Goal: Transaction & Acquisition: Purchase product/service

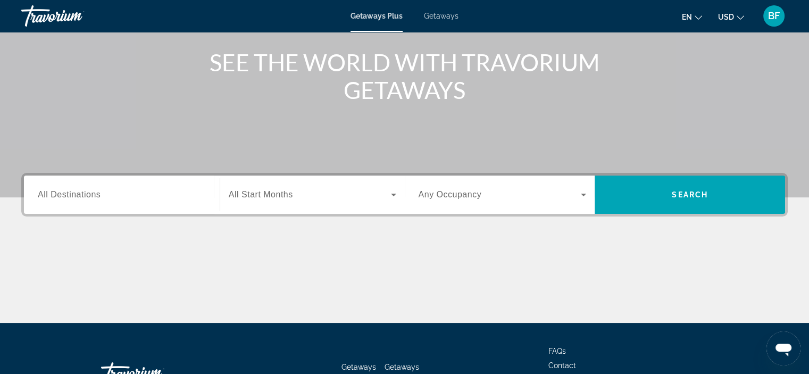
scroll to position [201, 0]
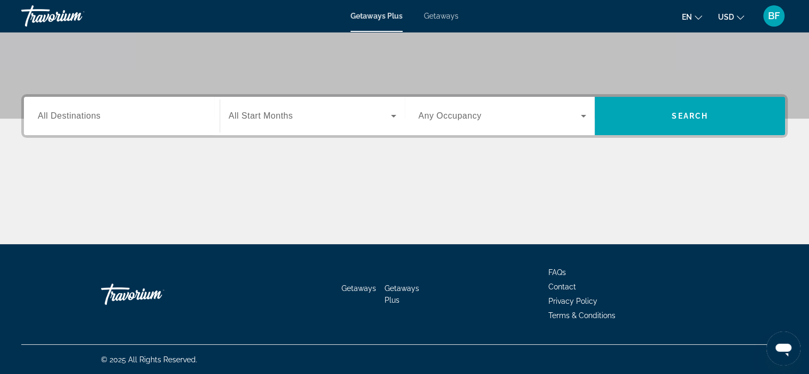
click at [388, 117] on icon "Search widget" at bounding box center [393, 116] width 13 height 13
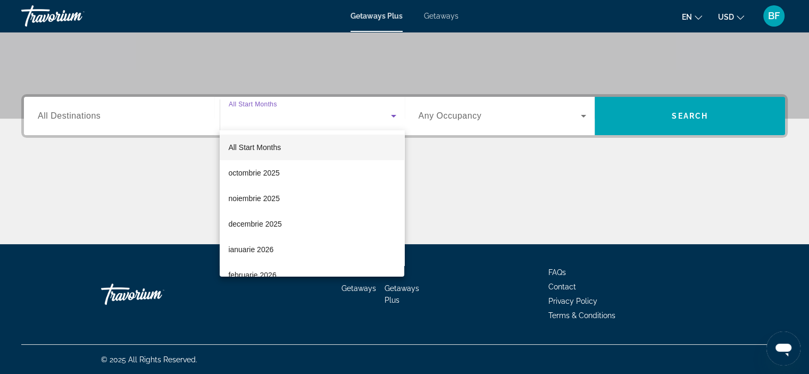
click at [262, 225] on span "decembrie 2025" at bounding box center [254, 224] width 53 height 13
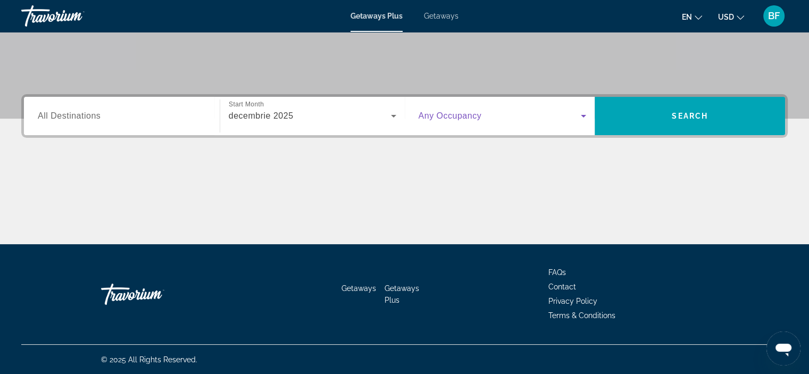
click at [579, 112] on icon "Search widget" at bounding box center [583, 116] width 13 height 13
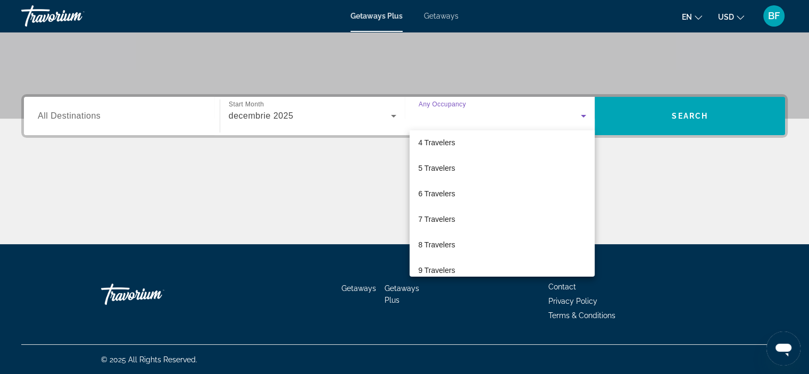
scroll to position [117, 0]
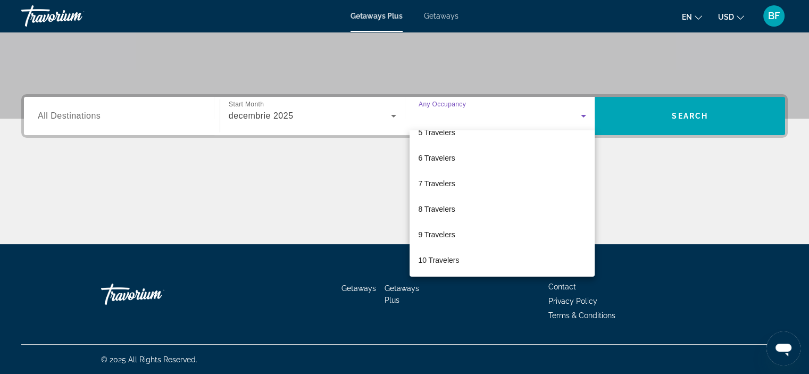
click at [443, 261] on span "10 Travelers" at bounding box center [438, 260] width 41 height 13
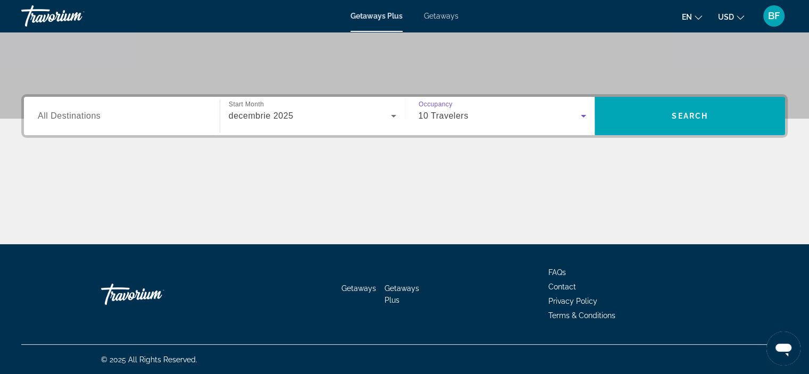
click at [578, 119] on icon "Search widget" at bounding box center [583, 116] width 13 height 13
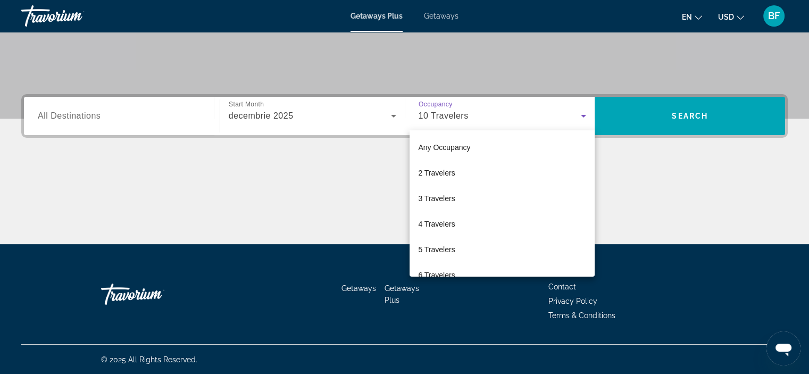
scroll to position [113, 0]
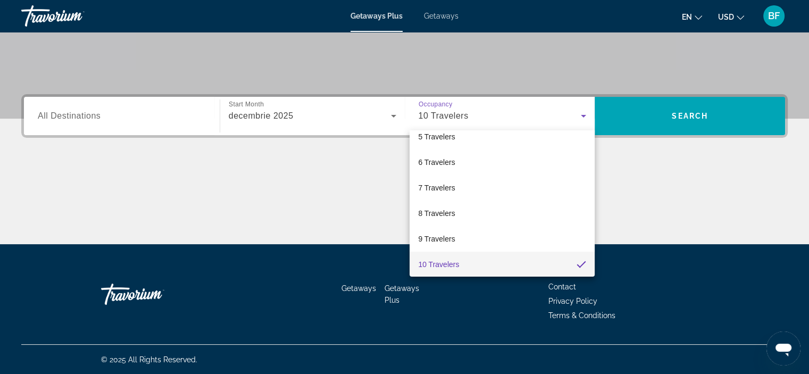
click at [462, 164] on mat-option "6 Travelers" at bounding box center [502, 163] width 185 height 26
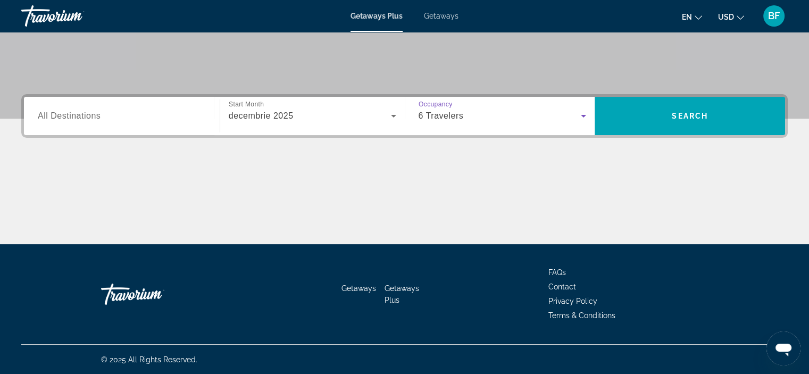
click at [680, 113] on span "Search" at bounding box center [690, 116] width 36 height 9
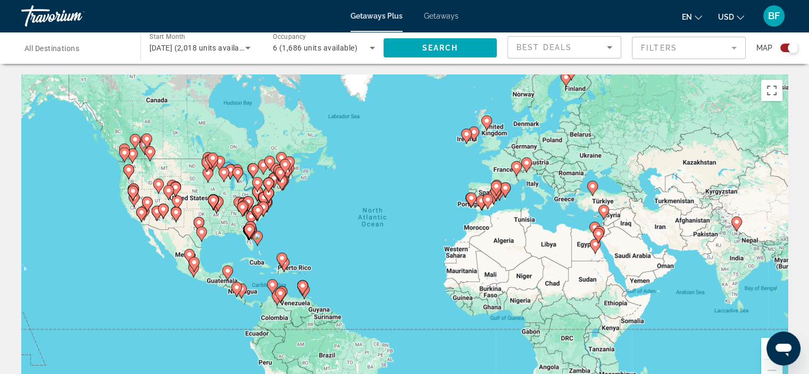
click at [731, 46] on mat-form-field "Filters" at bounding box center [689, 48] width 114 height 22
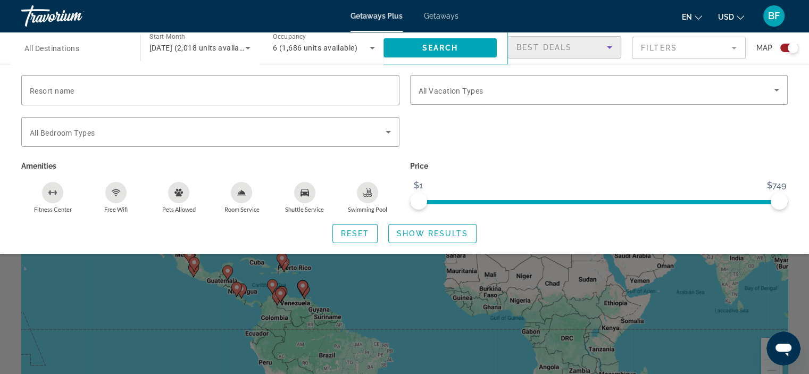
click at [608, 46] on icon "Sort by" at bounding box center [609, 47] width 5 height 3
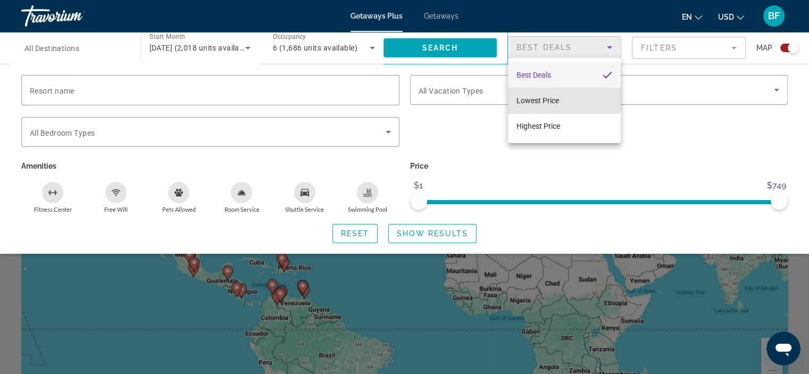
click at [557, 98] on span "Lowest Price" at bounding box center [538, 100] width 43 height 9
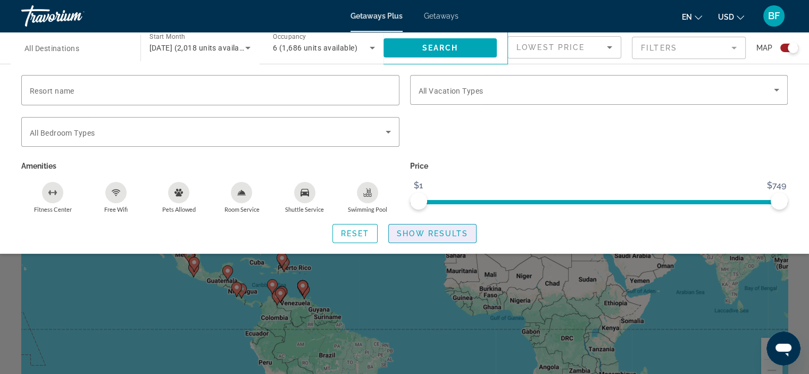
click at [426, 235] on span "Show Results" at bounding box center [432, 233] width 71 height 9
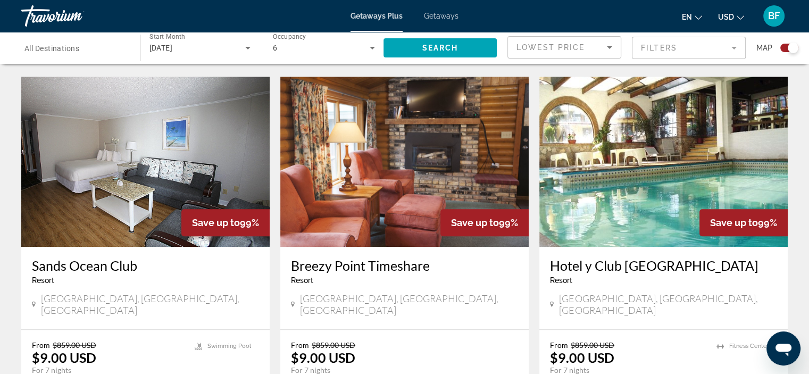
scroll to position [1064, 0]
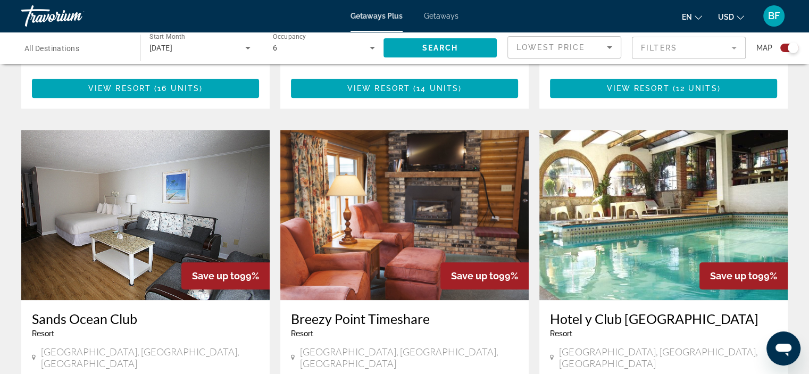
click at [658, 138] on img "Main content" at bounding box center [663, 215] width 248 height 170
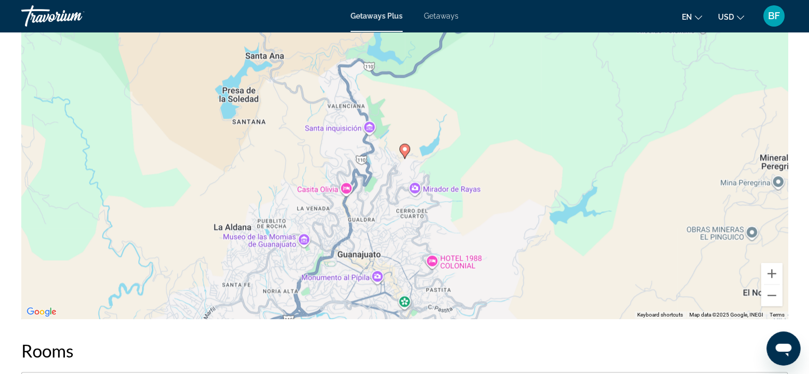
scroll to position [1487, 0]
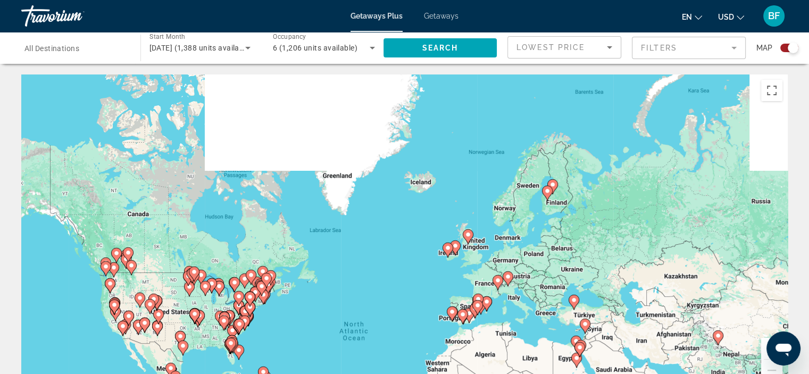
drag, startPoint x: 583, startPoint y: 96, endPoint x: 564, endPoint y: 212, distance: 117.0
click at [564, 212] on div "To activate drag with keyboard, press Alt + Enter. Once in keyboard drag state,…" at bounding box center [404, 233] width 767 height 319
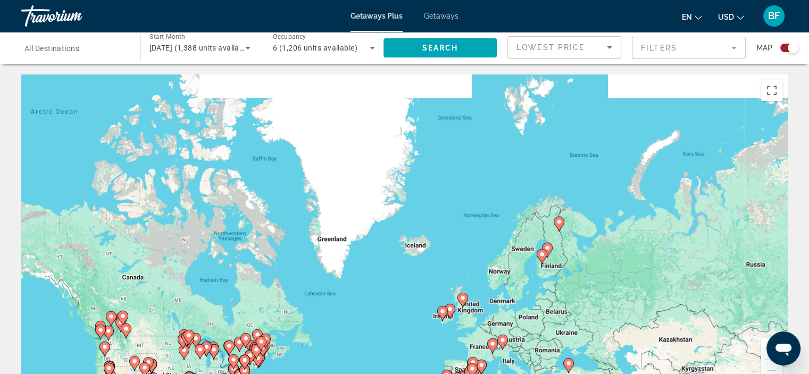
drag, startPoint x: 560, startPoint y: 191, endPoint x: 554, endPoint y: 255, distance: 64.6
click at [554, 255] on div "To activate drag with keyboard, press Alt + Enter. Once in keyboard drag state,…" at bounding box center [404, 233] width 767 height 319
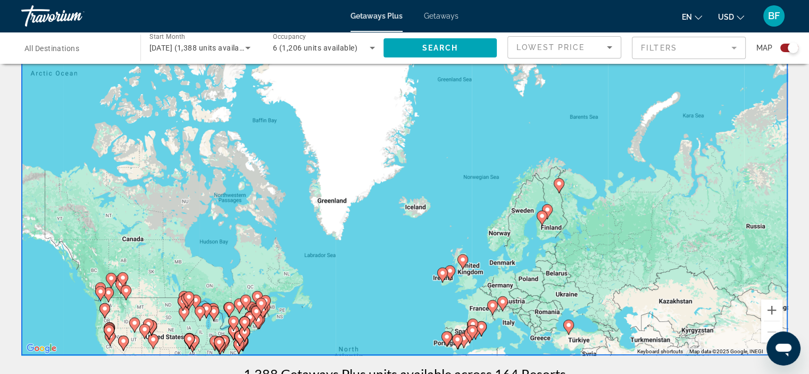
scroll to position [53, 0]
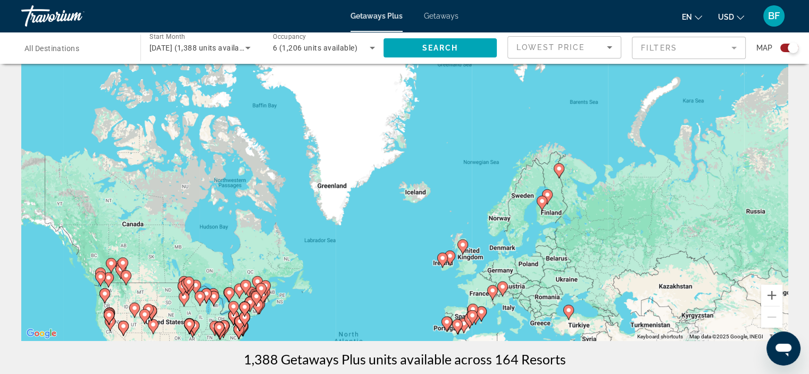
click at [558, 204] on div "To activate drag with keyboard, press Alt + Enter. Once in keyboard drag state,…" at bounding box center [404, 180] width 767 height 319
click at [68, 51] on span "All Destinations" at bounding box center [51, 48] width 55 height 9
click at [68, 51] on input "Destination All Destinations" at bounding box center [75, 48] width 102 height 13
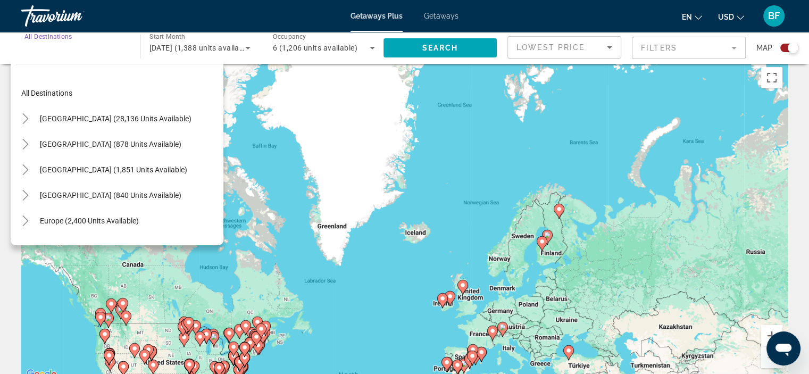
scroll to position [0, 0]
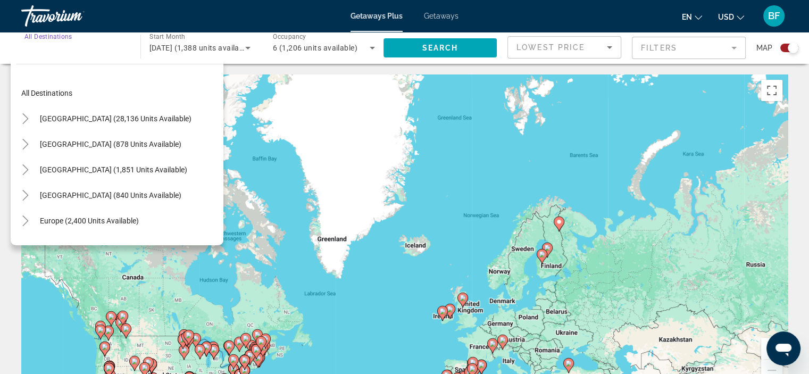
click at [26, 219] on icon "Toggle Europe (2,400 units available)" at bounding box center [25, 220] width 6 height 11
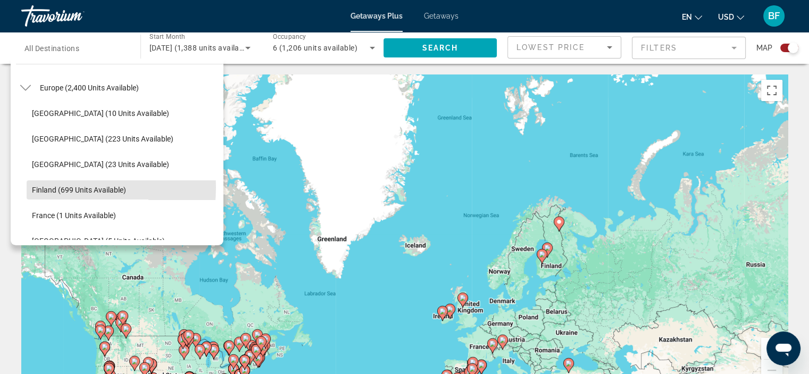
click at [47, 187] on span "Finland (699 units available)" at bounding box center [79, 190] width 94 height 9
type input "**********"
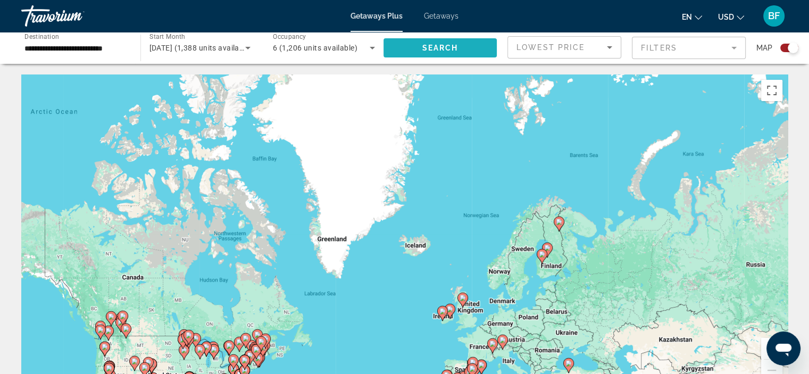
click at [462, 48] on span "Search widget" at bounding box center [441, 48] width 114 height 26
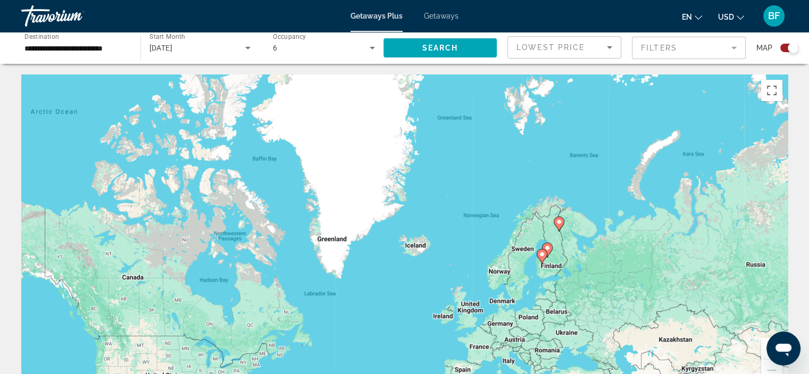
click at [548, 243] on icon "Main content" at bounding box center [547, 250] width 10 height 14
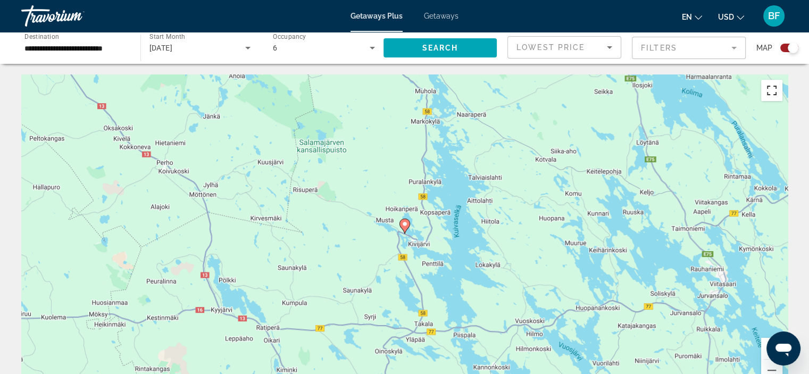
click at [773, 94] on button "Toggle fullscreen view" at bounding box center [771, 90] width 21 height 21
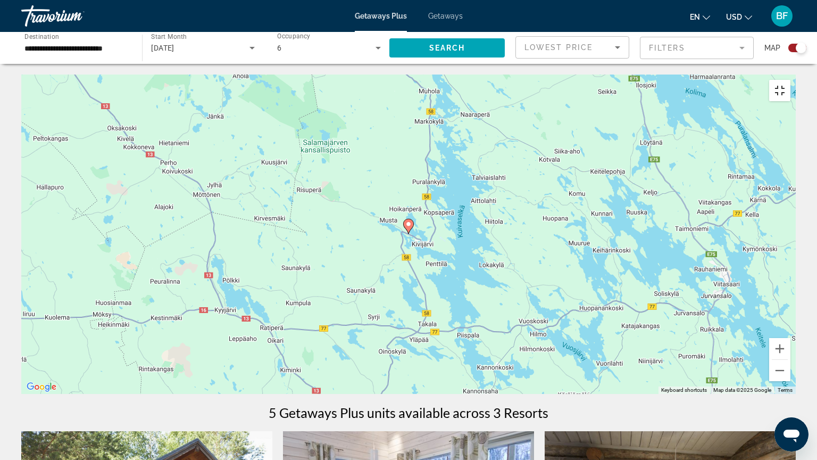
click at [791, 80] on button "Toggle fullscreen view" at bounding box center [779, 90] width 21 height 21
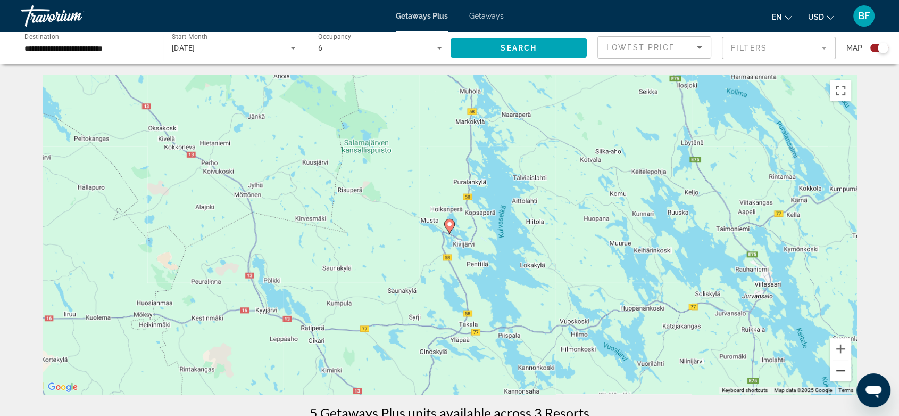
click at [817, 370] on button "Zoom out" at bounding box center [840, 370] width 21 height 21
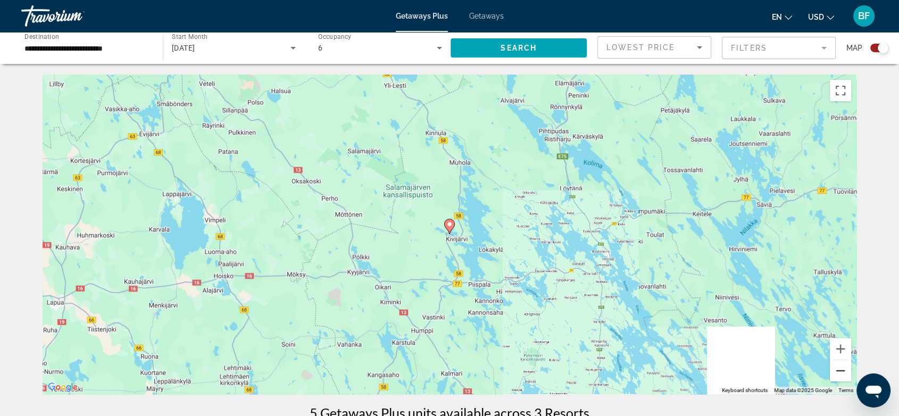
click at [817, 370] on button "Zoom out" at bounding box center [840, 370] width 21 height 21
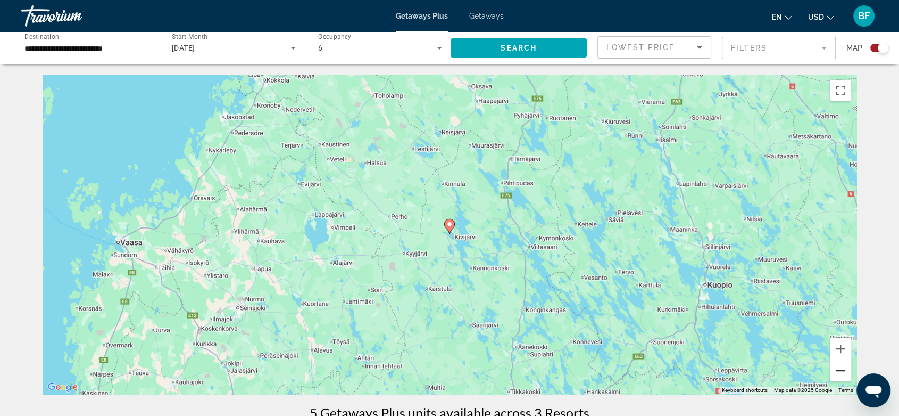
click at [817, 368] on button "Zoom out" at bounding box center [840, 370] width 21 height 21
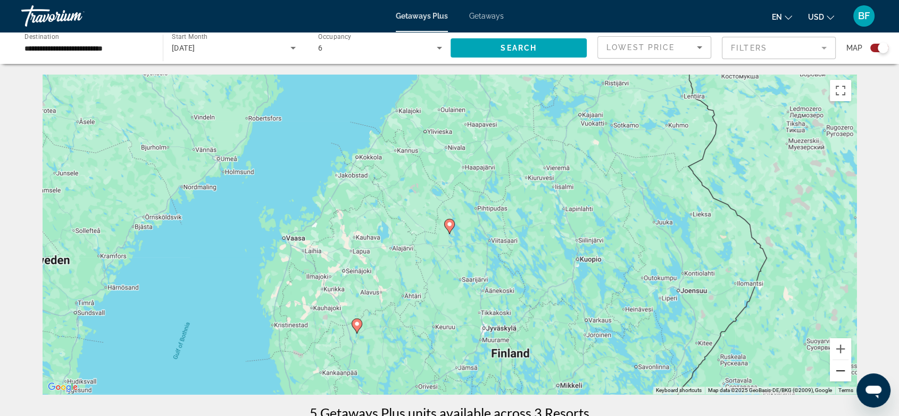
click at [817, 368] on button "Zoom out" at bounding box center [840, 370] width 21 height 21
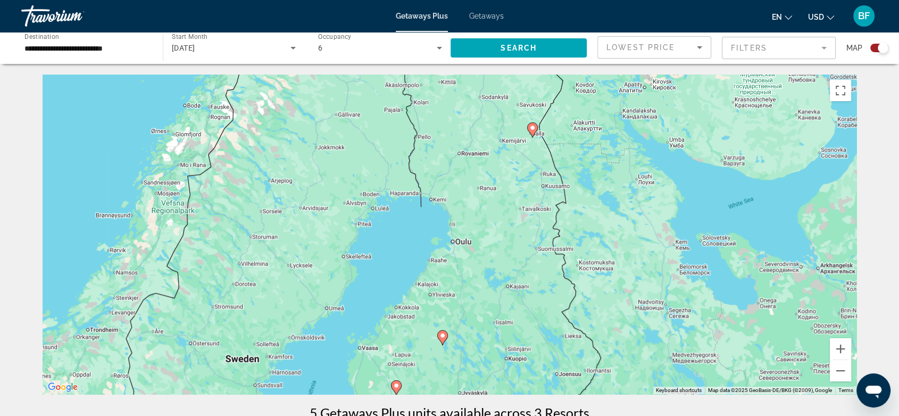
drag, startPoint x: 654, startPoint y: 248, endPoint x: 649, endPoint y: 352, distance: 104.4
click at [648, 356] on div "To activate drag with keyboard, press Alt + Enter. Once in keyboard drag state,…" at bounding box center [450, 233] width 814 height 319
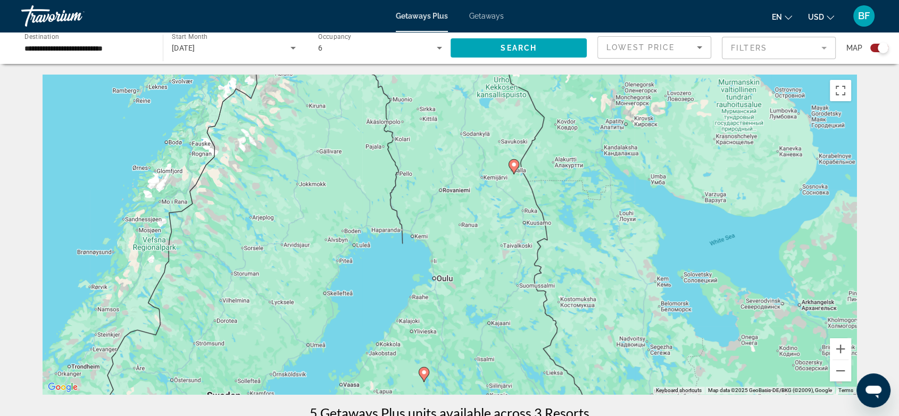
drag, startPoint x: 516, startPoint y: 181, endPoint x: 493, endPoint y: 231, distance: 54.5
click at [493, 231] on div "To activate drag with keyboard, press Alt + Enter. Once in keyboard drag state,…" at bounding box center [450, 233] width 814 height 319
click at [519, 165] on icon "Main content" at bounding box center [514, 167] width 10 height 14
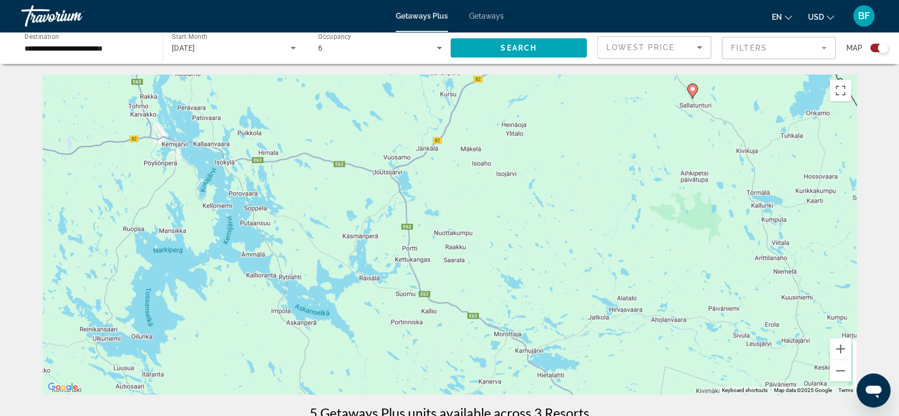
drag, startPoint x: 459, startPoint y: 281, endPoint x: 633, endPoint y: 155, distance: 214.4
click at [633, 155] on div "To navigate, press the arrow keys. To activate drag with keyboard, press Alt + …" at bounding box center [450, 233] width 814 height 319
click at [694, 92] on image "Main content" at bounding box center [693, 89] width 6 height 6
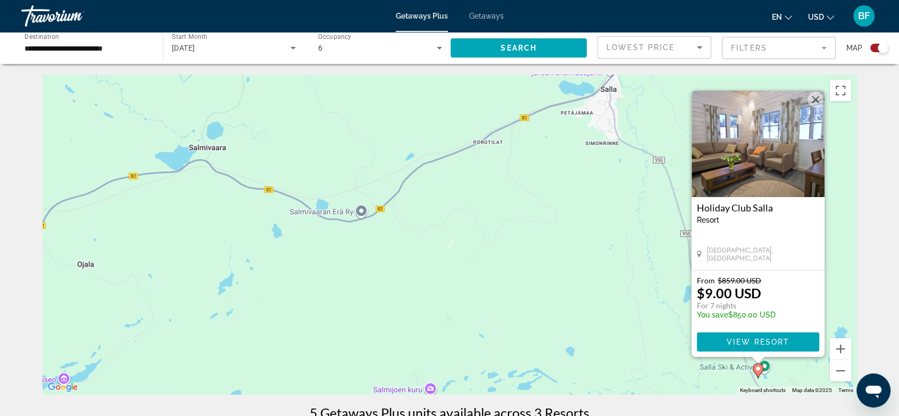
click at [750, 145] on img "Main content" at bounding box center [758, 143] width 133 height 106
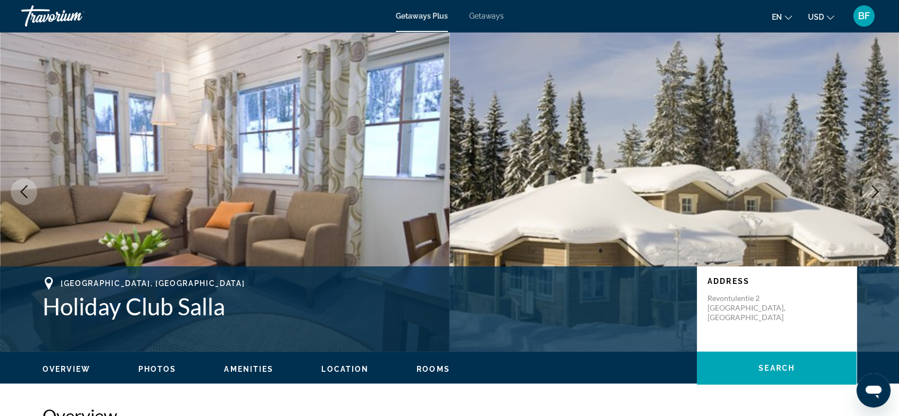
click at [278, 123] on img "Main content" at bounding box center [225, 191] width 450 height 319
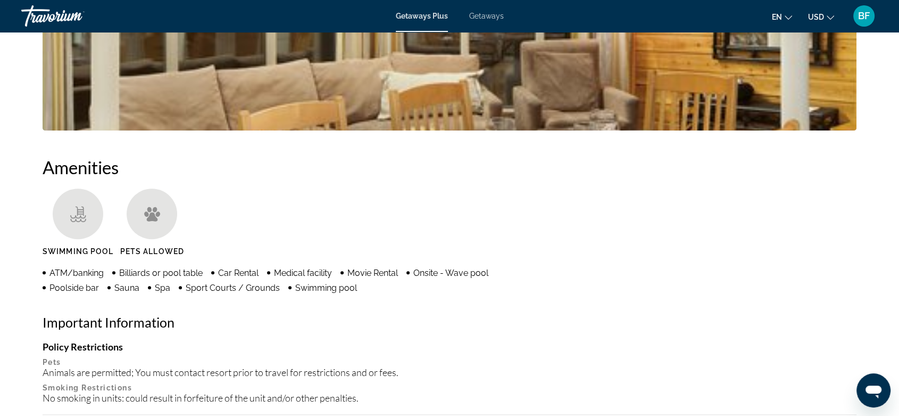
scroll to position [413, 0]
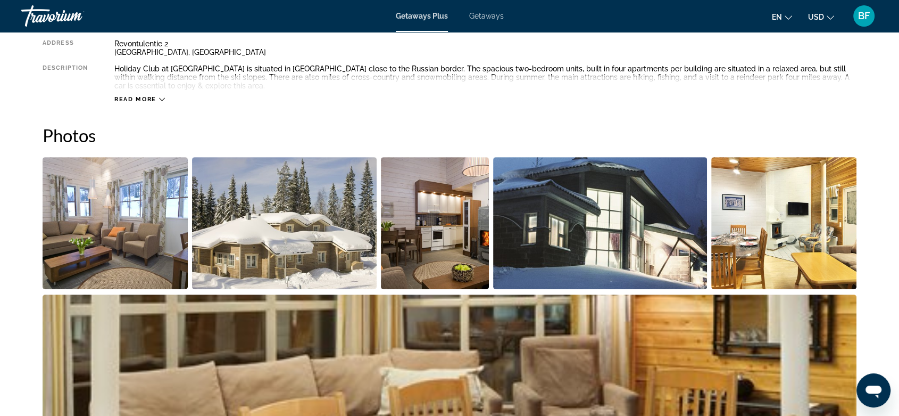
click at [146, 218] on img "Open full-screen image slider" at bounding box center [115, 223] width 145 height 132
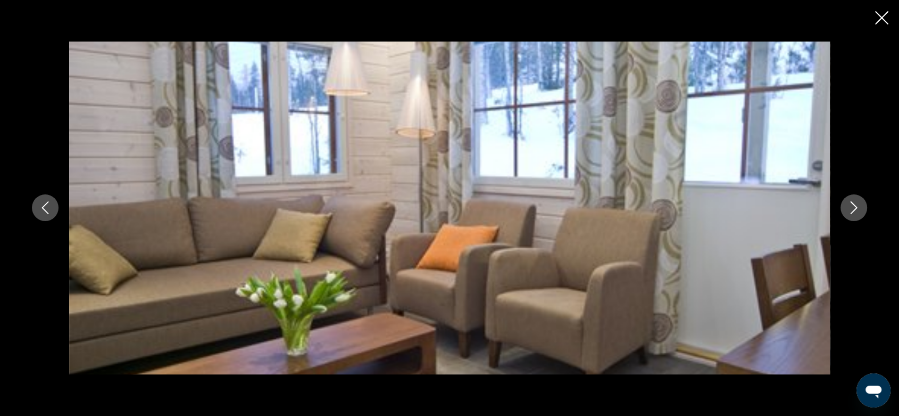
click at [817, 207] on icon "Next image" at bounding box center [854, 207] width 13 height 13
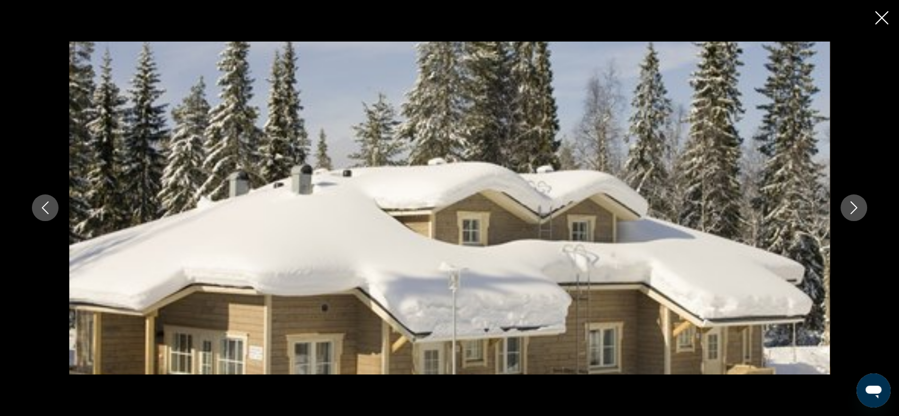
click at [817, 207] on icon "Next image" at bounding box center [854, 207] width 13 height 13
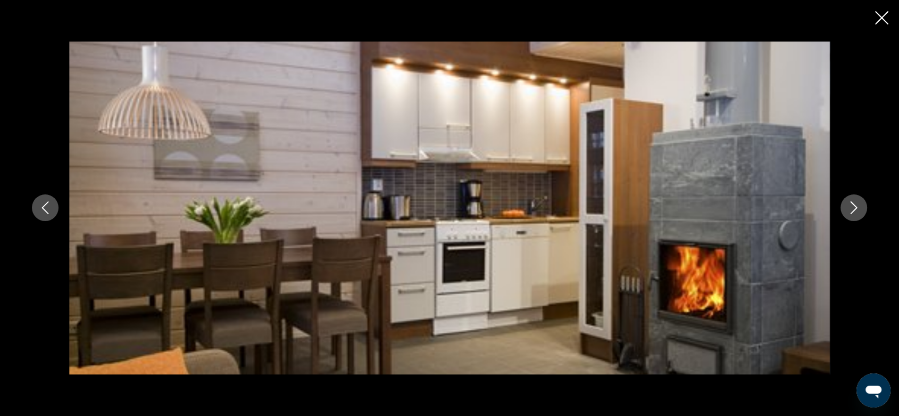
click at [817, 207] on icon "Next image" at bounding box center [854, 207] width 13 height 13
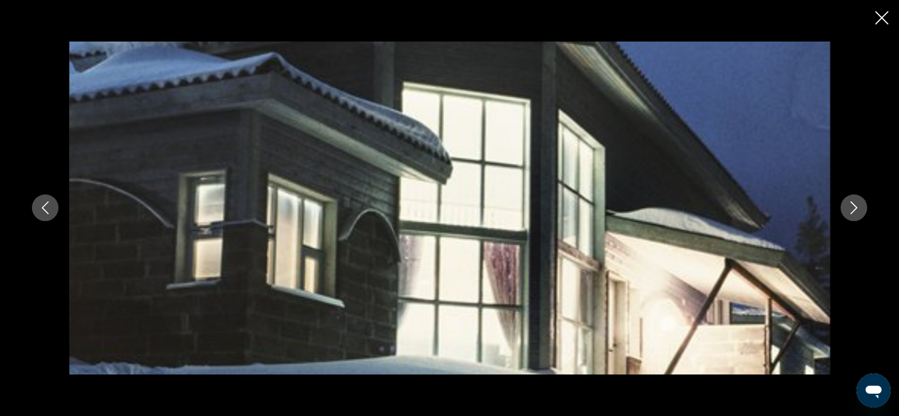
click at [817, 207] on icon "Next image" at bounding box center [854, 207] width 13 height 13
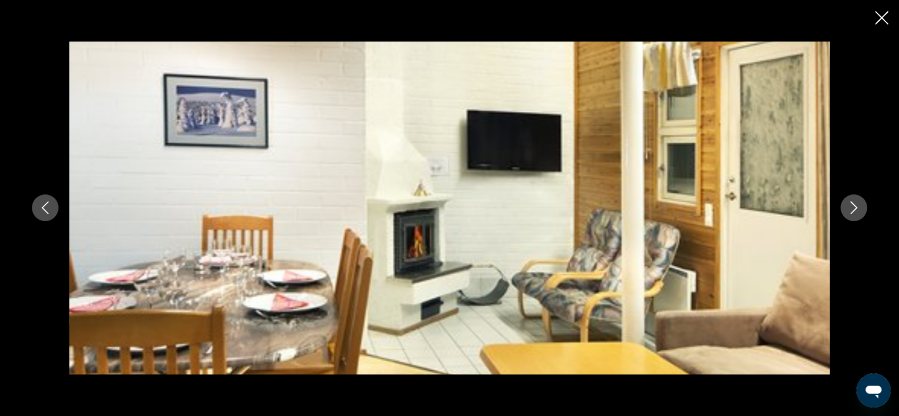
click at [817, 209] on icon "Next image" at bounding box center [854, 207] width 13 height 13
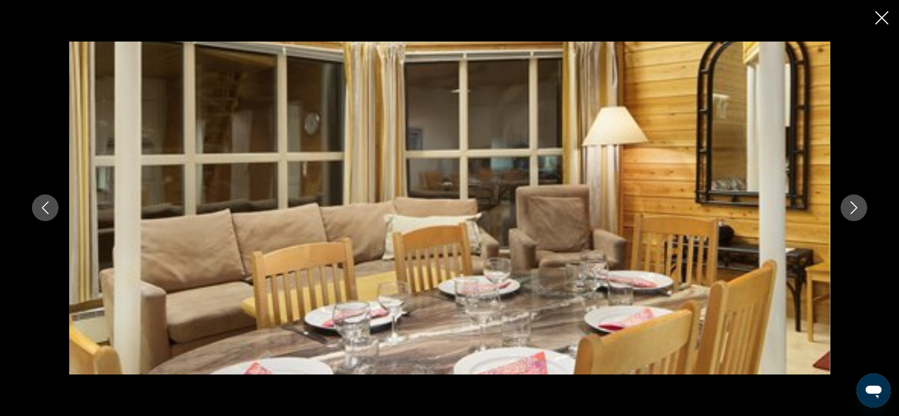
click at [817, 209] on icon "Next image" at bounding box center [854, 207] width 13 height 13
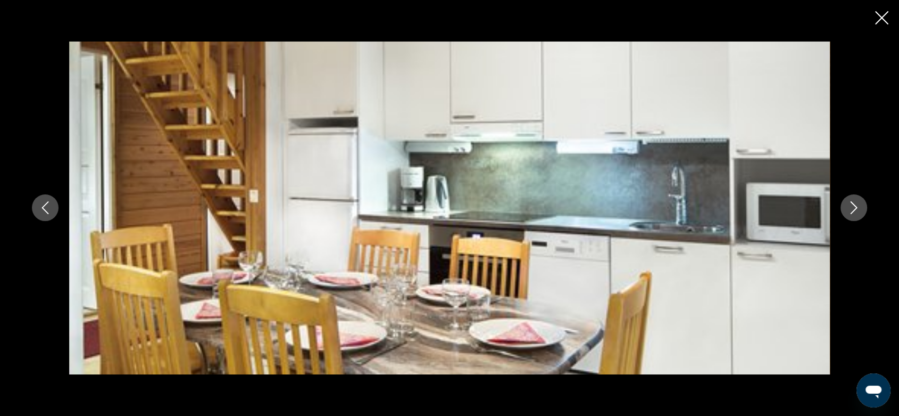
click at [817, 209] on icon "Next image" at bounding box center [854, 207] width 13 height 13
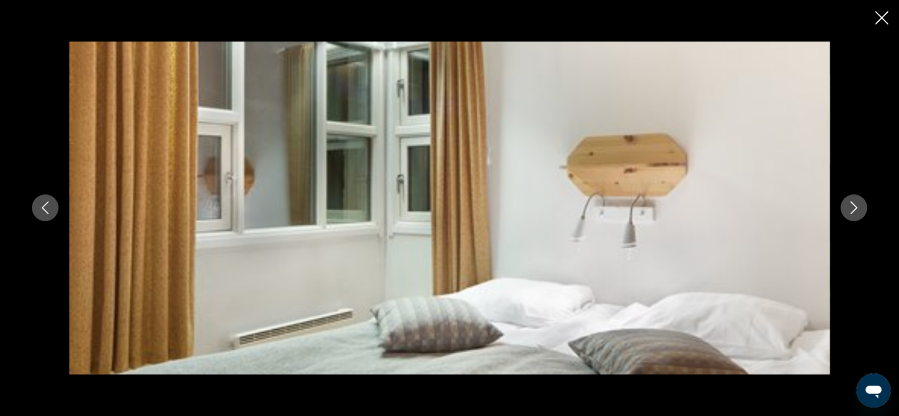
click at [817, 209] on icon "Next image" at bounding box center [854, 207] width 13 height 13
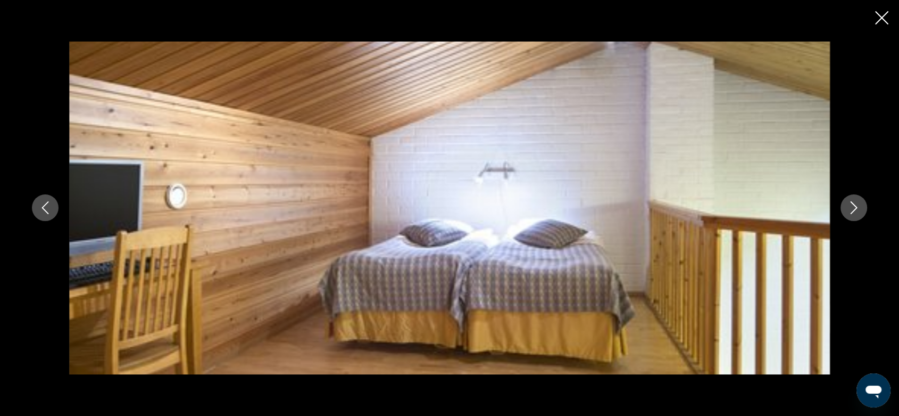
click at [817, 209] on icon "Next image" at bounding box center [854, 207] width 13 height 13
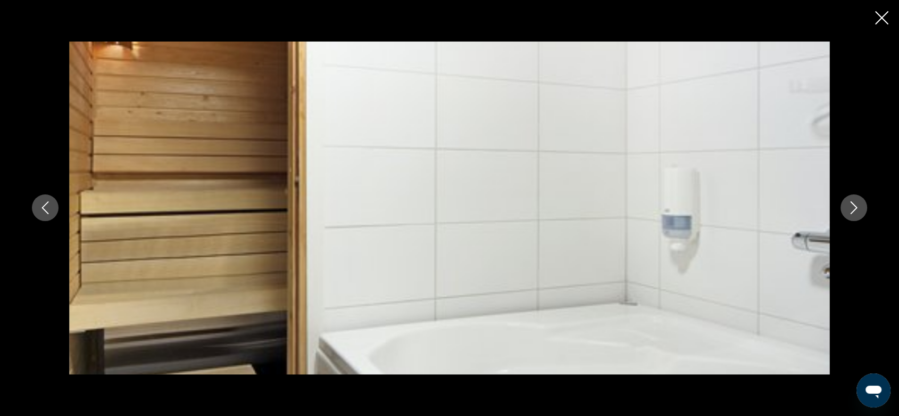
click at [817, 209] on icon "Next image" at bounding box center [854, 207] width 13 height 13
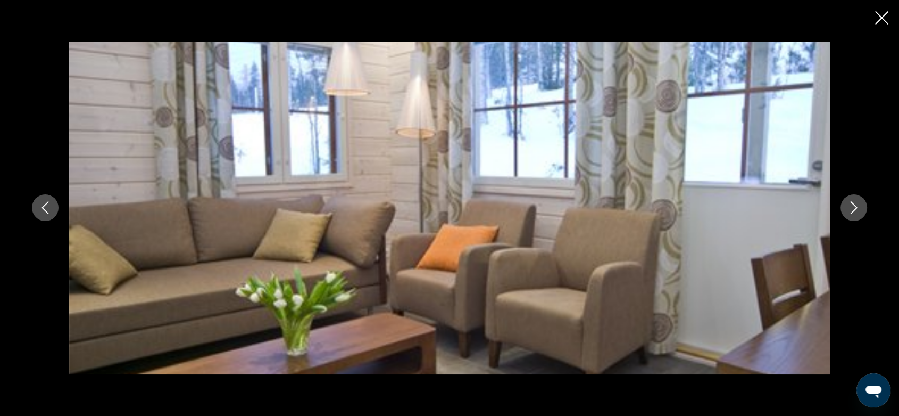
click at [817, 209] on icon "Next image" at bounding box center [854, 207] width 13 height 13
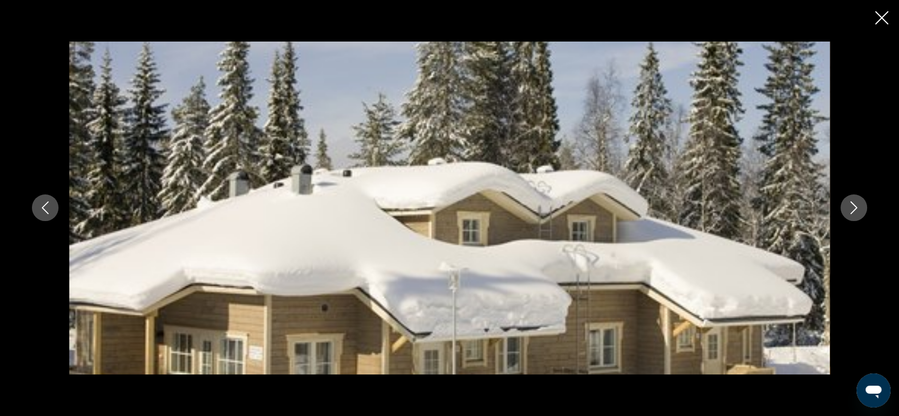
click at [817, 209] on icon "Next image" at bounding box center [854, 207] width 13 height 13
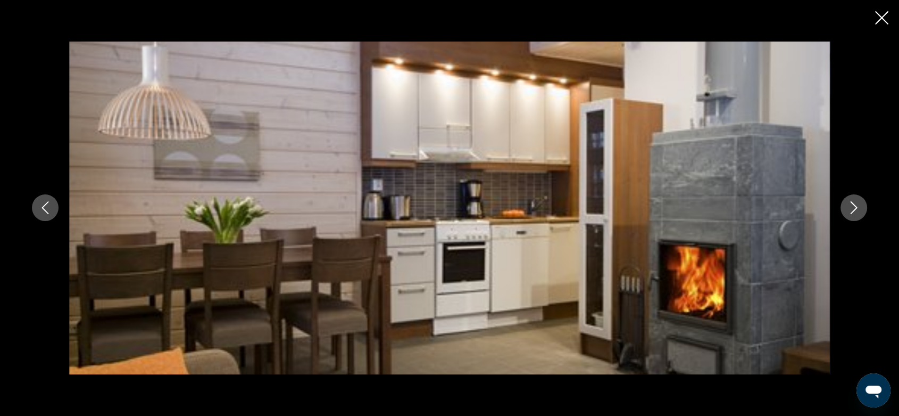
click at [817, 209] on icon "Next image" at bounding box center [854, 207] width 13 height 13
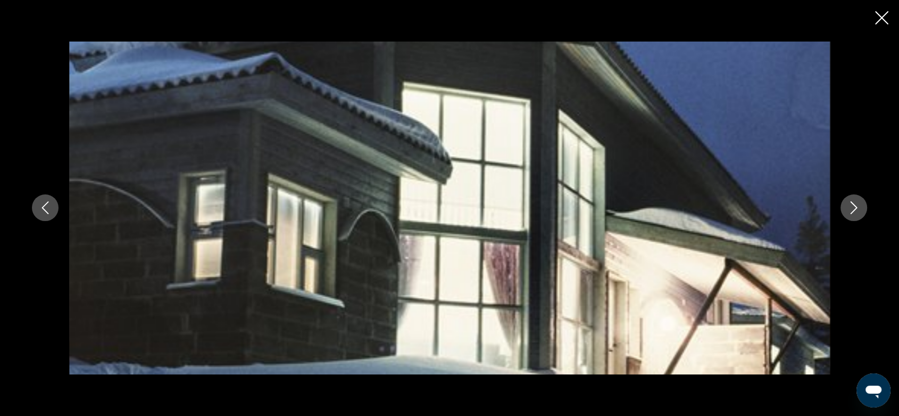
click at [817, 209] on icon "Next image" at bounding box center [854, 207] width 13 height 13
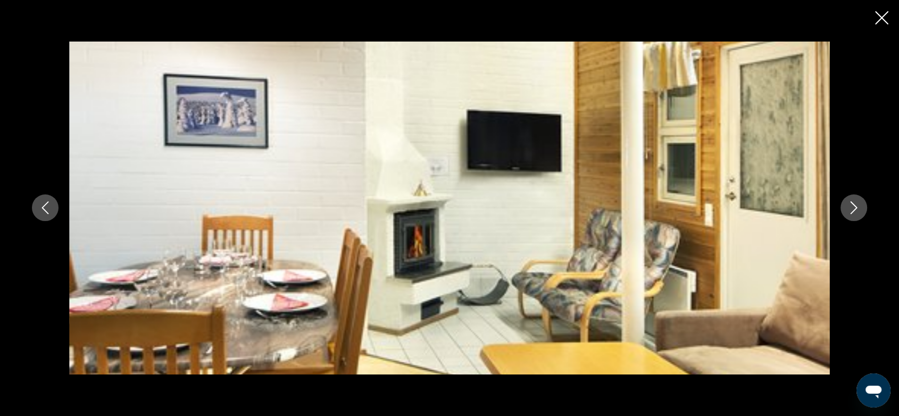
click at [817, 209] on icon "Next image" at bounding box center [854, 207] width 13 height 13
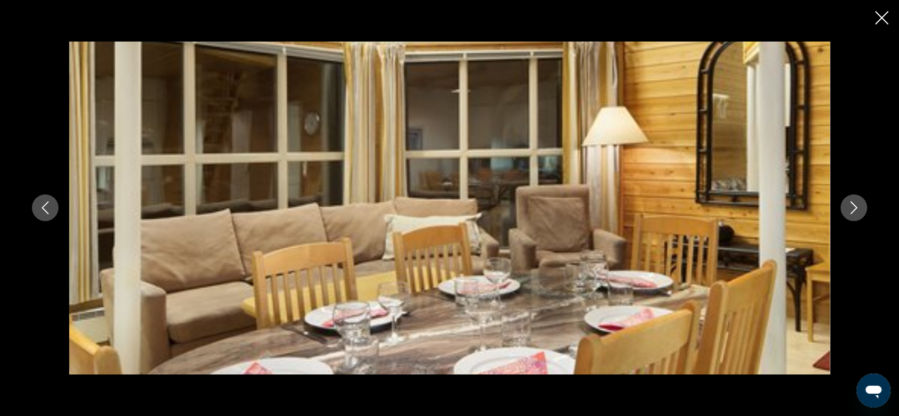
click at [817, 17] on icon "Close slideshow" at bounding box center [881, 17] width 13 height 13
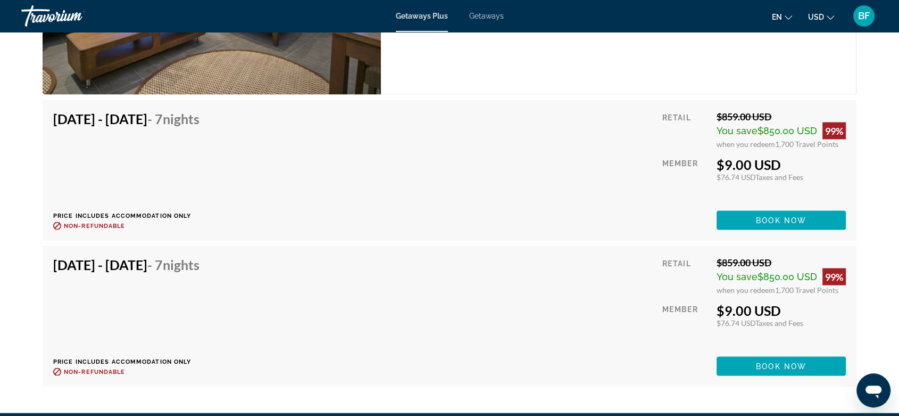
scroll to position [1950, 0]
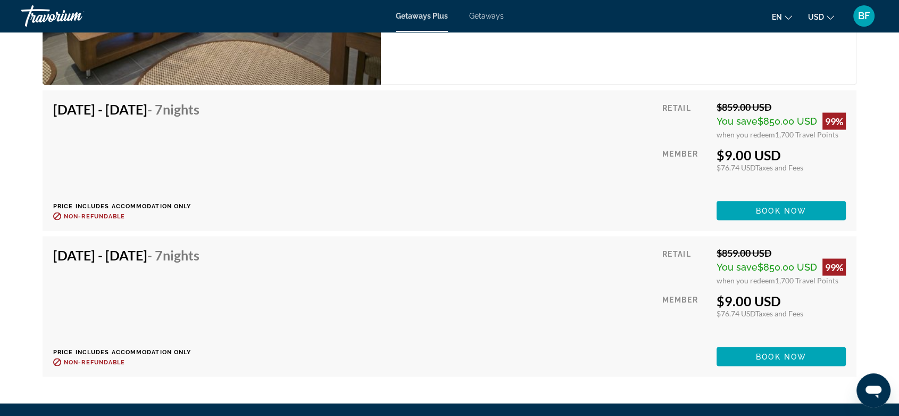
click at [784, 352] on span "Book now" at bounding box center [781, 356] width 51 height 9
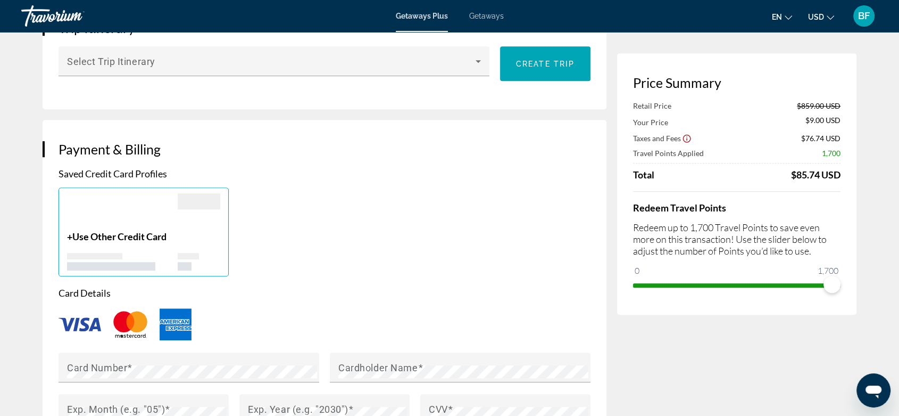
scroll to position [591, 0]
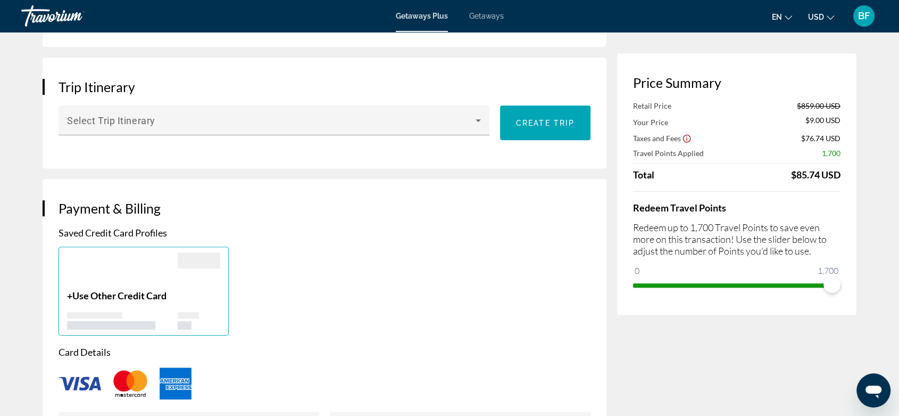
click at [478, 119] on icon "Main content" at bounding box center [478, 120] width 13 height 13
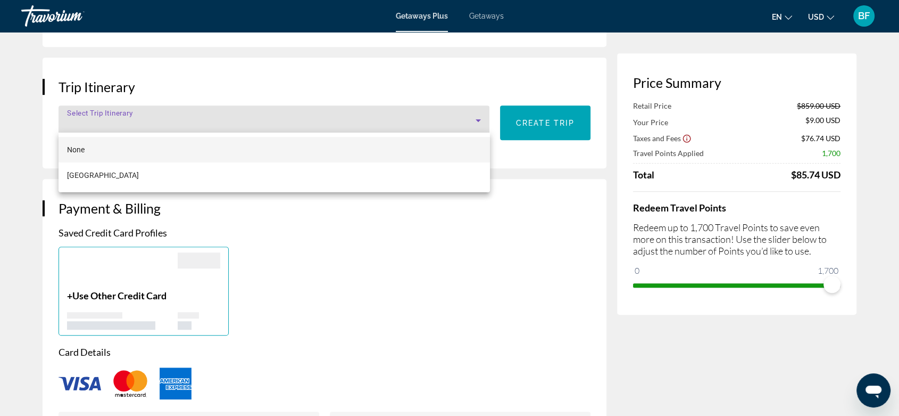
click at [478, 119] on div at bounding box center [449, 208] width 899 height 416
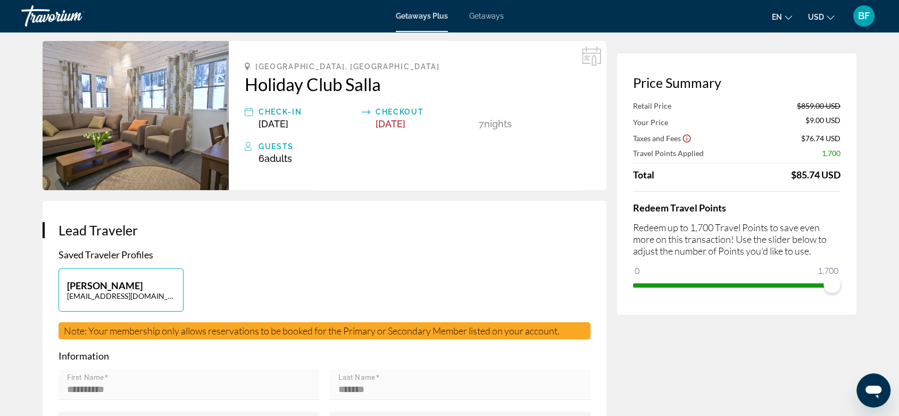
scroll to position [0, 0]
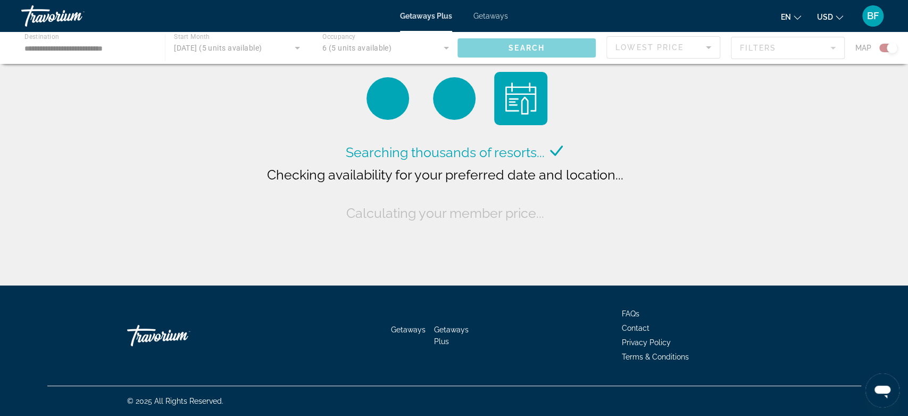
click at [425, 45] on div "Main content" at bounding box center [454, 48] width 908 height 32
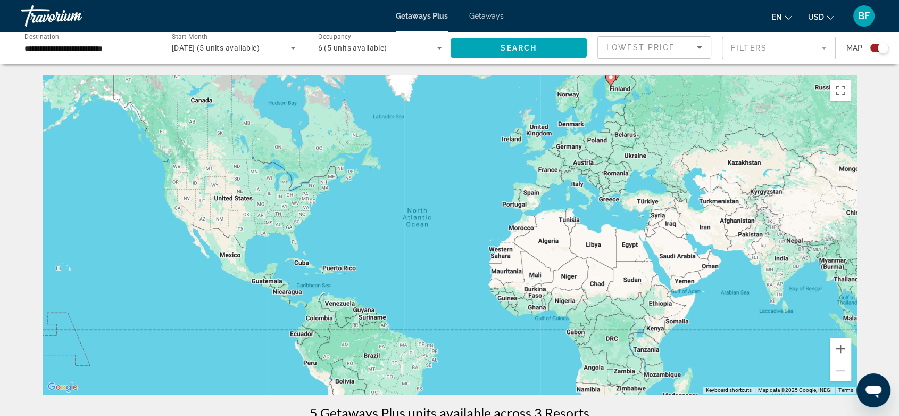
click at [435, 48] on icon "Search widget" at bounding box center [439, 47] width 13 height 13
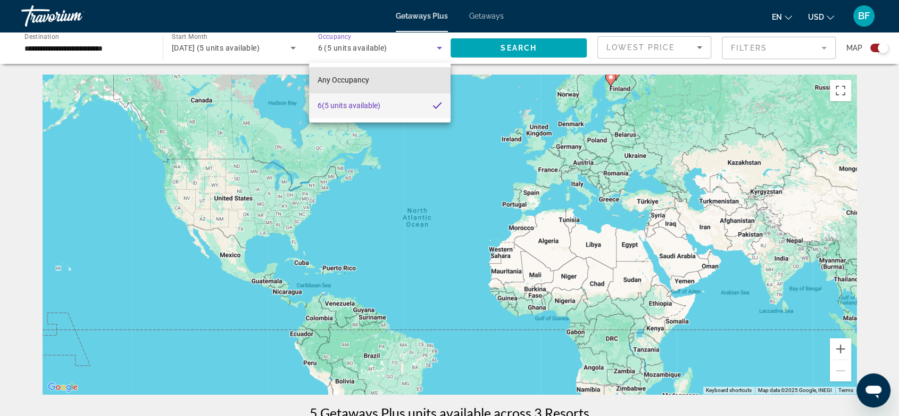
click at [379, 76] on mat-option "Any Occupancy" at bounding box center [380, 80] width 142 height 26
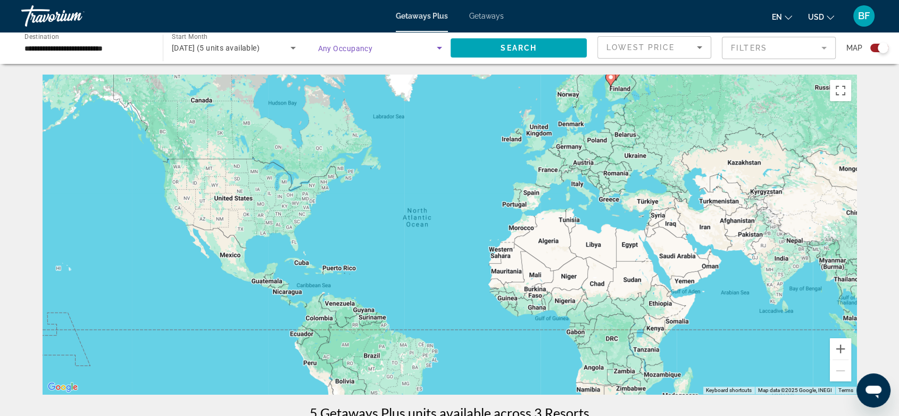
click at [543, 48] on span "Search widget" at bounding box center [519, 48] width 136 height 26
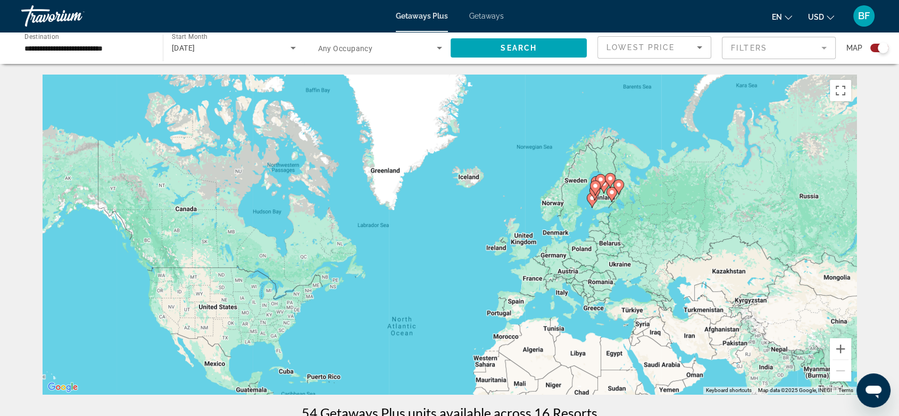
drag, startPoint x: 615, startPoint y: 110, endPoint x: 599, endPoint y: 222, distance: 113.4
click at [599, 222] on div "To activate drag with keyboard, press Alt + Enter. Once in keyboard drag state,…" at bounding box center [450, 233] width 814 height 319
click at [817, 347] on button "Zoom in" at bounding box center [840, 348] width 21 height 21
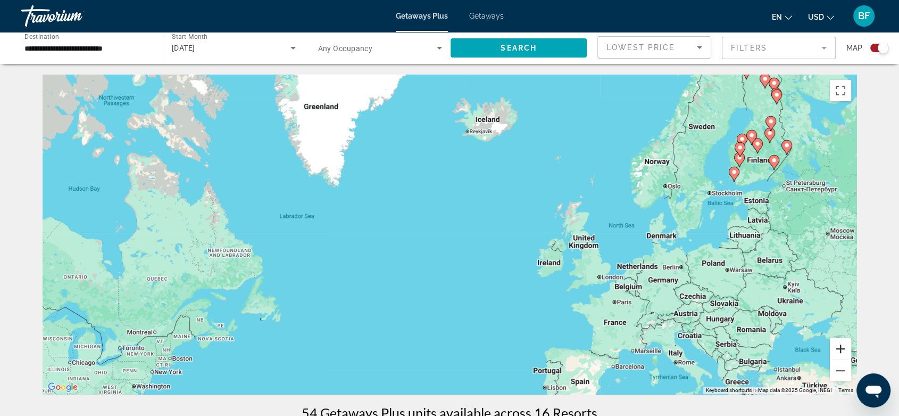
click at [817, 347] on button "Zoom in" at bounding box center [840, 348] width 21 height 21
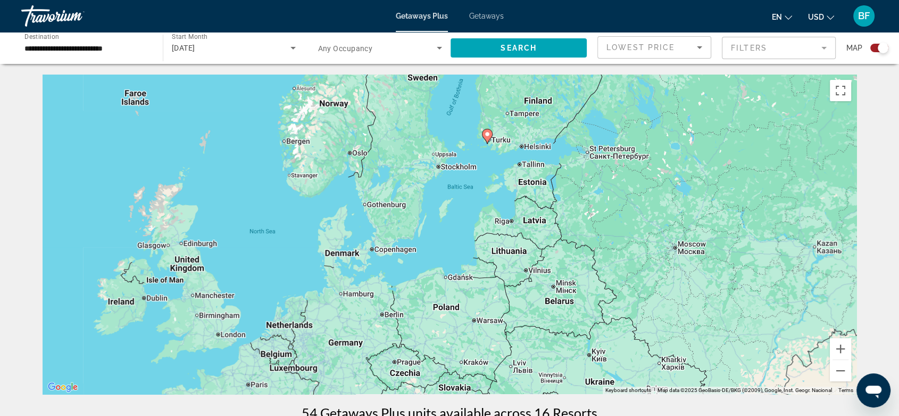
drag, startPoint x: 813, startPoint y: 157, endPoint x: 280, endPoint y: 172, distance: 533.9
click at [280, 173] on div "To activate drag with keyboard, press Alt + Enter. Once in keyboard drag state,…" at bounding box center [450, 233] width 814 height 319
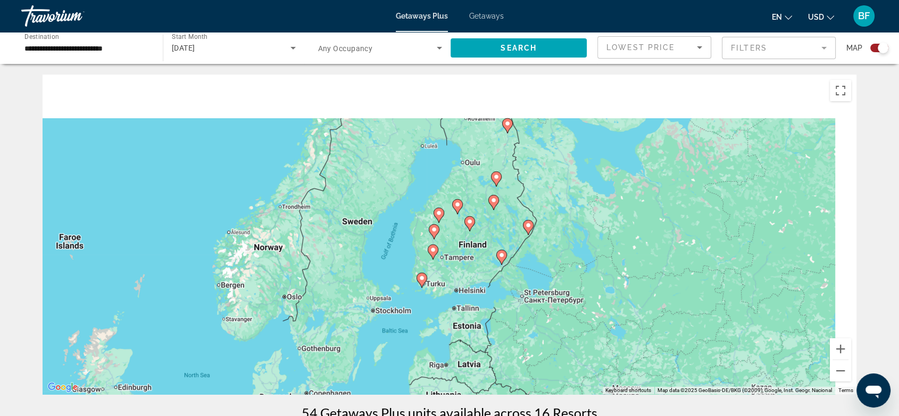
drag, startPoint x: 558, startPoint y: 165, endPoint x: 488, endPoint y: 326, distance: 175.4
click at [489, 326] on div "To activate drag with keyboard, press Alt + Enter. Once in keyboard drag state,…" at bounding box center [450, 233] width 814 height 319
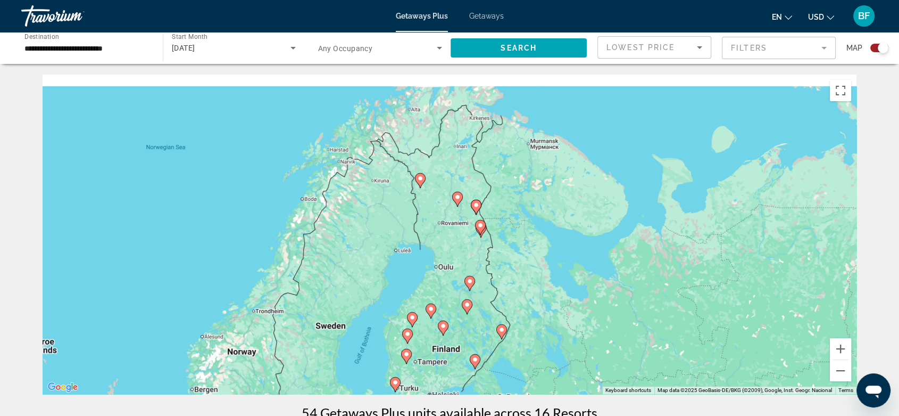
drag, startPoint x: 521, startPoint y: 242, endPoint x: 515, endPoint y: 277, distance: 36.1
click at [515, 277] on div "To activate drag with keyboard, press Alt + Enter. Once in keyboard drag state,…" at bounding box center [450, 233] width 814 height 319
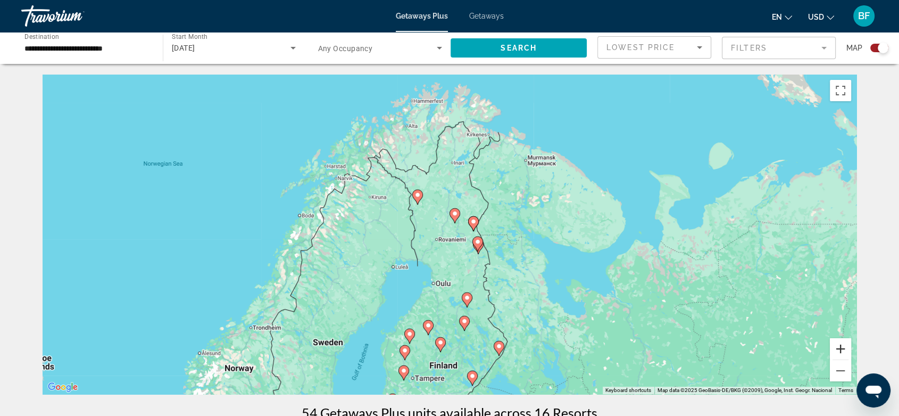
click at [817, 344] on button "Zoom in" at bounding box center [840, 348] width 21 height 21
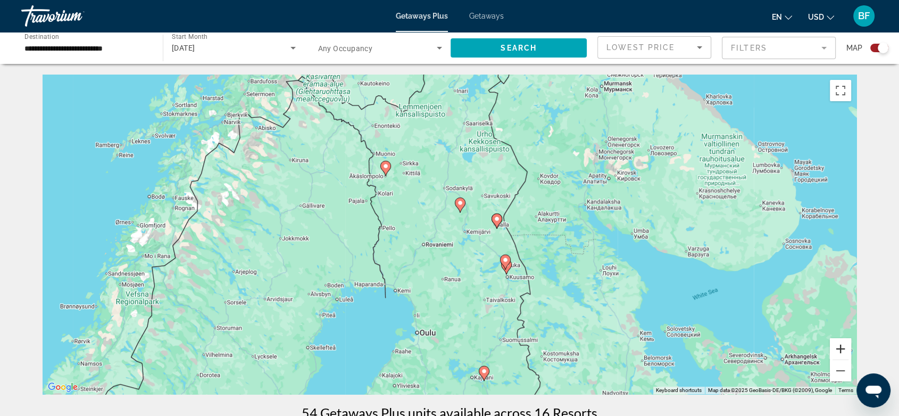
click at [817, 344] on button "Zoom in" at bounding box center [840, 348] width 21 height 21
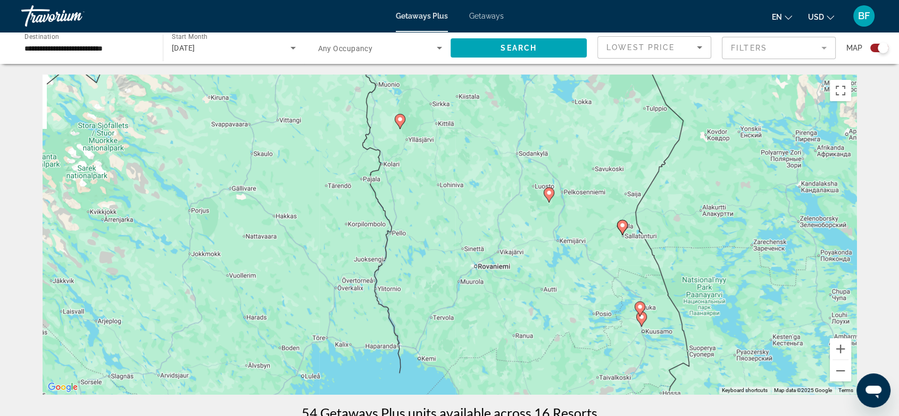
drag, startPoint x: 469, startPoint y: 253, endPoint x: 549, endPoint y: 265, distance: 80.7
click at [549, 265] on div "To activate drag with keyboard, press Alt + Enter. Once in keyboard drag state,…" at bounding box center [450, 233] width 814 height 319
click at [817, 345] on button "Zoom in" at bounding box center [840, 348] width 21 height 21
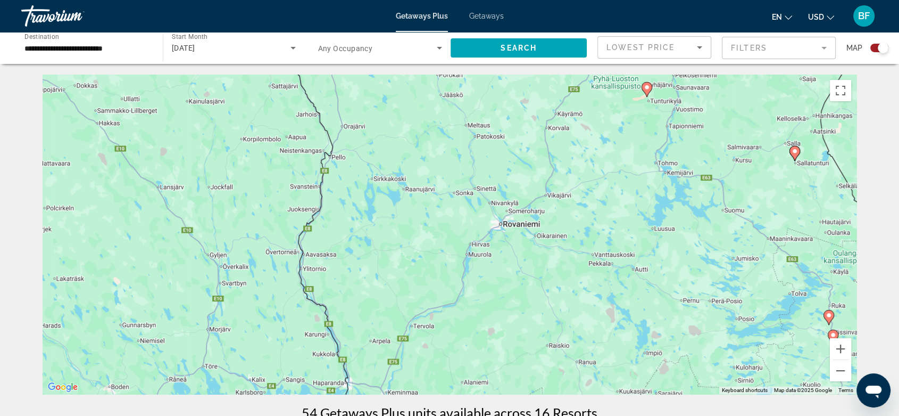
drag, startPoint x: 455, startPoint y: 203, endPoint x: 485, endPoint y: 131, distance: 77.8
click at [485, 131] on div "To activate drag with keyboard, press Alt + Enter. Once in keyboard drag state,…" at bounding box center [450, 233] width 814 height 319
click at [645, 88] on image "Main content" at bounding box center [647, 87] width 6 height 6
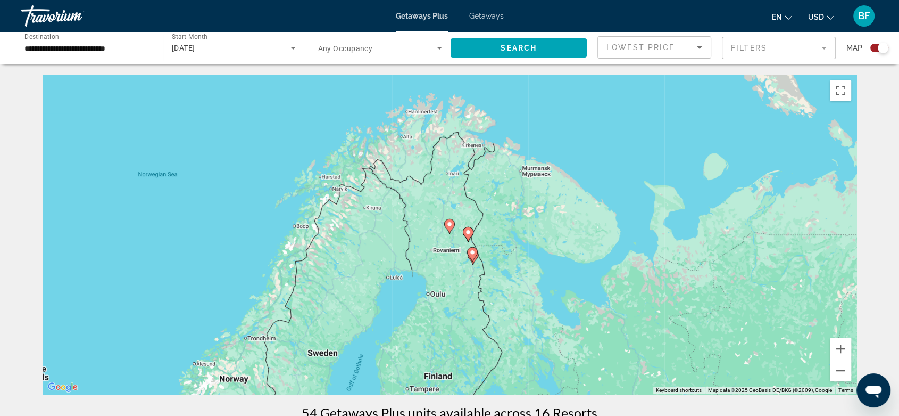
click at [446, 220] on gmp-advanced-marker "Main content" at bounding box center [449, 226] width 11 height 16
type input "**********"
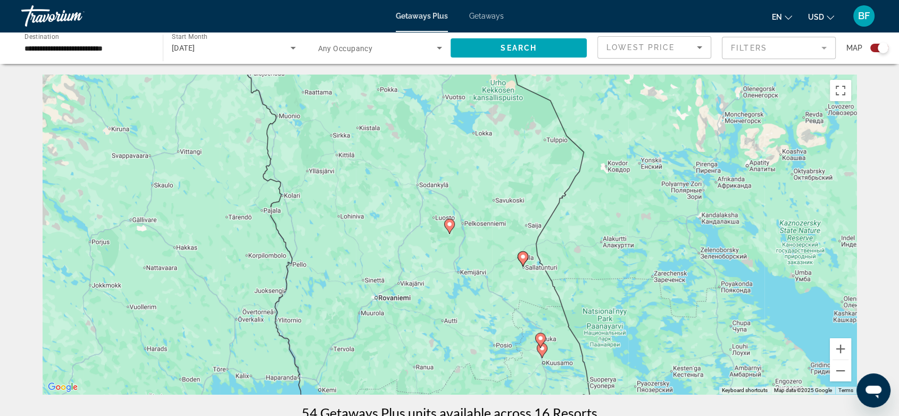
click at [449, 222] on image "Main content" at bounding box center [449, 224] width 6 height 6
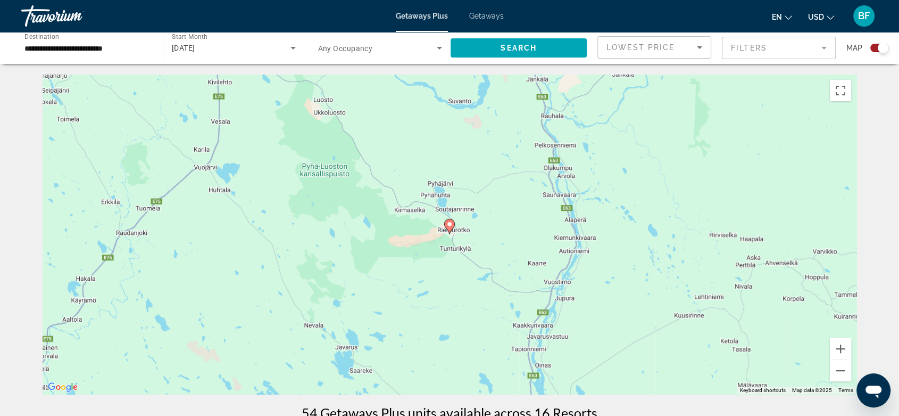
click at [451, 230] on icon "Main content" at bounding box center [450, 226] width 10 height 14
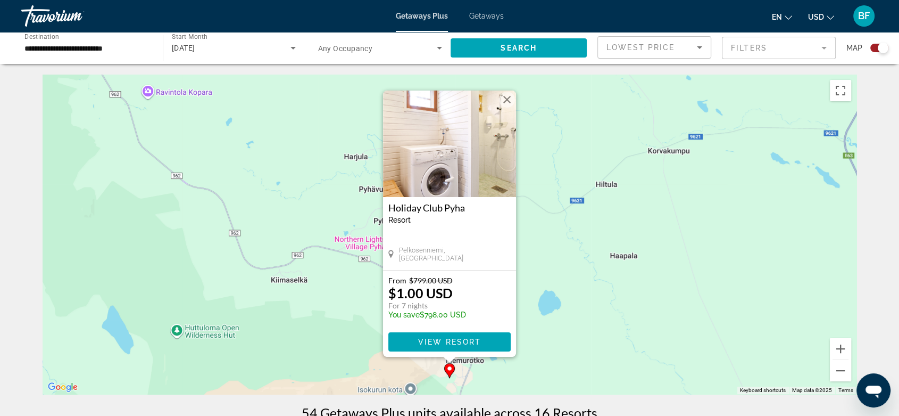
click at [467, 157] on img "Main content" at bounding box center [449, 143] width 133 height 106
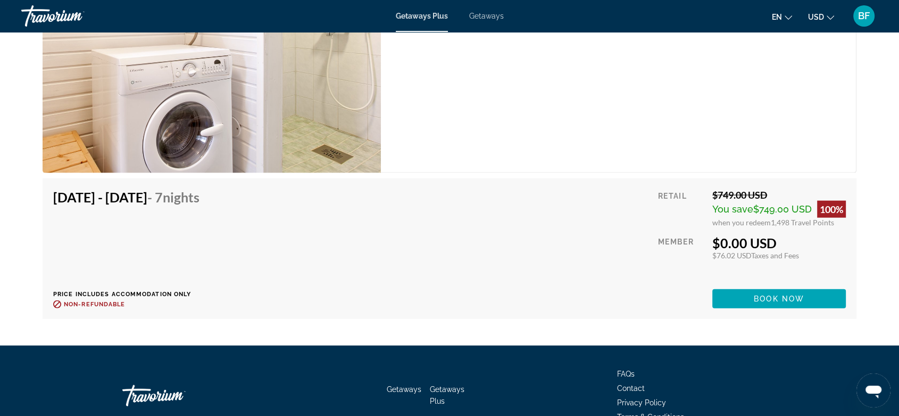
scroll to position [2375, 0]
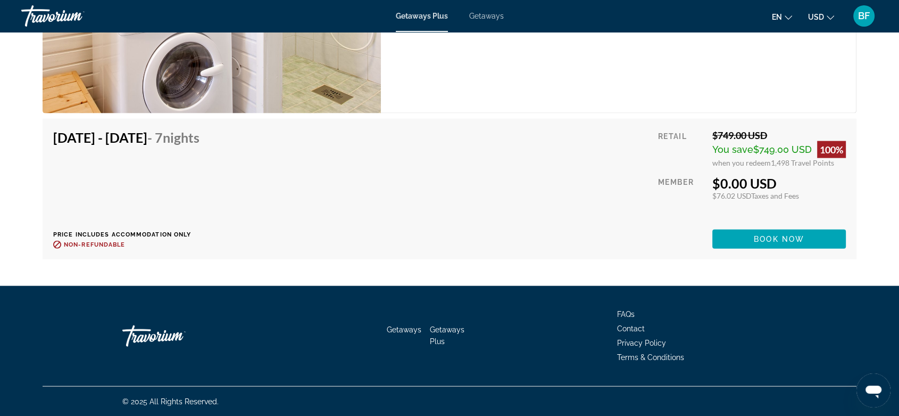
click at [773, 230] on span "Main content" at bounding box center [779, 239] width 134 height 26
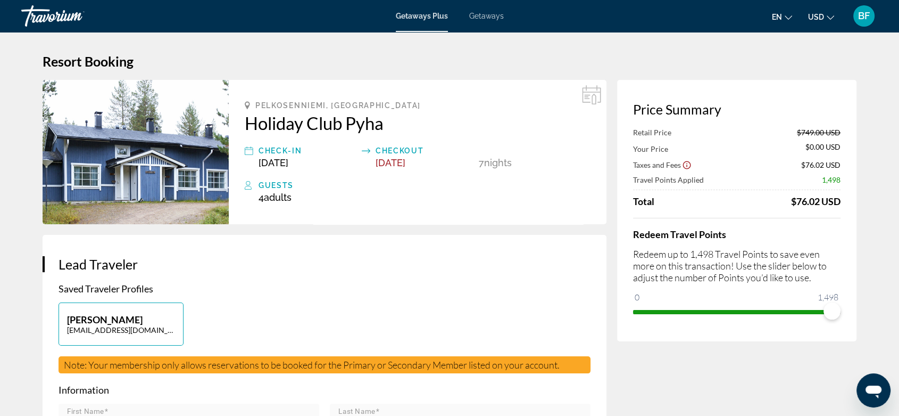
click at [144, 152] on img "Main content" at bounding box center [136, 152] width 186 height 144
click at [595, 90] on icon "Main content" at bounding box center [591, 94] width 19 height 19
drag, startPoint x: 801, startPoint y: 132, endPoint x: 876, endPoint y: 135, distance: 75.6
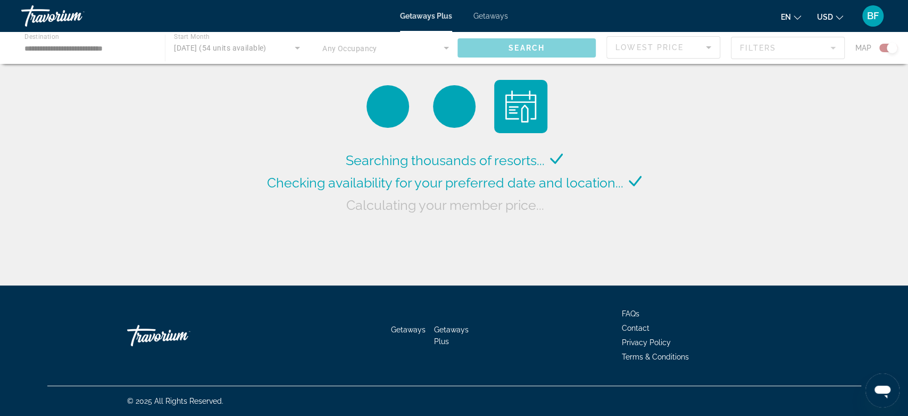
click at [492, 16] on span "Getaways" at bounding box center [491, 16] width 35 height 9
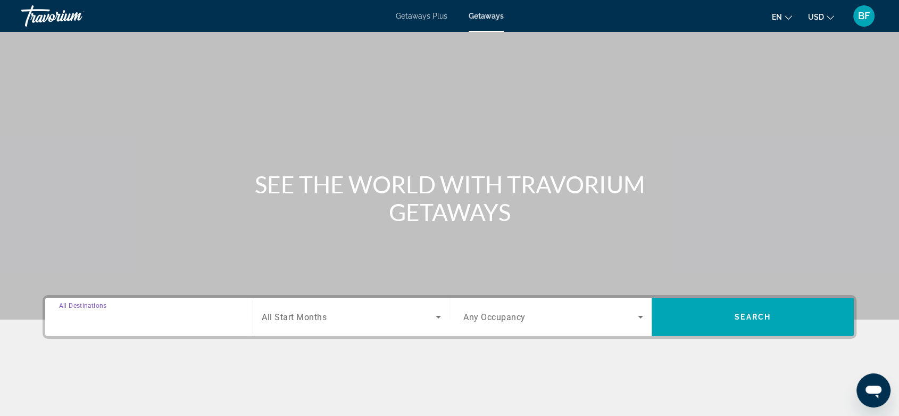
click at [118, 311] on input "Destination All Destinations" at bounding box center [149, 317] width 180 height 13
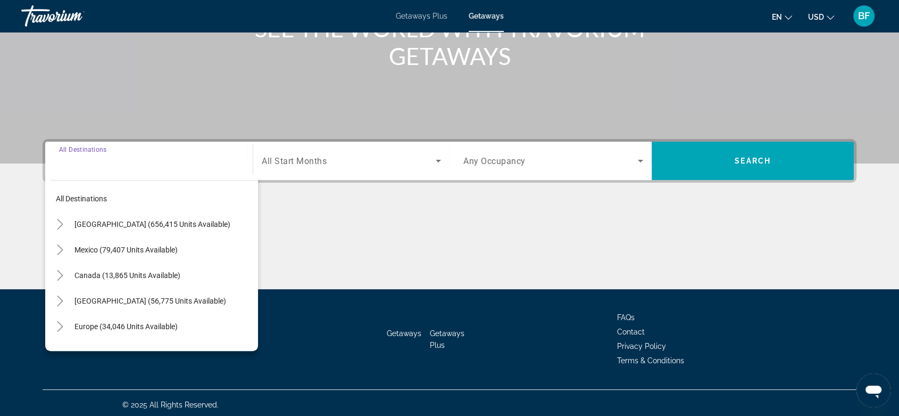
scroll to position [159, 0]
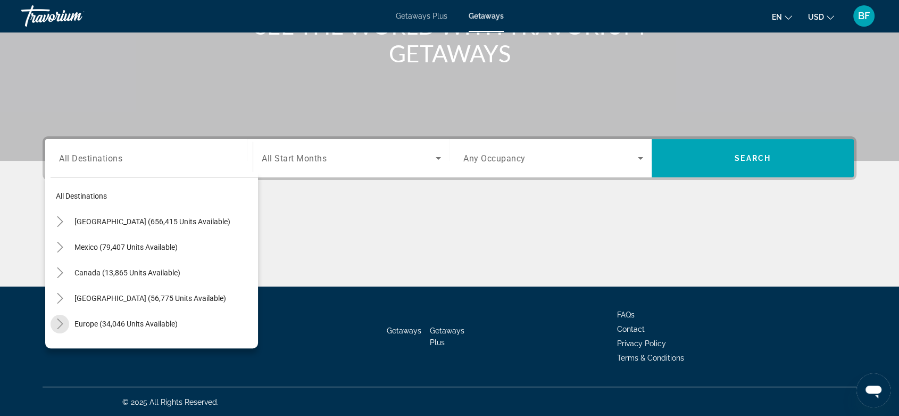
click at [63, 327] on icon "Toggle Europe (34,046 units available)" at bounding box center [60, 323] width 11 height 11
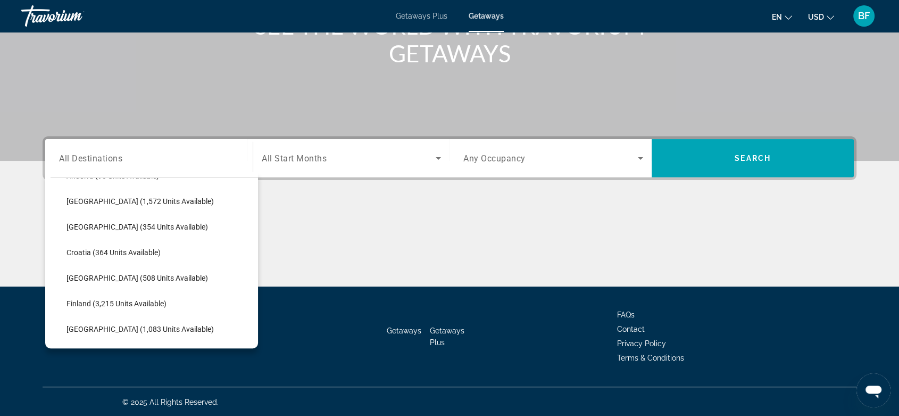
scroll to position [192, 0]
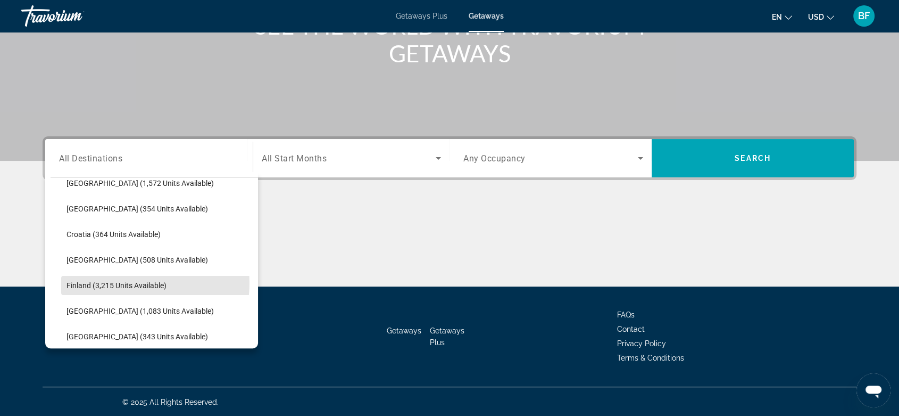
click at [131, 281] on span "Finland (3,215 units available)" at bounding box center [117, 285] width 100 height 9
type input "**********"
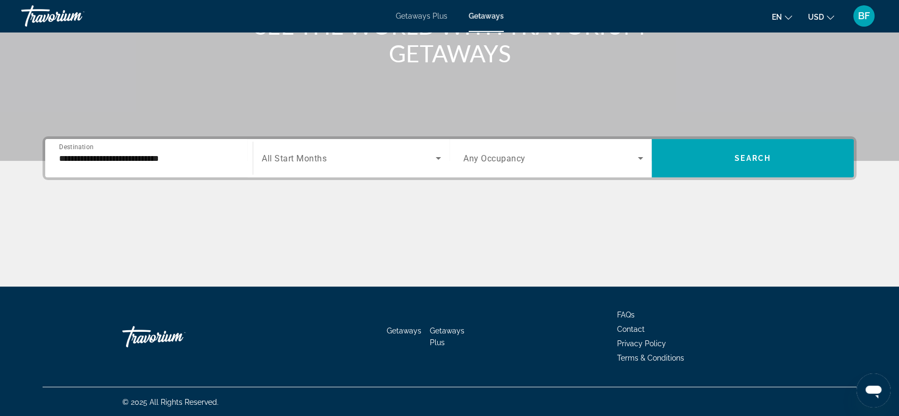
click at [386, 145] on div "Search widget" at bounding box center [351, 158] width 179 height 30
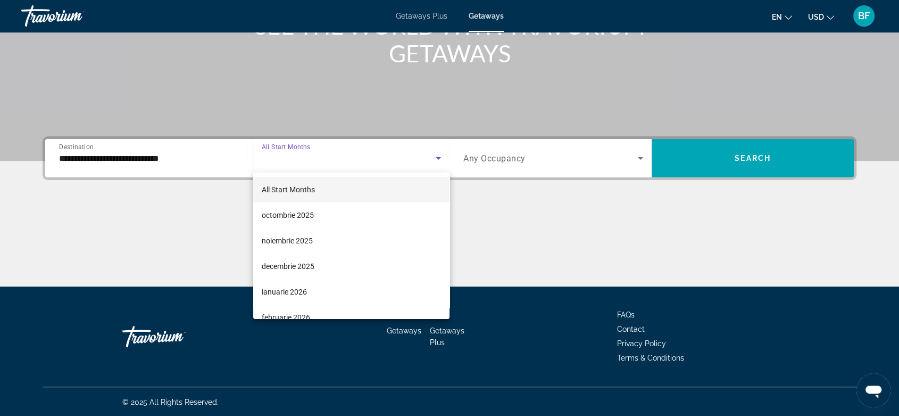
click at [498, 156] on div at bounding box center [449, 208] width 899 height 416
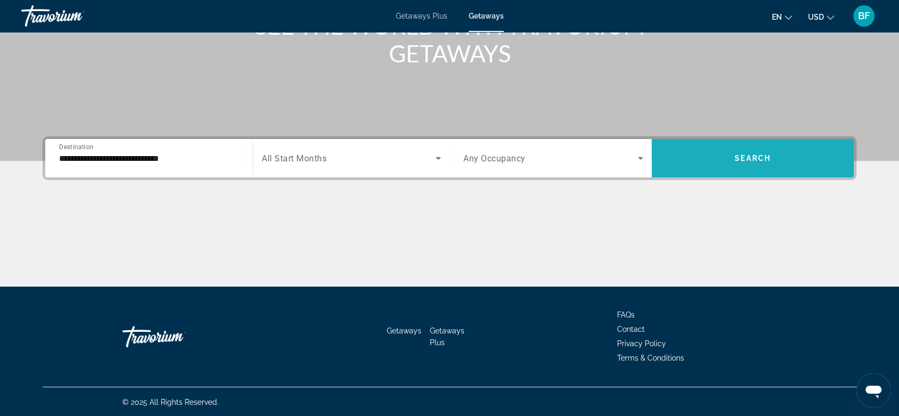
click at [755, 166] on span "Search widget" at bounding box center [753, 158] width 202 height 26
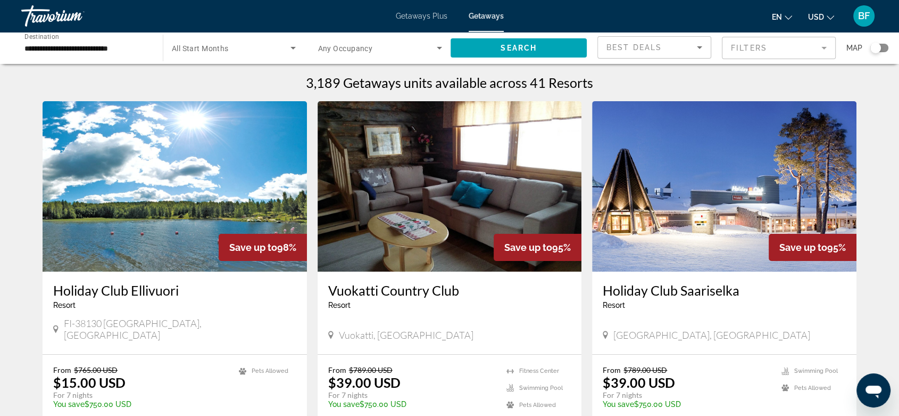
click at [817, 46] on div "Search widget" at bounding box center [879, 48] width 18 height 9
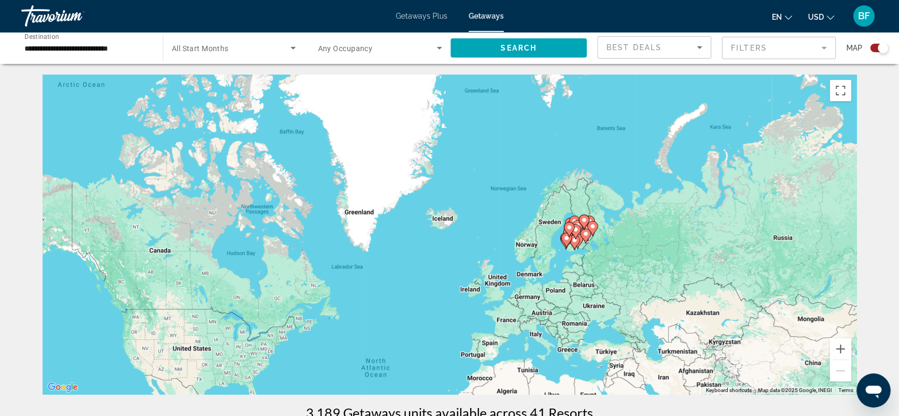
drag, startPoint x: 607, startPoint y: 161, endPoint x: 582, endPoint y: 255, distance: 97.4
click at [582, 255] on div "To navigate, press the arrow keys. To activate drag with keyboard, press Alt + …" at bounding box center [450, 233] width 814 height 319
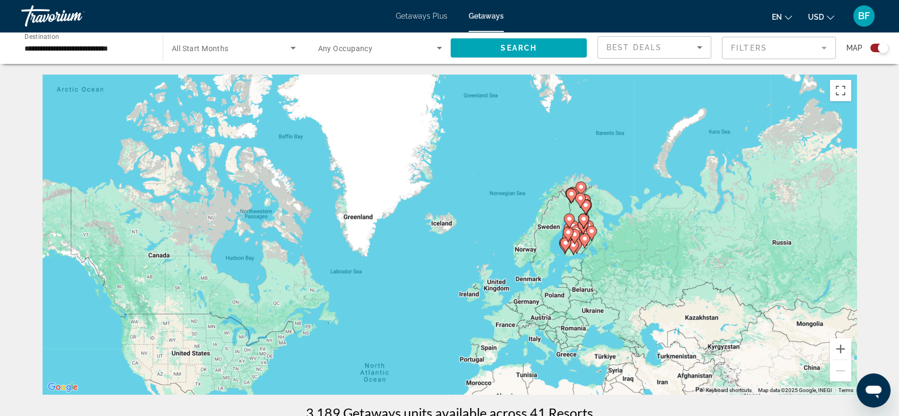
click at [585, 234] on gmp-advanced-marker "Main content" at bounding box center [583, 227] width 11 height 16
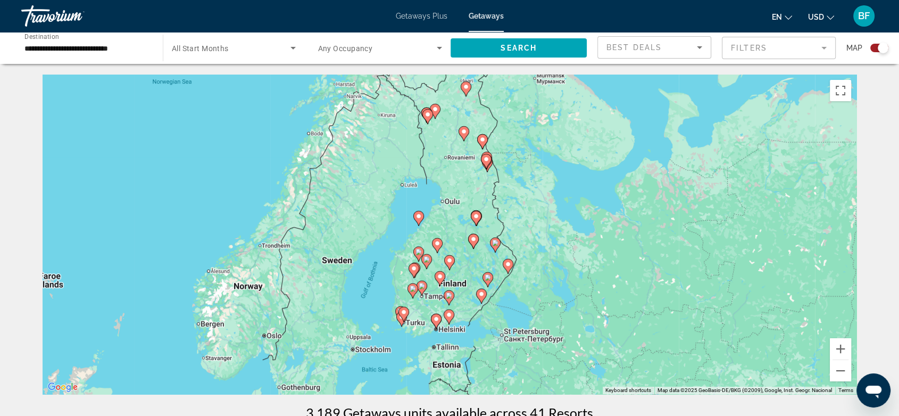
drag, startPoint x: 404, startPoint y: 260, endPoint x: 430, endPoint y: 276, distance: 30.6
click at [430, 276] on div "To activate drag with keyboard, press Alt + Enter. Once in keyboard drag state,…" at bounding box center [450, 233] width 814 height 319
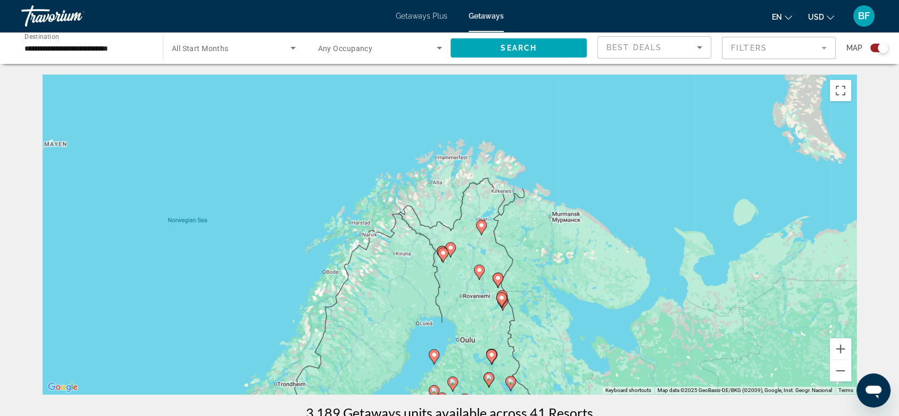
drag, startPoint x: 458, startPoint y: 162, endPoint x: 474, endPoint y: 301, distance: 139.7
click at [474, 301] on div "To activate drag with keyboard, press Alt + Enter. Once in keyboard drag state,…" at bounding box center [450, 233] width 814 height 319
click at [817, 344] on button "Zoom in" at bounding box center [840, 348] width 21 height 21
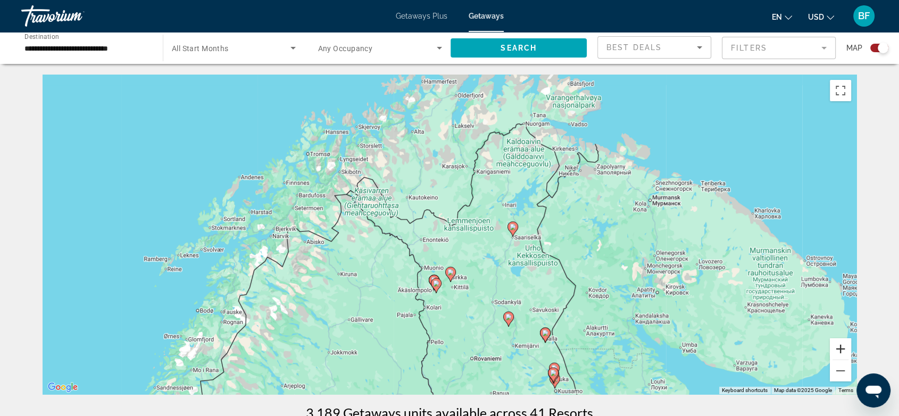
click at [817, 344] on button "Zoom in" at bounding box center [840, 348] width 21 height 21
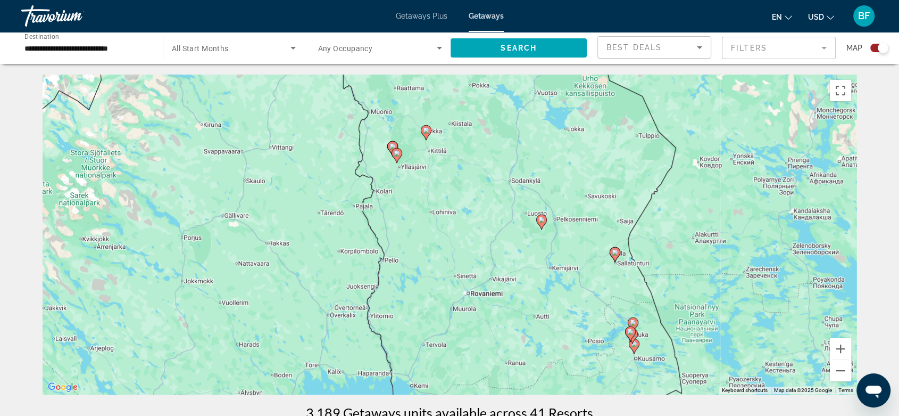
drag, startPoint x: 578, startPoint y: 330, endPoint x: 553, endPoint y: 136, distance: 196.3
click at [553, 136] on div "To activate drag with keyboard, press Alt + Enter. Once in keyboard drag state,…" at bounding box center [450, 233] width 814 height 319
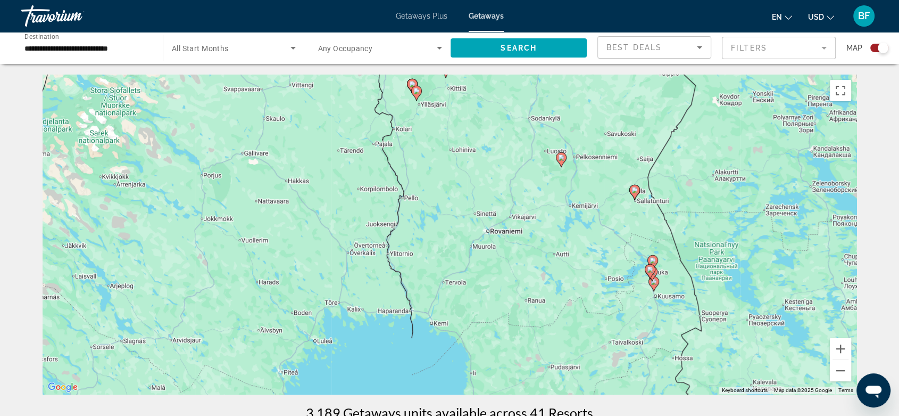
drag, startPoint x: 552, startPoint y: 330, endPoint x: 558, endPoint y: 289, distance: 41.5
click at [558, 289] on div "To activate drag with keyboard, press Alt + Enter. Once in keyboard drag state,…" at bounding box center [450, 233] width 814 height 319
click at [564, 169] on div "To activate drag with keyboard, press Alt + Enter. Once in keyboard drag state,…" at bounding box center [450, 233] width 814 height 319
click at [562, 158] on image "Main content" at bounding box center [561, 157] width 6 height 6
type input "**********"
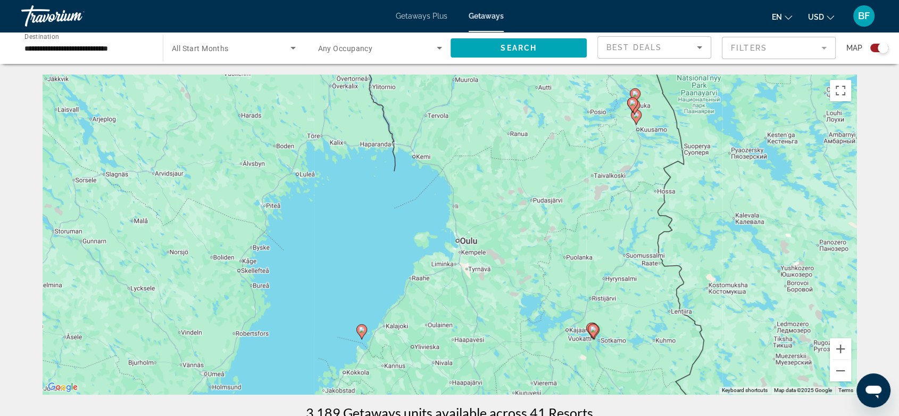
drag, startPoint x: 452, startPoint y: 223, endPoint x: 547, endPoint y: -12, distance: 254.4
click at [547, 0] on html "**********" at bounding box center [449, 208] width 899 height 416
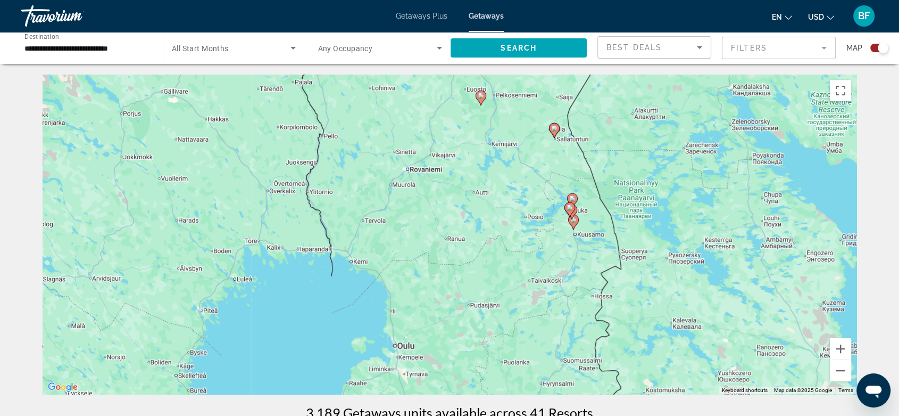
drag, startPoint x: 618, startPoint y: 296, endPoint x: 556, endPoint y: 402, distance: 122.4
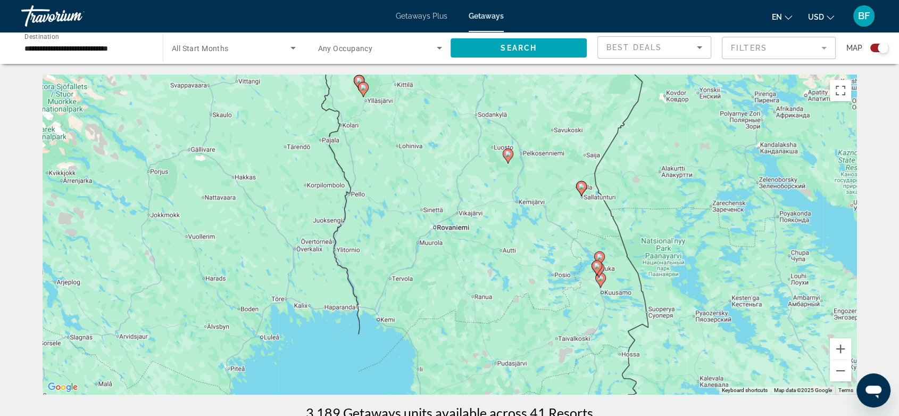
drag, startPoint x: 455, startPoint y: 235, endPoint x: 484, endPoint y: 295, distance: 66.4
click at [484, 295] on div "To activate drag with keyboard, press Alt + Enter. Once in keyboard drag state,…" at bounding box center [450, 233] width 814 height 319
click at [603, 252] on div "To activate drag with keyboard, press Alt + Enter. Once in keyboard drag state,…" at bounding box center [450, 233] width 814 height 319
click at [603, 253] on icon "Main content" at bounding box center [599, 259] width 11 height 15
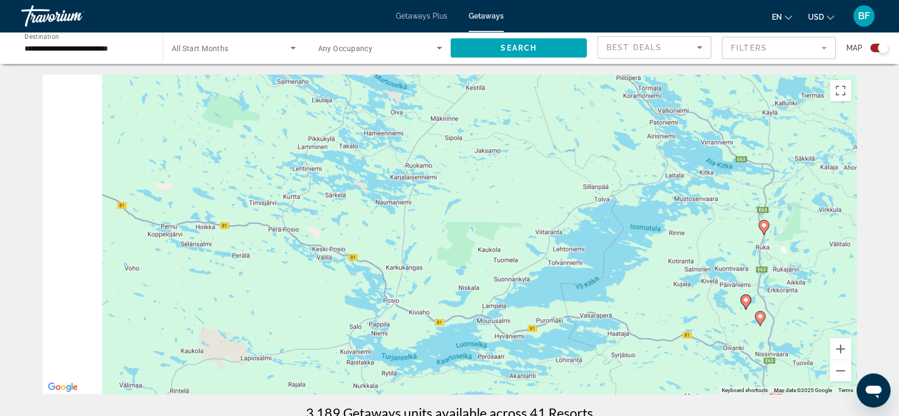
drag, startPoint x: 460, startPoint y: 233, endPoint x: 782, endPoint y: 234, distance: 322.4
click at [782, 234] on div "To activate drag with keyboard, press Alt + Enter. Once in keyboard drag state,…" at bounding box center [450, 233] width 814 height 319
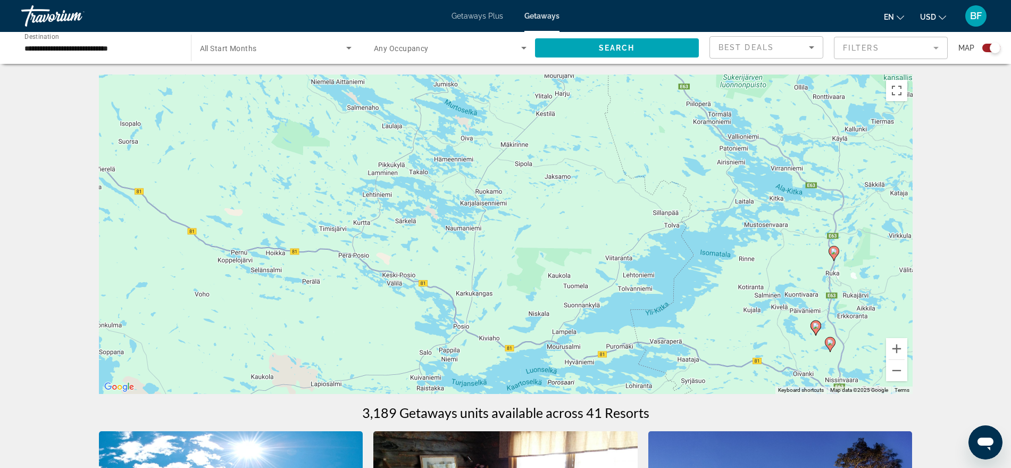
drag, startPoint x: 615, startPoint y: 225, endPoint x: 611, endPoint y: 237, distance: 12.1
click at [622, 230] on div "To activate drag with keyboard, press Alt + Enter. Once in keyboard drag state,…" at bounding box center [506, 233] width 814 height 319
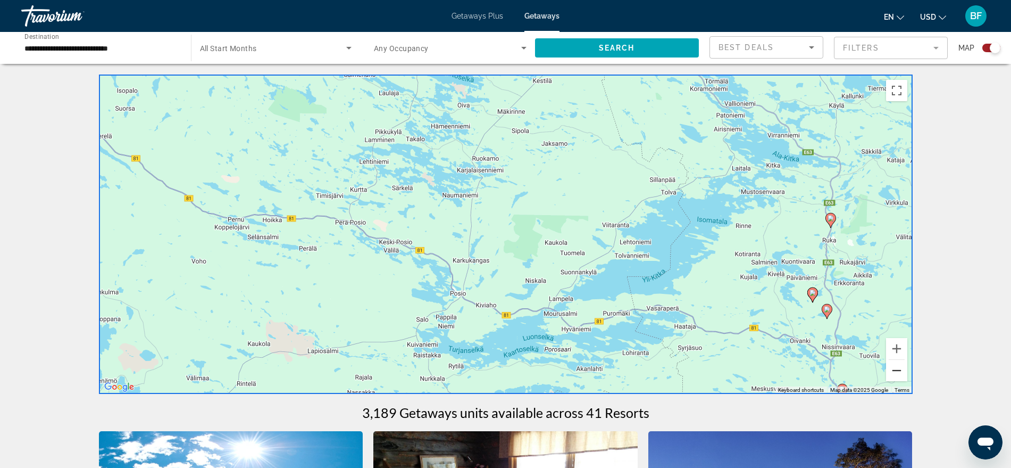
click at [817, 369] on button "Zoom out" at bounding box center [896, 370] width 21 height 21
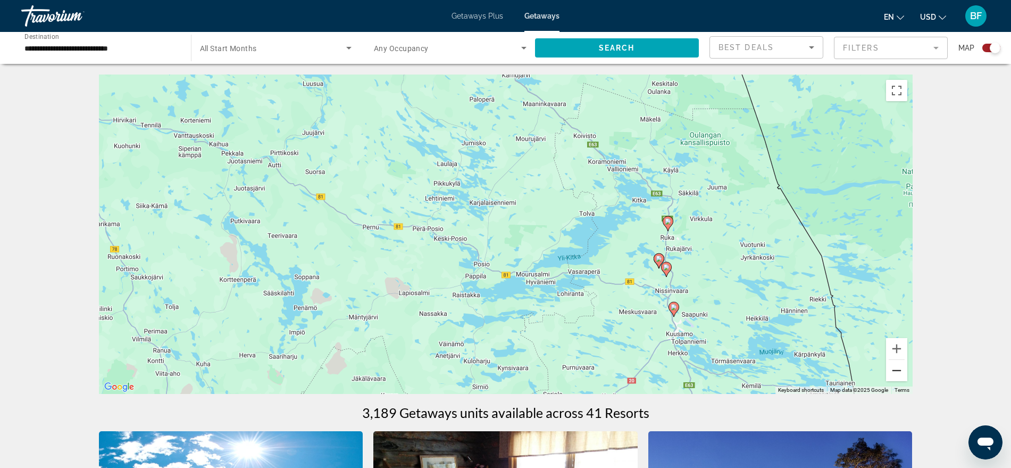
click at [817, 365] on button "Zoom out" at bounding box center [896, 370] width 21 height 21
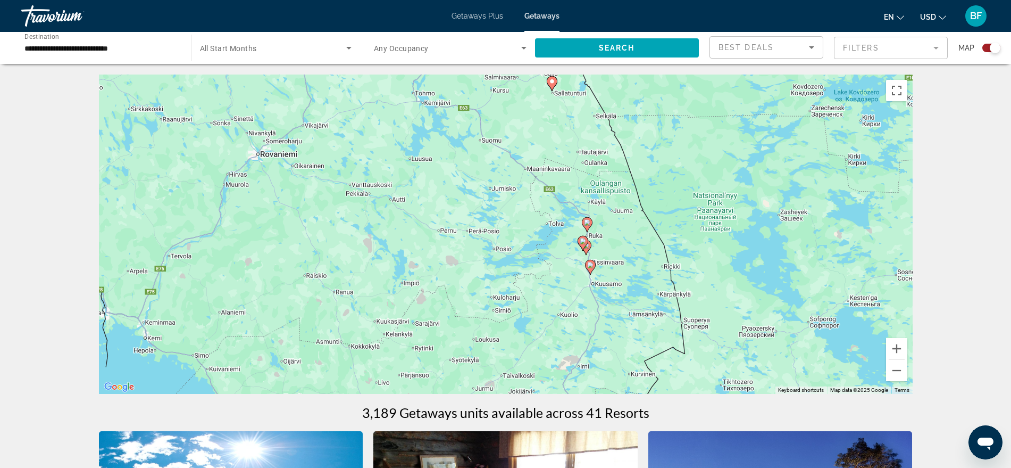
click at [586, 222] on image "Main content" at bounding box center [587, 222] width 6 height 6
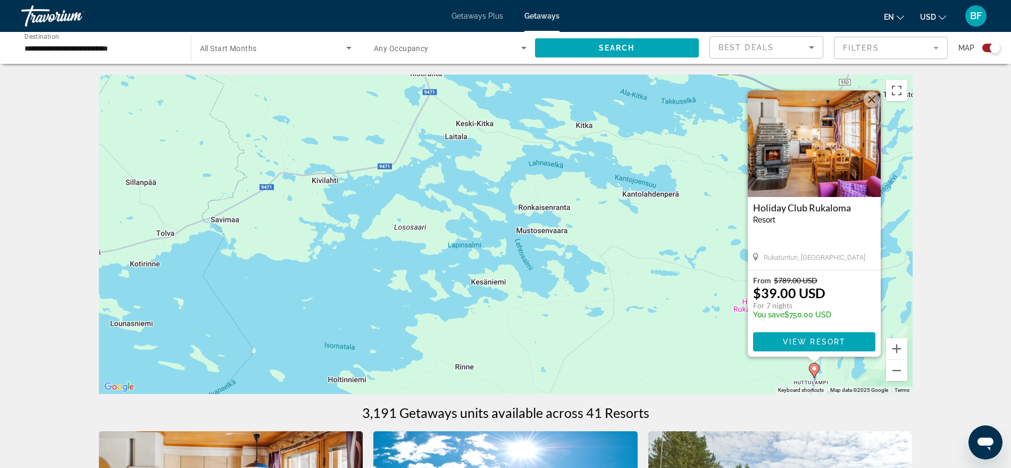
click at [817, 101] on button "Close" at bounding box center [872, 100] width 16 height 16
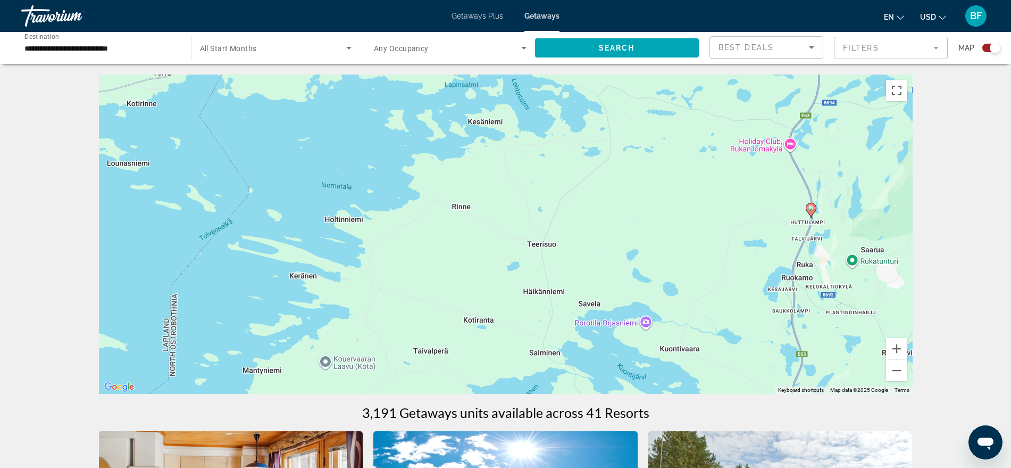
drag, startPoint x: 728, startPoint y: 244, endPoint x: 725, endPoint y: 90, distance: 153.8
click at [725, 90] on div "To navigate, press the arrow keys. To activate drag with keyboard, press Alt + …" at bounding box center [506, 233] width 814 height 319
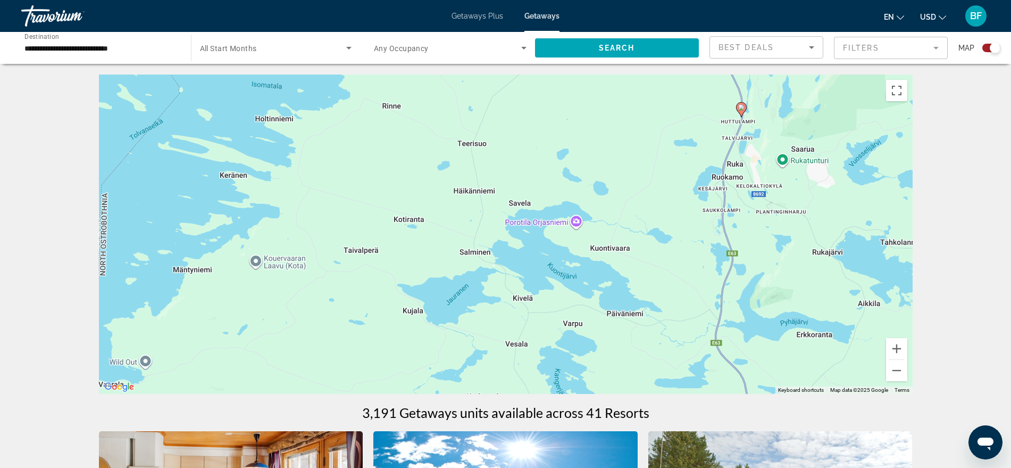
drag, startPoint x: 692, startPoint y: 269, endPoint x: 628, endPoint y: 159, distance: 127.1
click at [627, 160] on div "To navigate, press the arrow keys. To activate drag with keyboard, press Alt + …" at bounding box center [506, 233] width 814 height 319
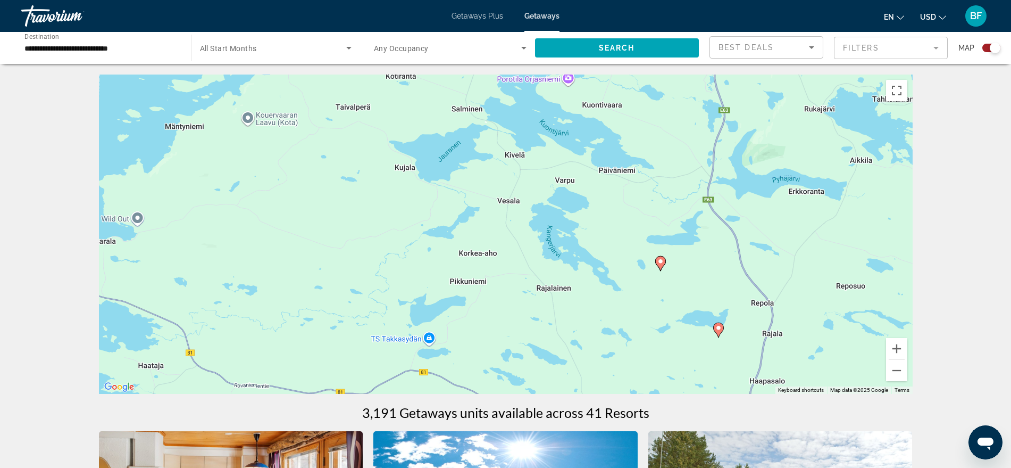
drag, startPoint x: 668, startPoint y: 269, endPoint x: 653, endPoint y: 133, distance: 136.5
click at [653, 133] on div "To navigate, press the arrow keys. To activate drag with keyboard, press Alt + …" at bounding box center [506, 233] width 814 height 319
click at [656, 261] on icon "Main content" at bounding box center [660, 263] width 10 height 14
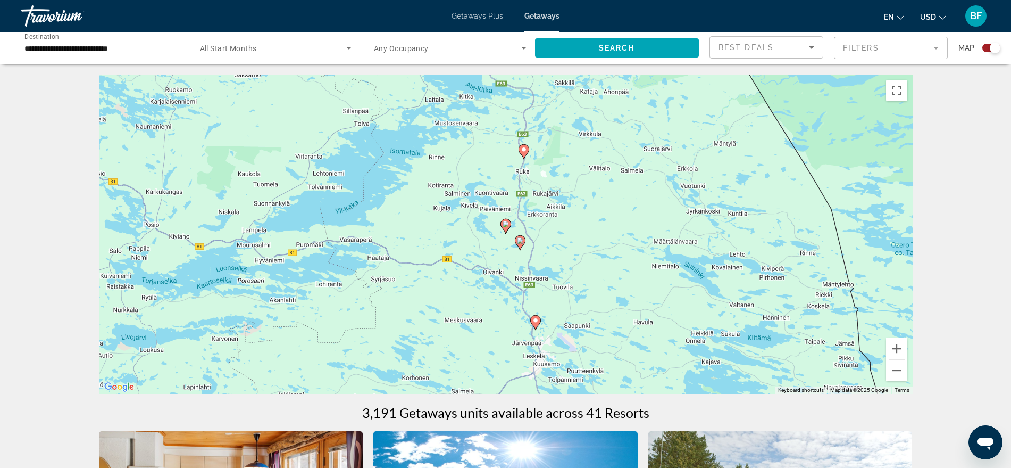
click at [521, 239] on image "Main content" at bounding box center [520, 240] width 6 height 6
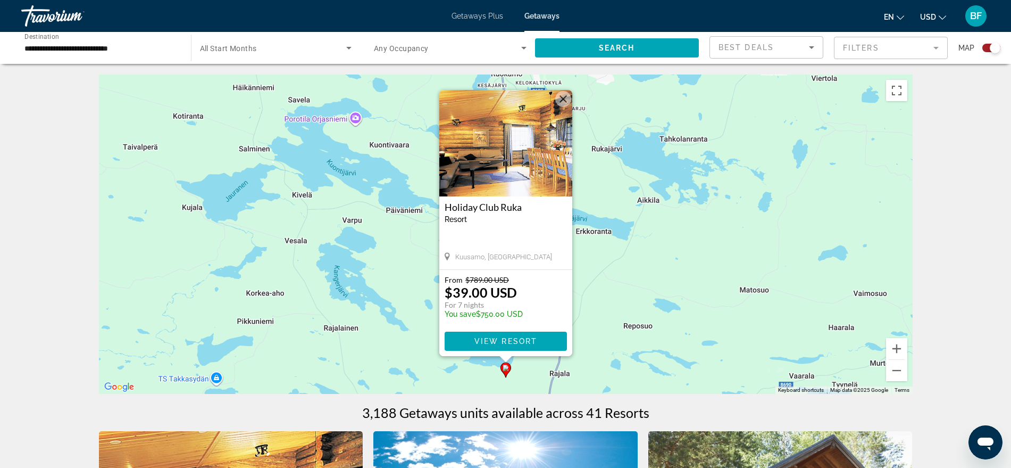
click at [627, 263] on div "To activate drag with keyboard, press Alt + Enter. Once in keyboard drag state,…" at bounding box center [506, 233] width 814 height 319
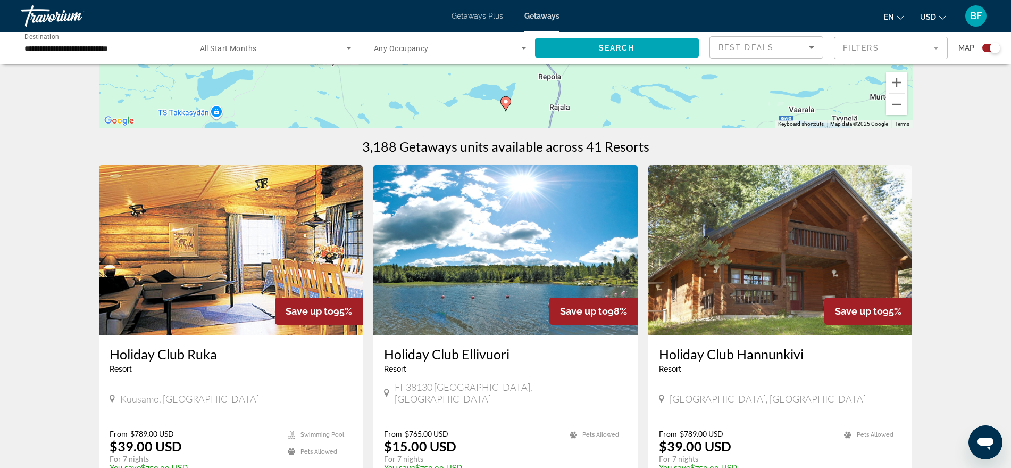
scroll to position [133, 0]
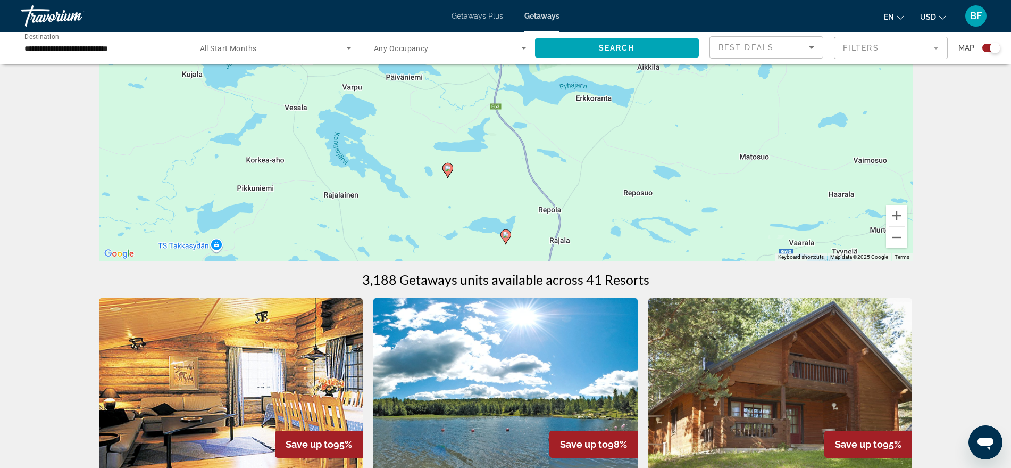
click at [443, 173] on gmp-advanced-marker "Main content" at bounding box center [448, 170] width 11 height 16
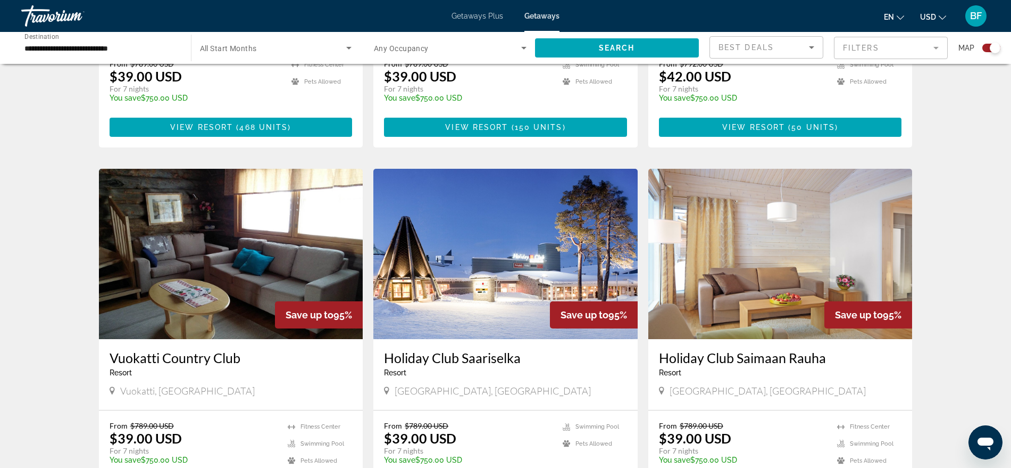
scroll to position [1064, 0]
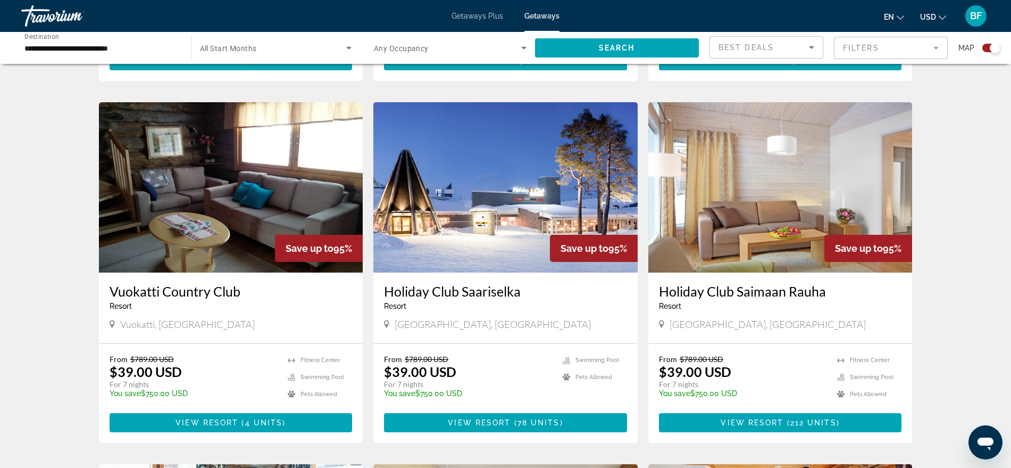
click at [480, 195] on img "Main content" at bounding box center [505, 187] width 264 height 170
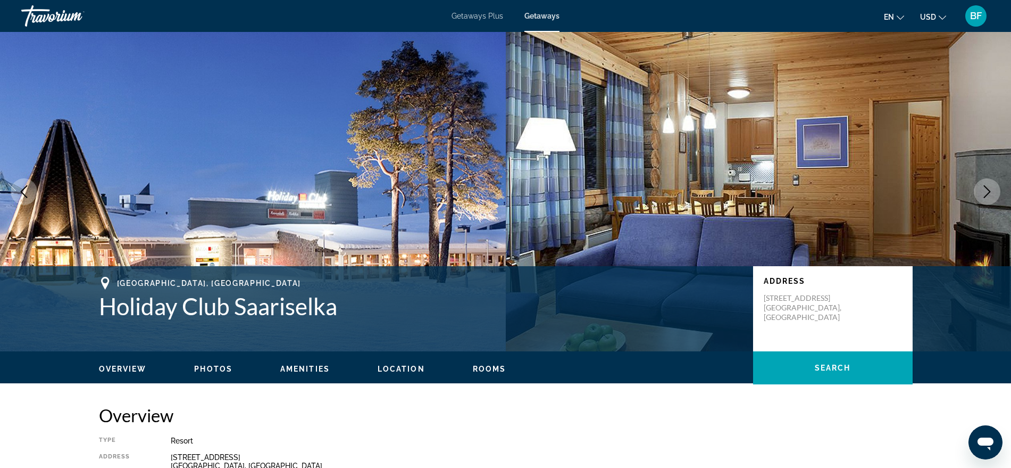
click at [817, 192] on icon "Next image" at bounding box center [987, 191] width 7 height 13
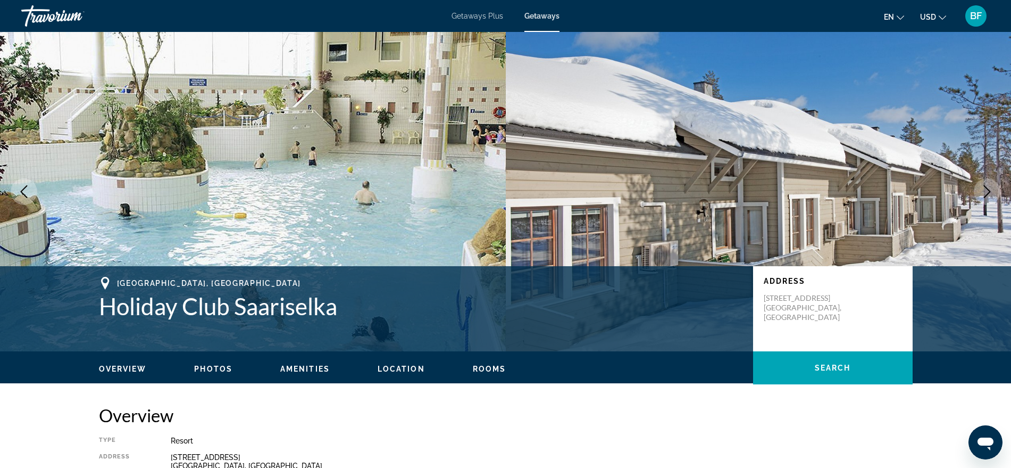
click at [817, 192] on icon "Next image" at bounding box center [987, 191] width 7 height 13
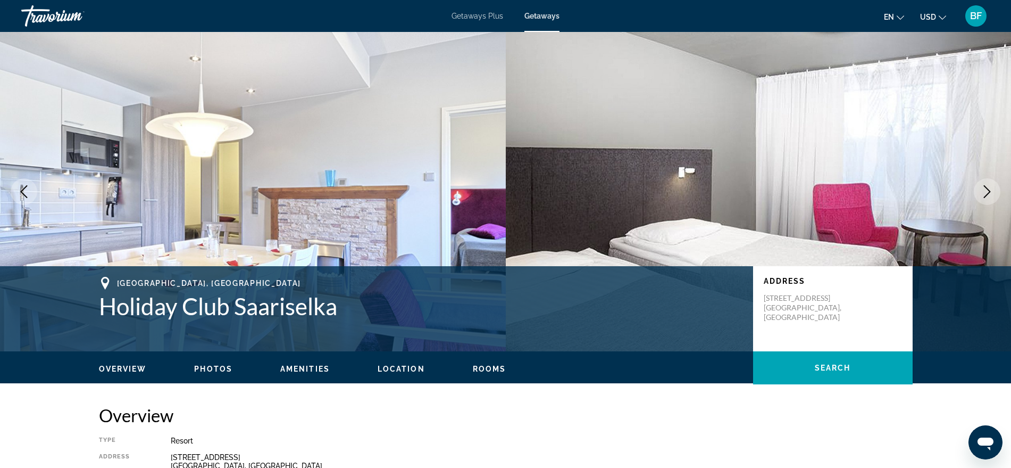
click at [817, 192] on icon "Next image" at bounding box center [987, 191] width 7 height 13
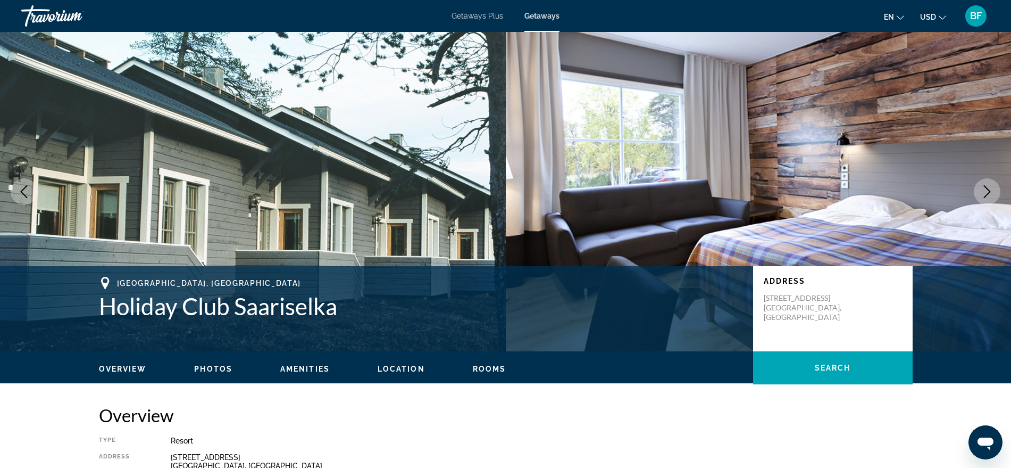
click at [817, 193] on icon "Next image" at bounding box center [987, 191] width 7 height 13
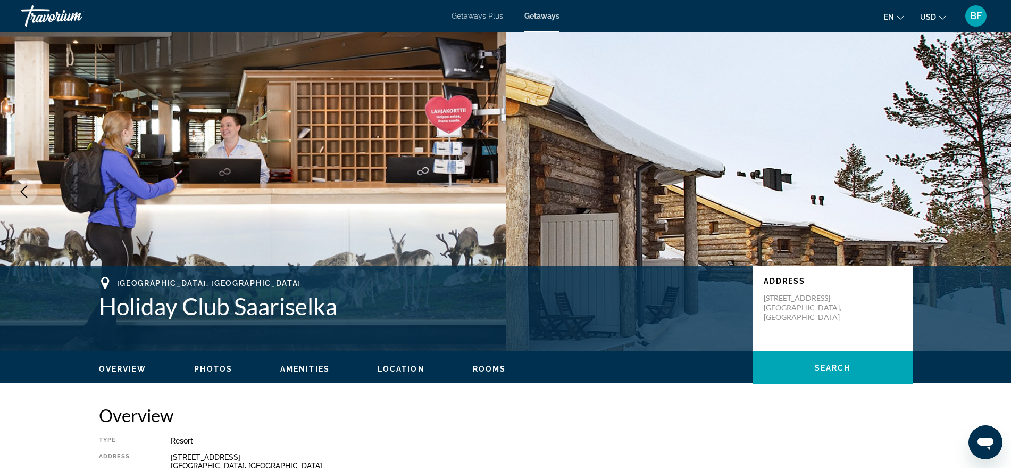
click at [817, 193] on icon "Next image" at bounding box center [987, 191] width 7 height 13
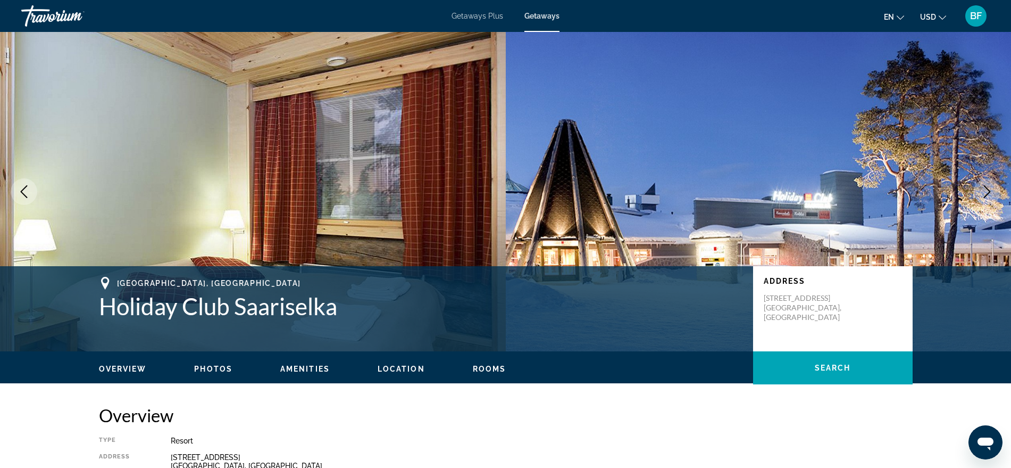
click at [817, 193] on icon "Next image" at bounding box center [987, 191] width 7 height 13
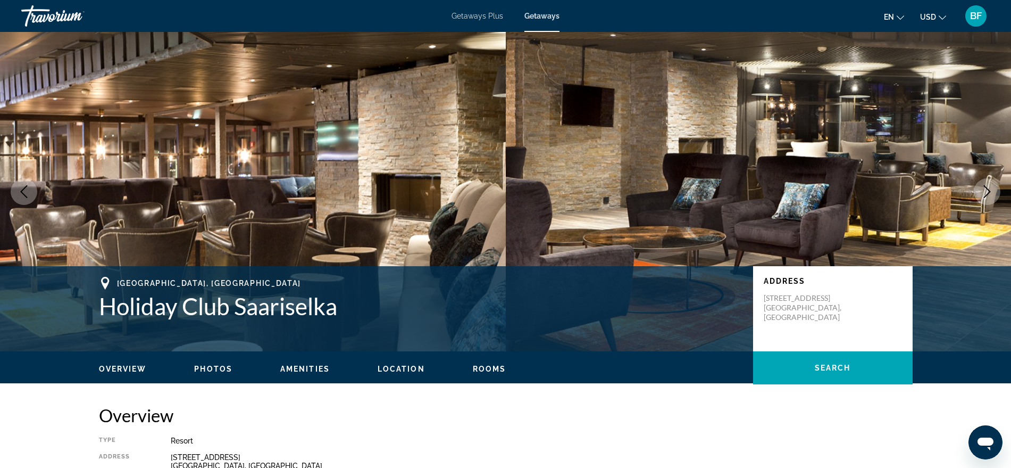
click at [817, 193] on icon "Next image" at bounding box center [987, 191] width 7 height 13
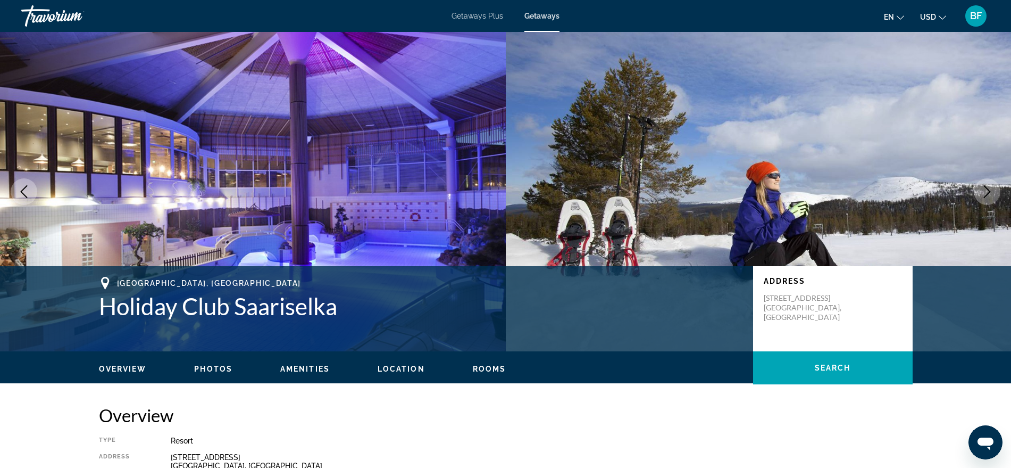
click at [817, 192] on icon "Next image" at bounding box center [987, 191] width 13 height 13
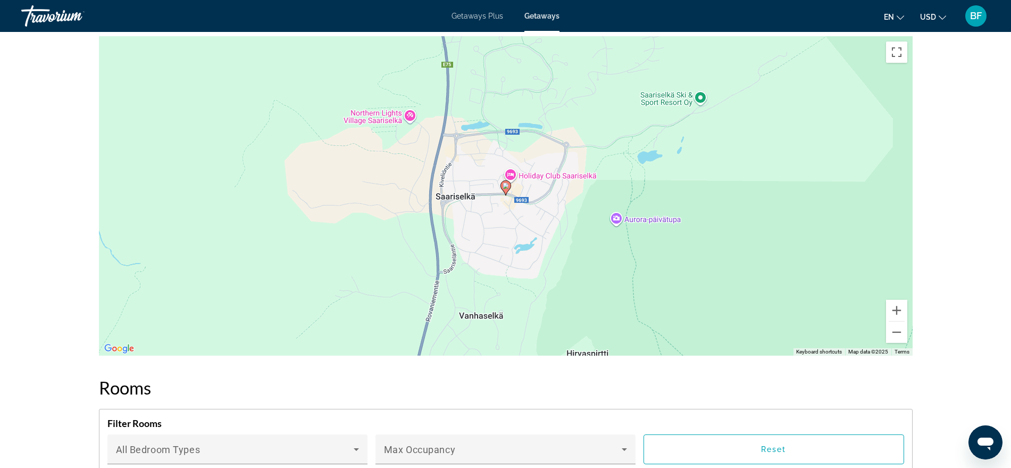
scroll to position [1264, 0]
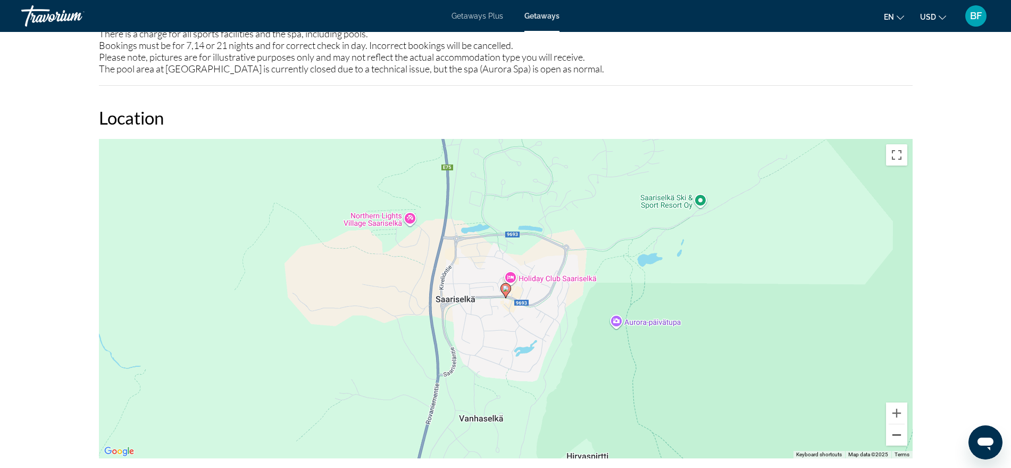
click at [817, 373] on button "Zoom out" at bounding box center [896, 434] width 21 height 21
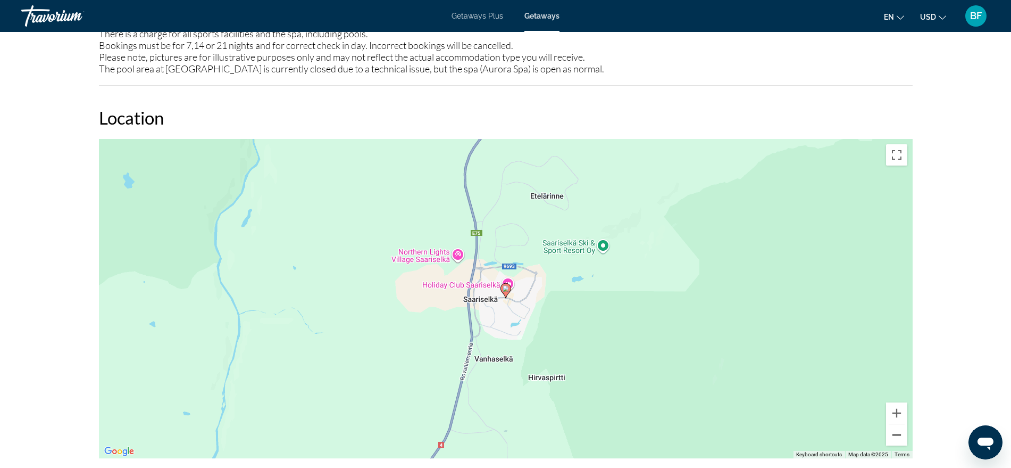
click at [817, 373] on button "Zoom out" at bounding box center [896, 434] width 21 height 21
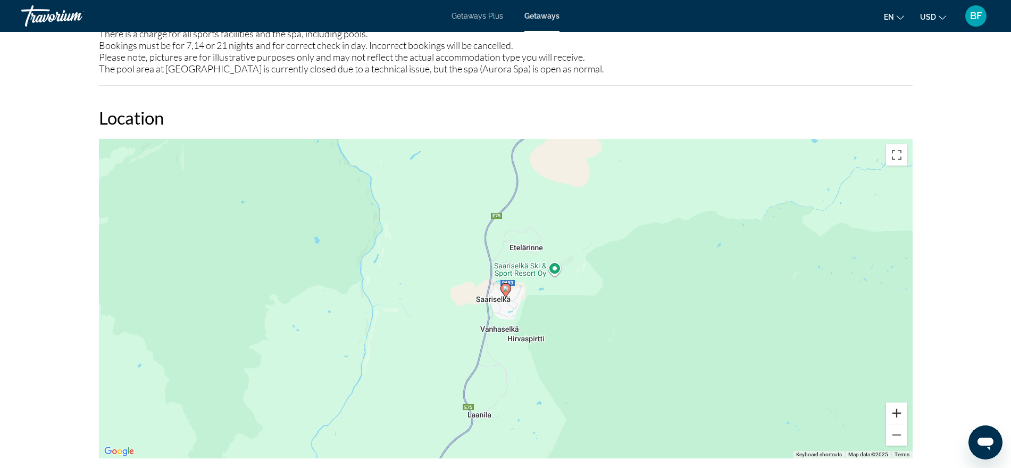
click at [817, 373] on button "Zoom in" at bounding box center [896, 412] width 21 height 21
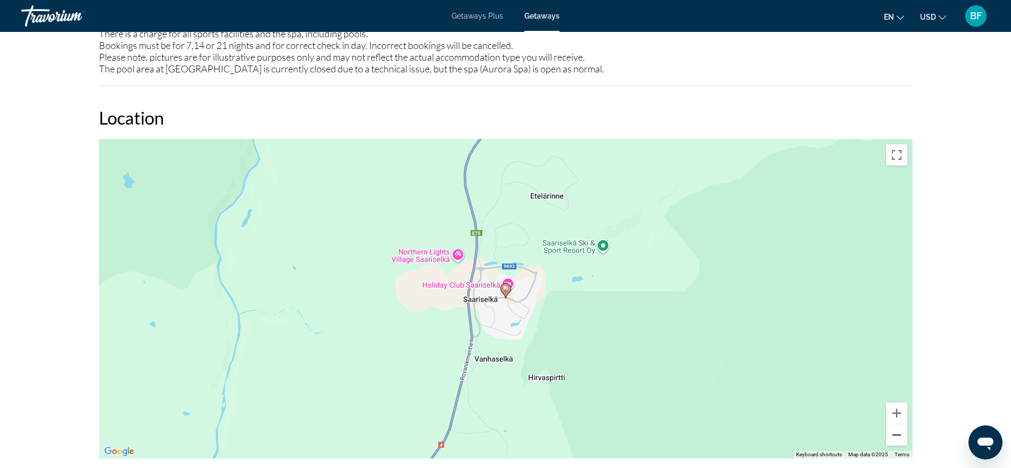
click at [817, 373] on button "Zoom out" at bounding box center [896, 434] width 21 height 21
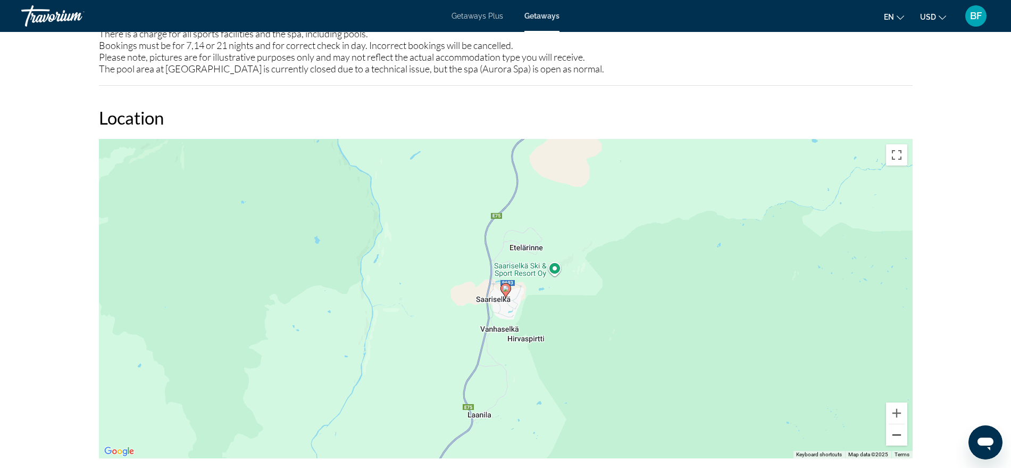
click at [817, 373] on button "Zoom out" at bounding box center [896, 434] width 21 height 21
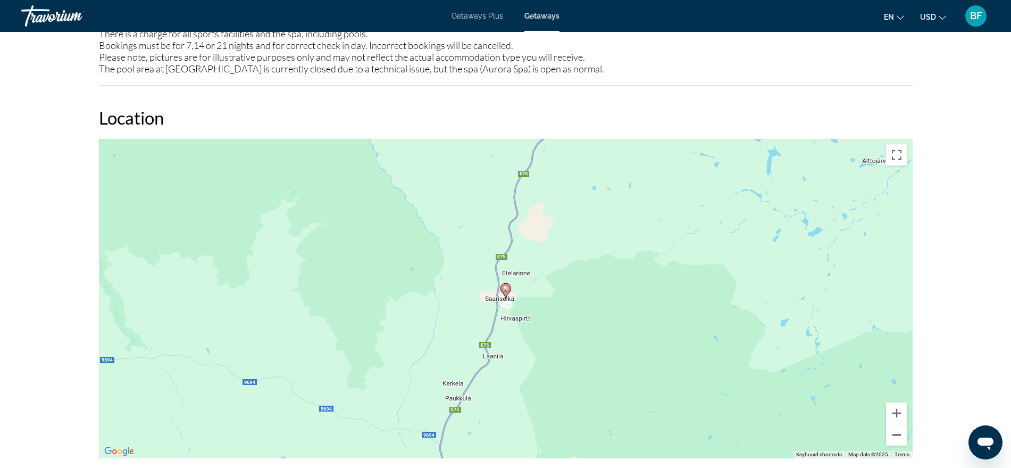
click at [817, 373] on button "Zoom out" at bounding box center [896, 434] width 21 height 21
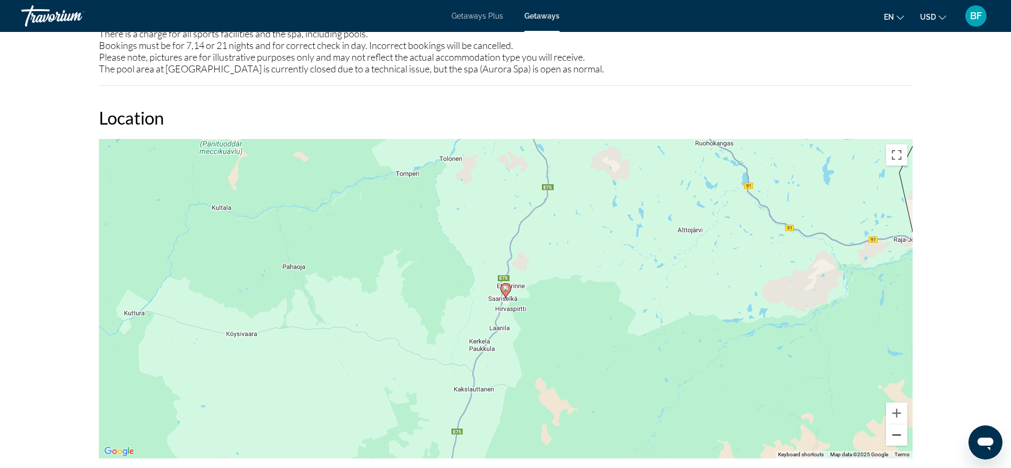
click at [817, 373] on button "Zoom out" at bounding box center [896, 434] width 21 height 21
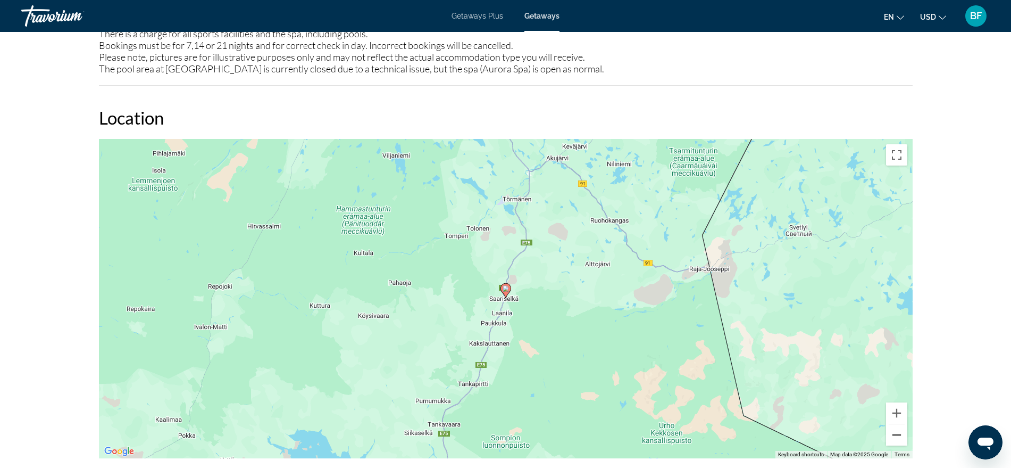
click at [817, 373] on button "Zoom out" at bounding box center [896, 434] width 21 height 21
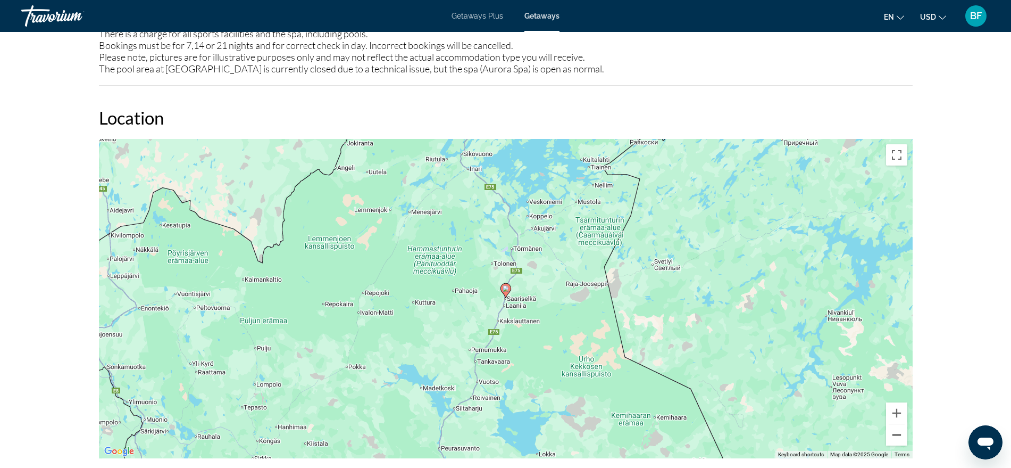
click at [817, 373] on button "Zoom out" at bounding box center [896, 434] width 21 height 21
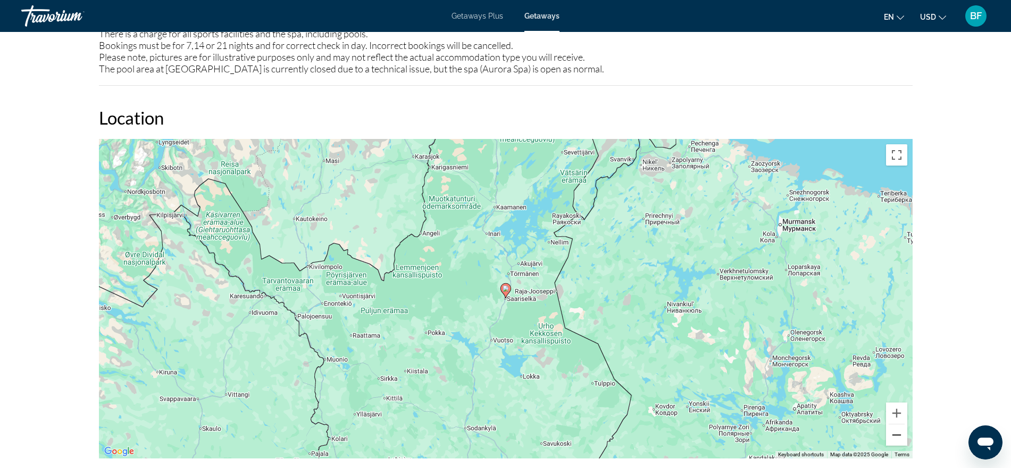
click at [817, 373] on button "Zoom out" at bounding box center [896, 434] width 21 height 21
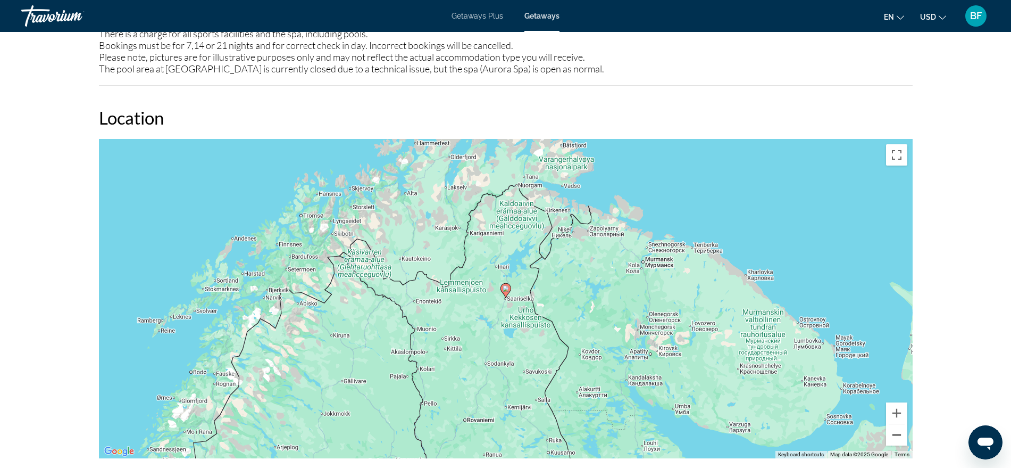
click at [817, 373] on button "Zoom out" at bounding box center [896, 434] width 21 height 21
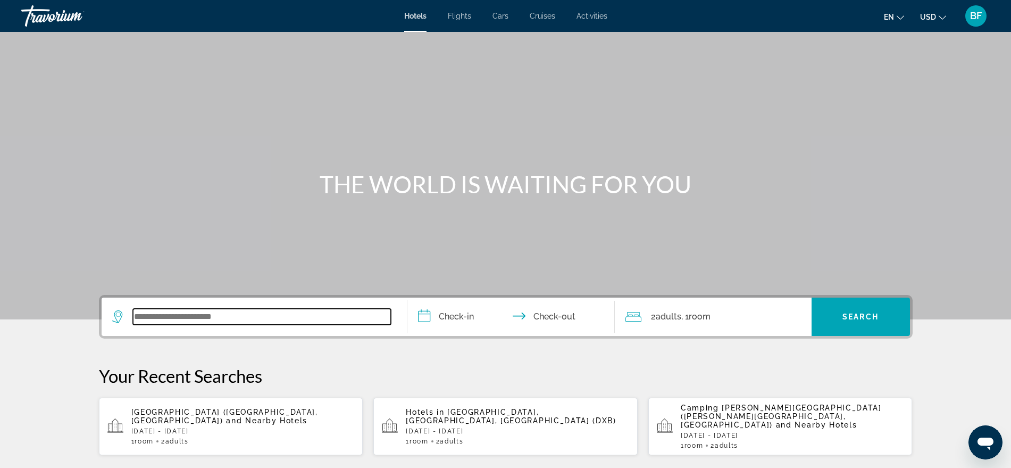
click at [244, 316] on input "Search widget" at bounding box center [262, 317] width 258 height 16
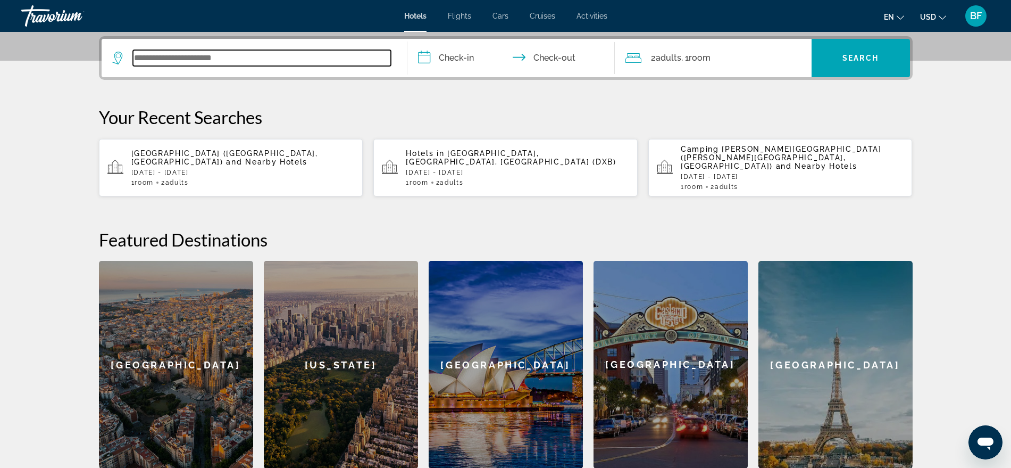
scroll to position [260, 0]
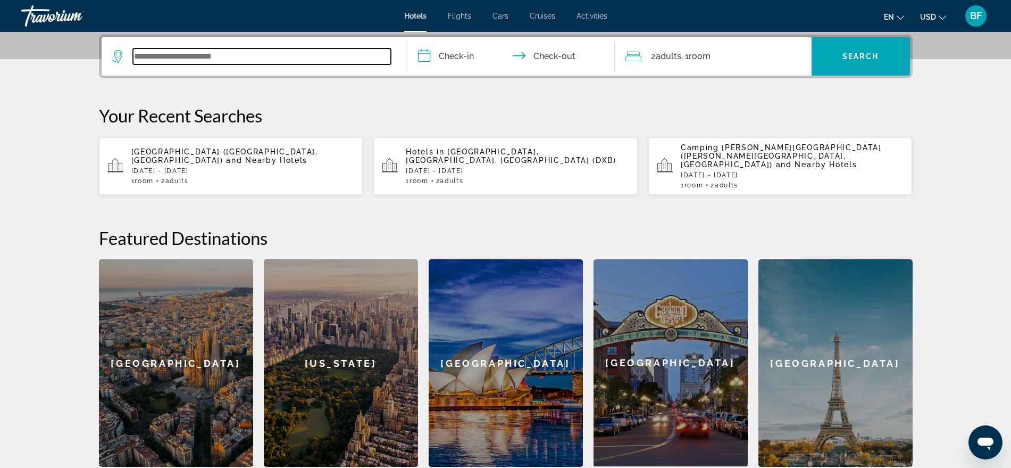
click at [243, 51] on input "Search widget" at bounding box center [262, 56] width 258 height 16
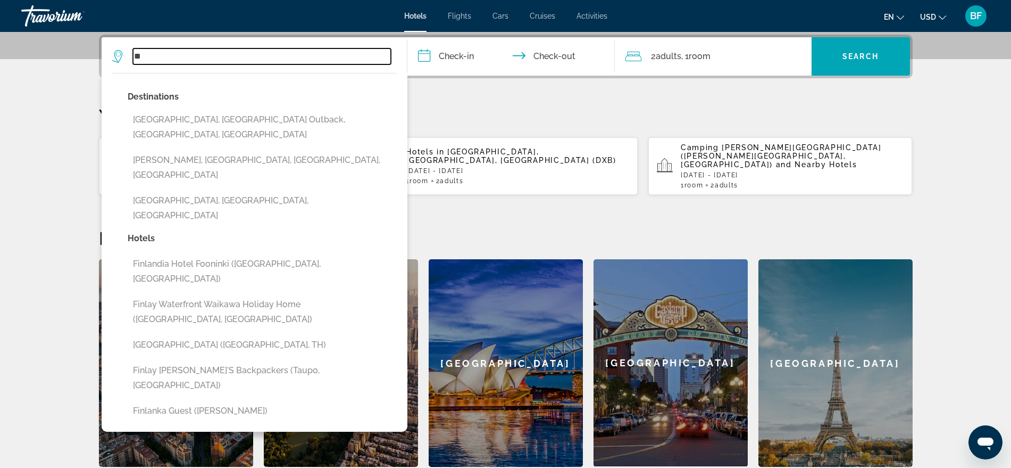
type input "*"
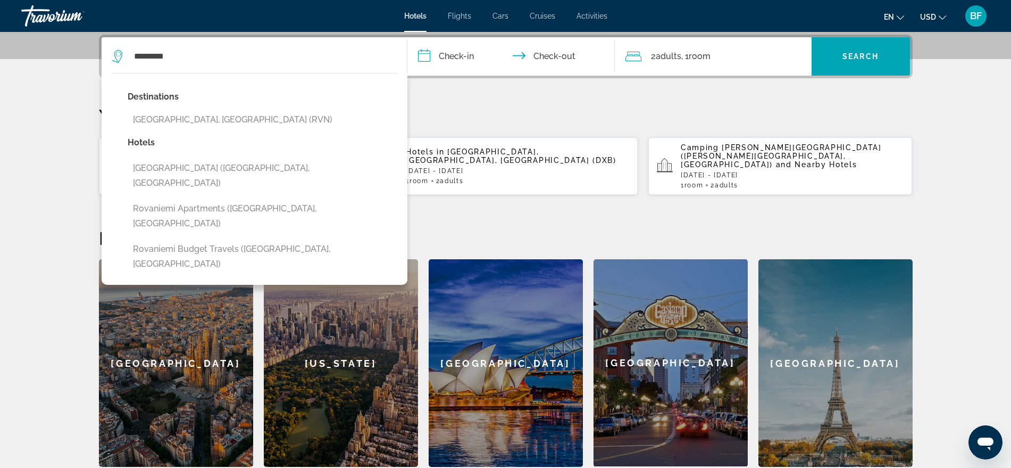
click at [193, 121] on button "Rovaniemi, Finland (RVN)" at bounding box center [262, 120] width 269 height 20
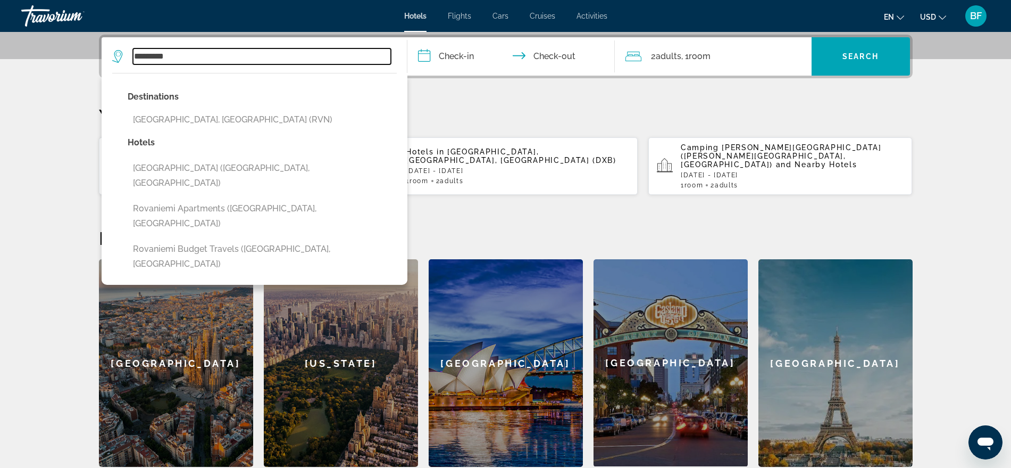
type input "**********"
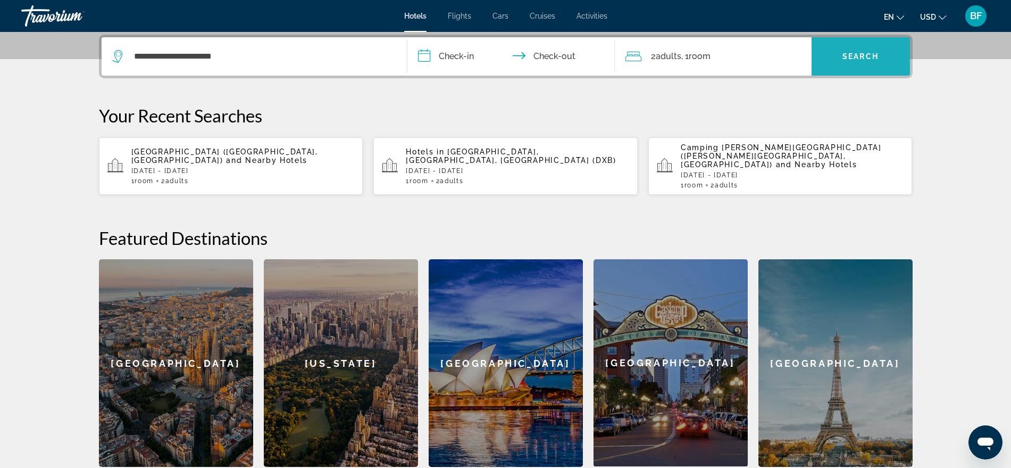
click at [866, 64] on span "Search widget" at bounding box center [861, 57] width 98 height 26
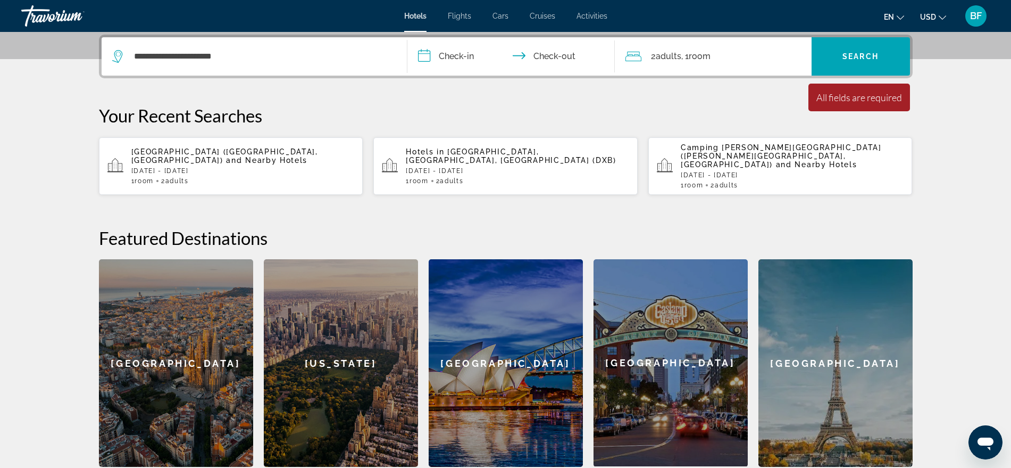
click at [463, 51] on input "**********" at bounding box center [514, 57] width 212 height 41
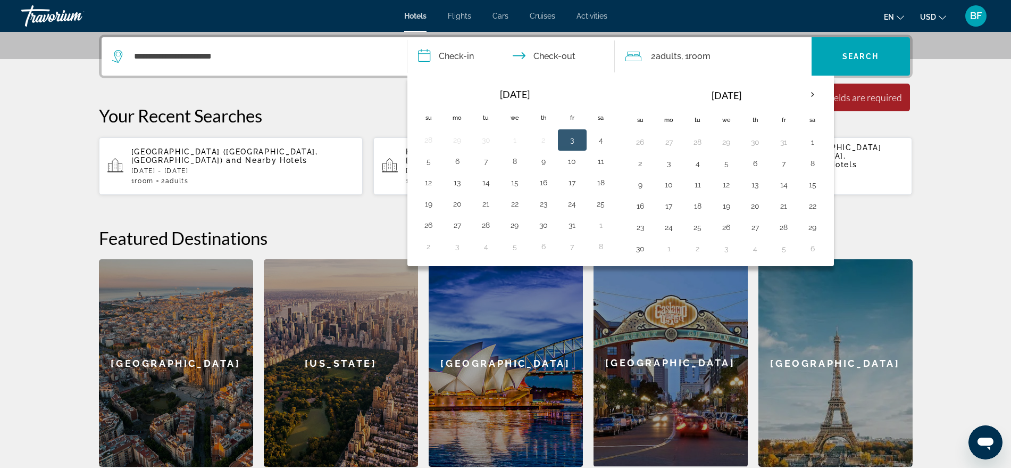
click at [808, 93] on th "Next month" at bounding box center [813, 94] width 29 height 23
click at [640, 183] on button "14" at bounding box center [640, 184] width 17 height 15
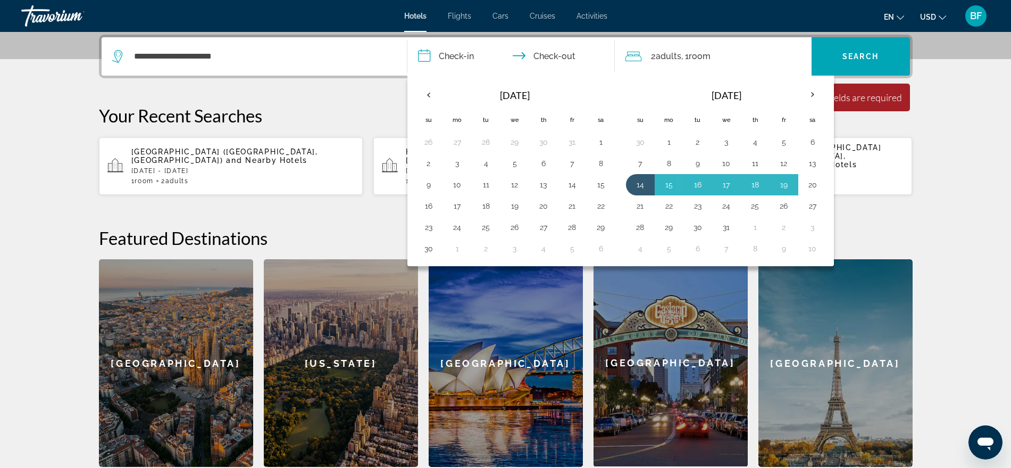
click at [815, 181] on button "20" at bounding box center [812, 184] width 17 height 15
type input "**********"
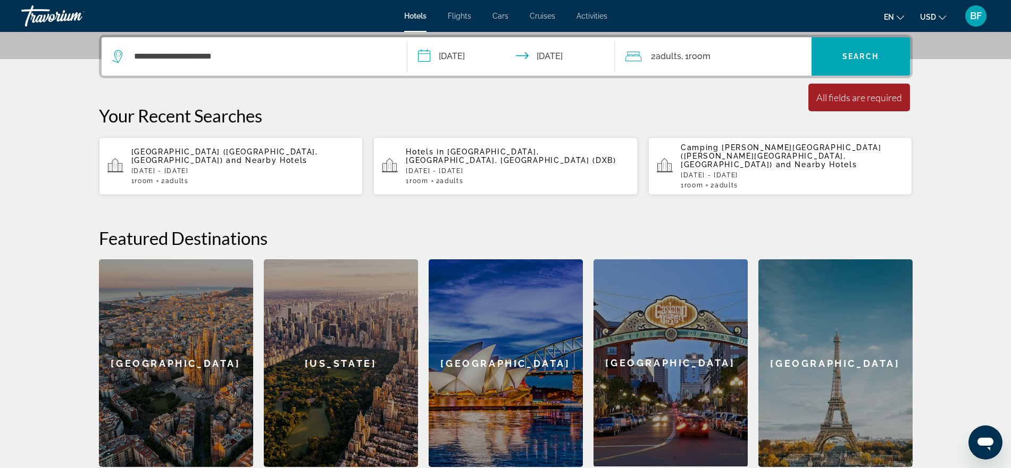
click at [863, 55] on span "Search" at bounding box center [861, 56] width 36 height 9
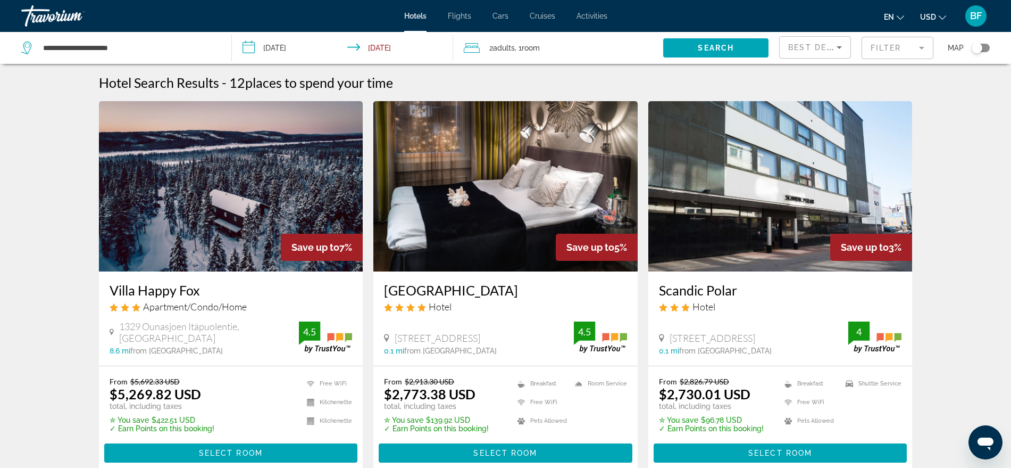
click at [280, 49] on input "**********" at bounding box center [345, 49] width 226 height 35
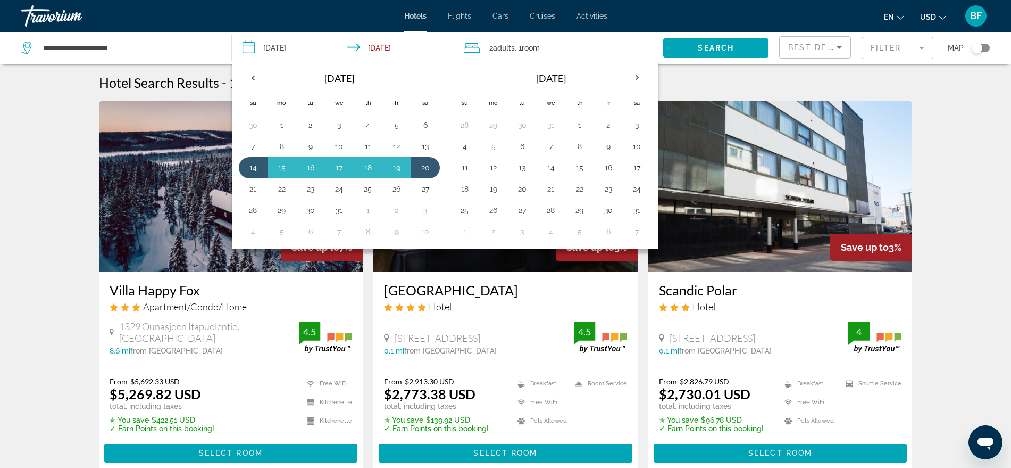
click at [253, 77] on th "Previous month" at bounding box center [253, 77] width 29 height 23
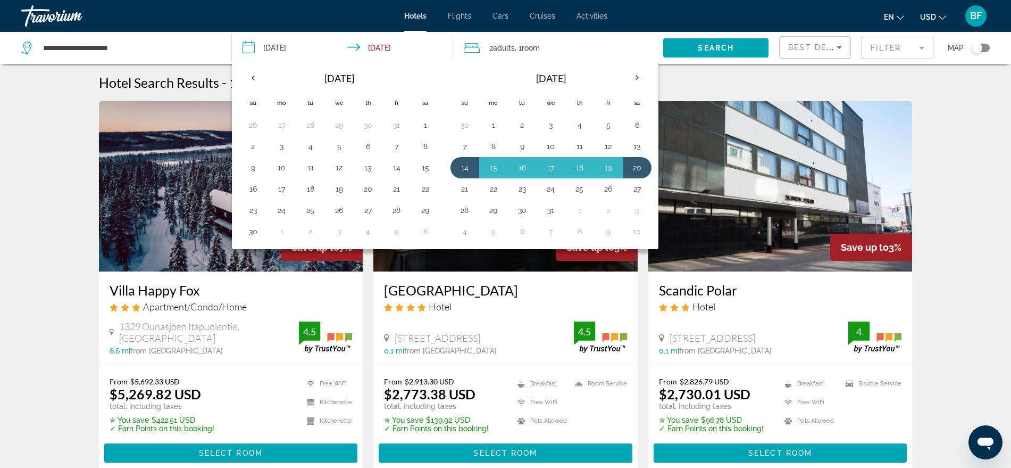
click at [255, 81] on th "Previous month" at bounding box center [253, 77] width 29 height 23
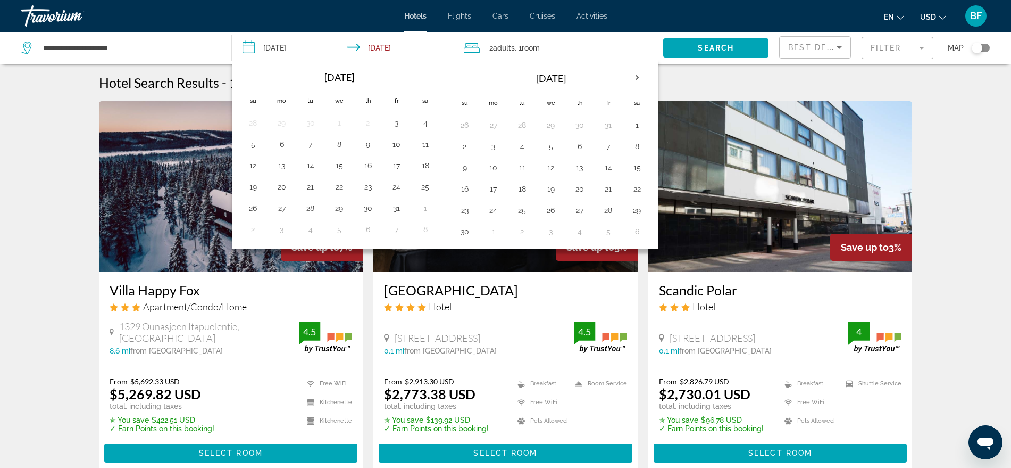
click at [252, 209] on button "26" at bounding box center [253, 208] width 17 height 15
click at [426, 209] on button "1" at bounding box center [425, 208] width 17 height 15
type input "**********"
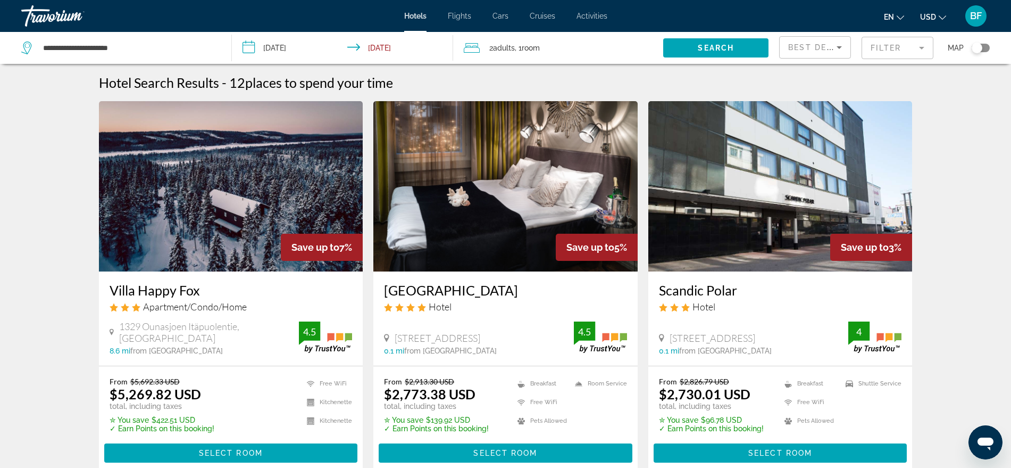
click at [715, 50] on span "Search" at bounding box center [716, 48] width 36 height 9
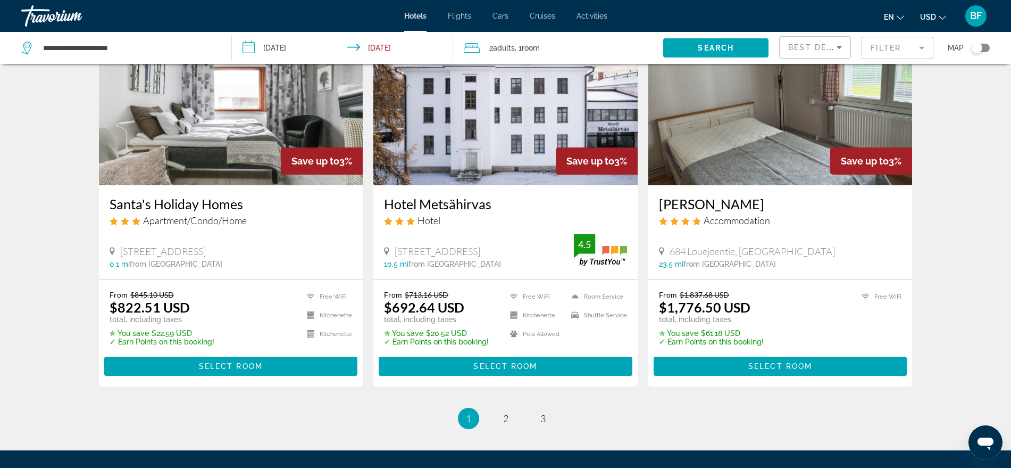
scroll to position [1243, 0]
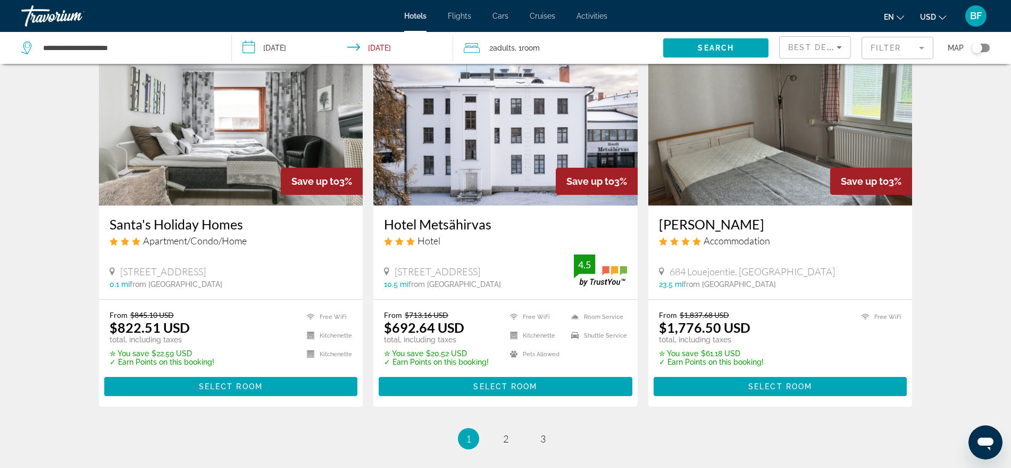
click at [221, 227] on h3 "Santa's Holiday Homes" at bounding box center [231, 224] width 243 height 16
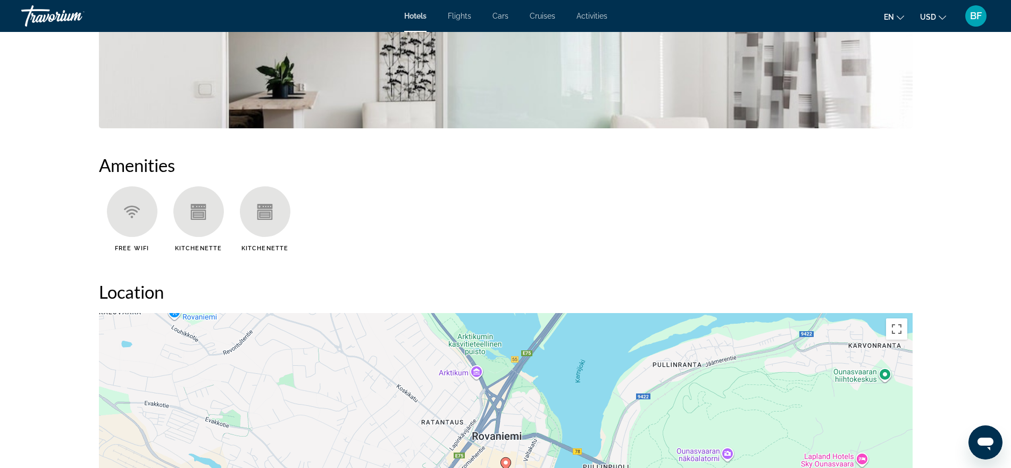
scroll to position [532, 0]
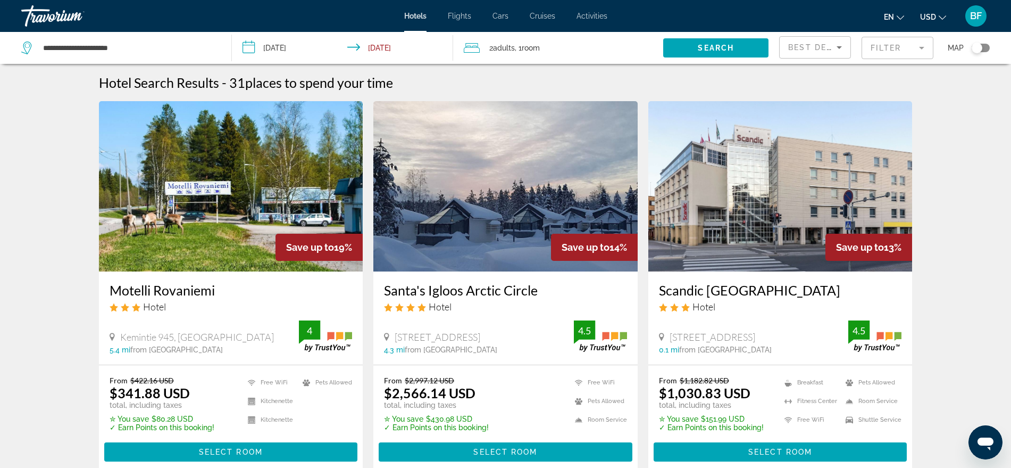
click at [985, 49] on div "Toggle map" at bounding box center [981, 48] width 18 height 9
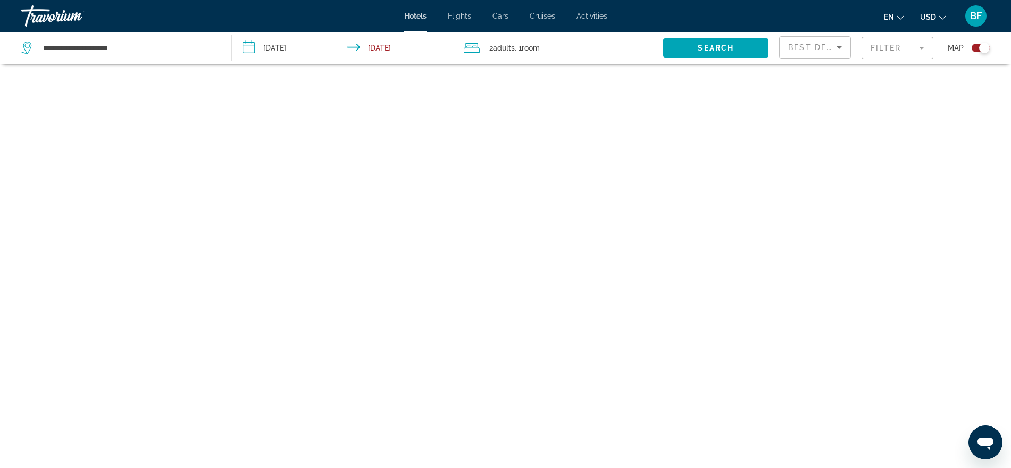
scroll to position [64, 0]
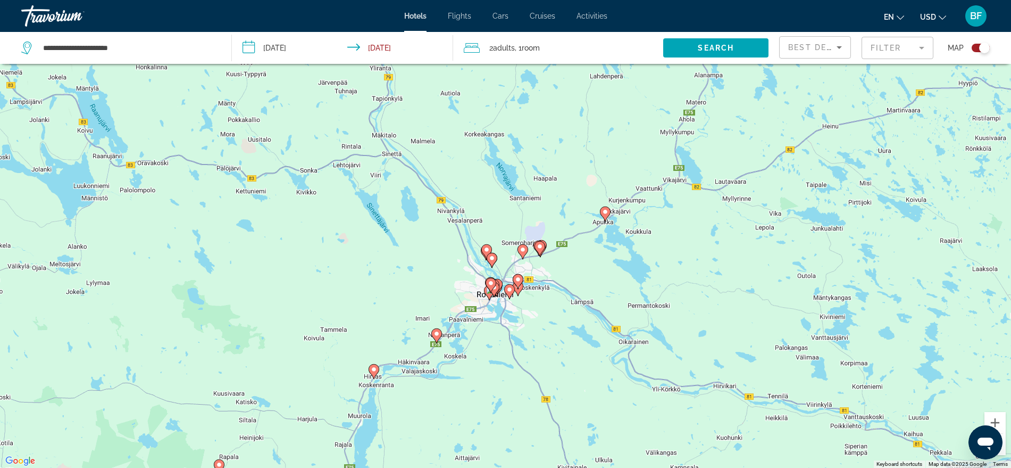
drag, startPoint x: 634, startPoint y: 230, endPoint x: 546, endPoint y: 346, distance: 145.0
click at [546, 346] on div "To activate drag with keyboard, press Alt + Enter. Once in keyboard drag state,…" at bounding box center [505, 234] width 1011 height 468
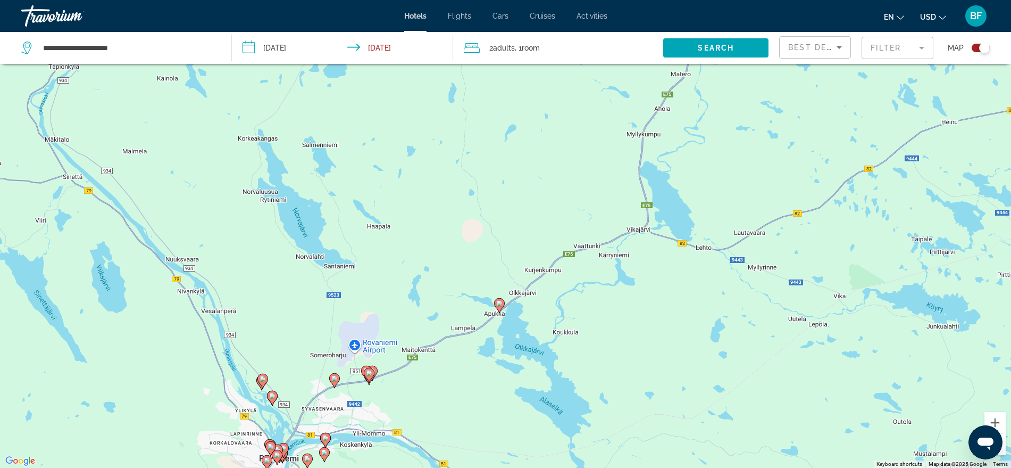
drag, startPoint x: 598, startPoint y: 265, endPoint x: 501, endPoint y: 364, distance: 138.8
click at [501, 364] on div "To activate drag with keyboard, press Alt + Enter. Once in keyboard drag state,…" at bounding box center [505, 234] width 1011 height 468
click at [502, 304] on image "Main content" at bounding box center [499, 303] width 6 height 6
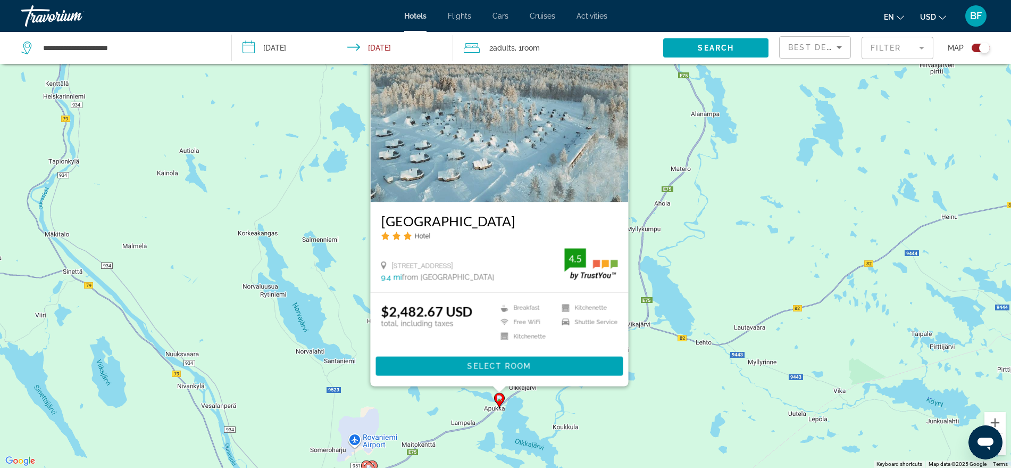
click at [558, 411] on div "To activate drag with keyboard, press Alt + Enter. Once in keyboard drag state,…" at bounding box center [505, 234] width 1011 height 468
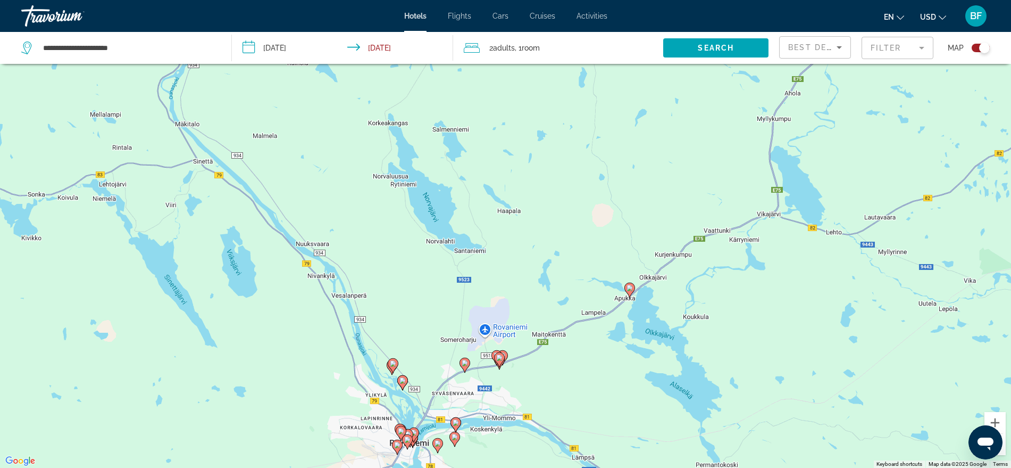
drag, startPoint x: 529, startPoint y: 427, endPoint x: 651, endPoint y: 312, distance: 168.2
click at [660, 312] on div "To activate drag with keyboard, press Alt + Enter. Once in keyboard drag state,…" at bounding box center [505, 234] width 1011 height 468
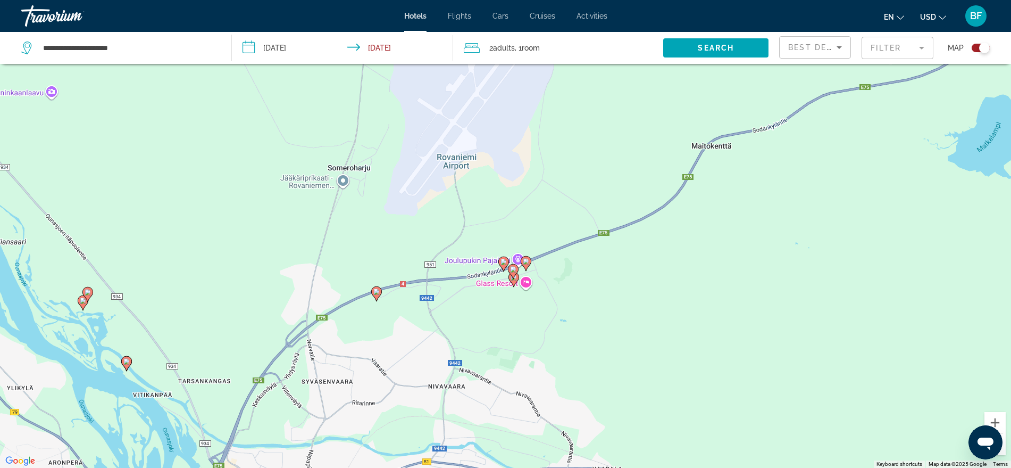
drag, startPoint x: 540, startPoint y: 388, endPoint x: 597, endPoint y: 300, distance: 105.1
click at [595, 301] on div "To activate drag with keyboard, press Alt + Enter. Once in keyboard drag state,…" at bounding box center [505, 234] width 1011 height 468
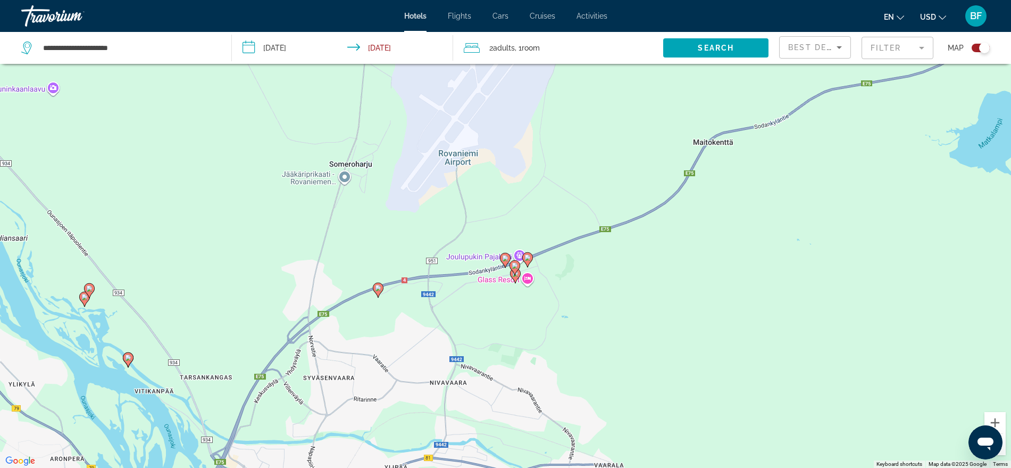
click at [508, 255] on image "Main content" at bounding box center [505, 258] width 6 height 6
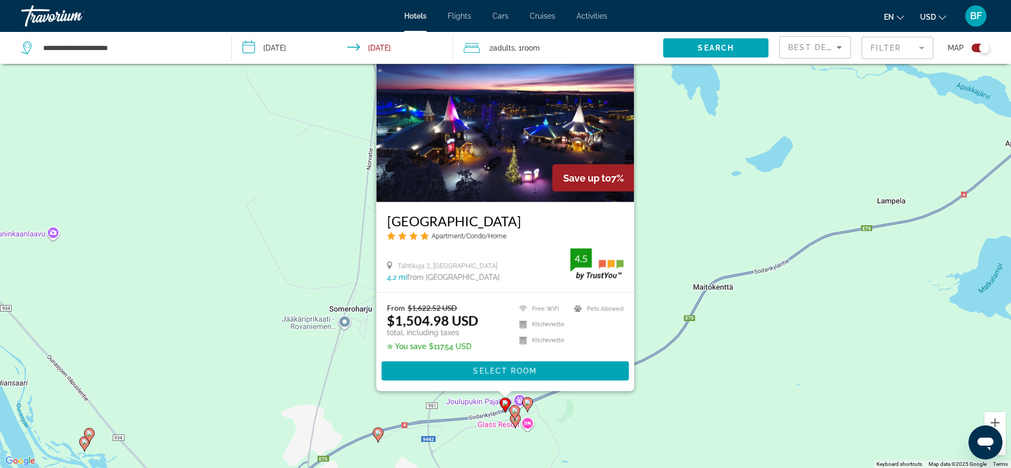
click at [528, 401] on image "Main content" at bounding box center [528, 402] width 6 height 6
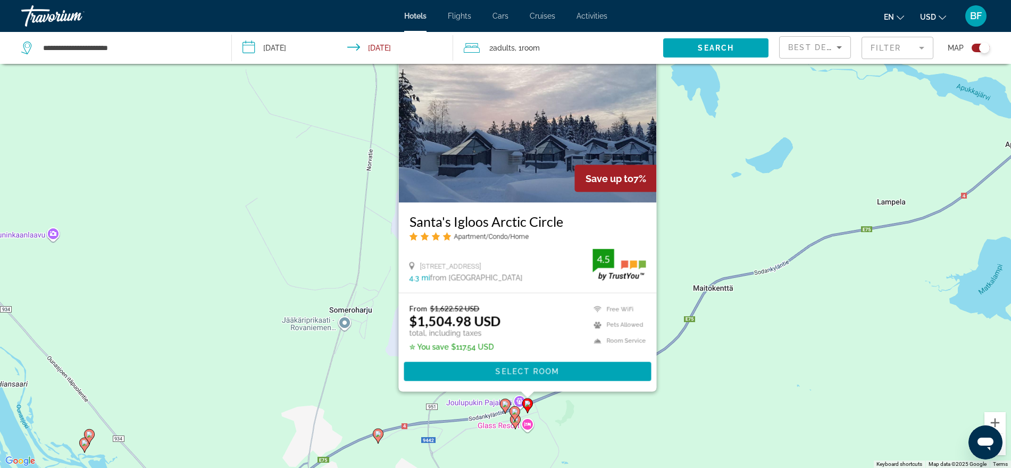
click at [513, 406] on icon "Main content" at bounding box center [515, 413] width 10 height 14
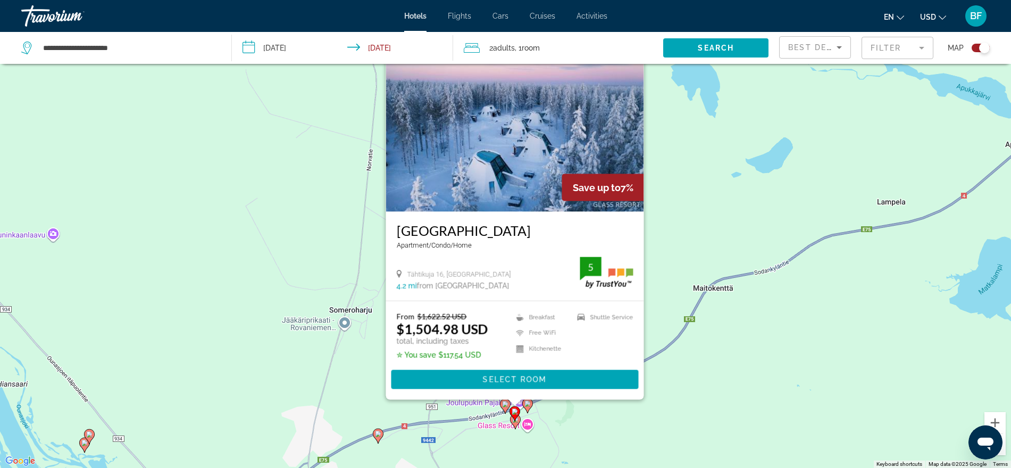
click at [513, 421] on image "Main content" at bounding box center [515, 419] width 6 height 6
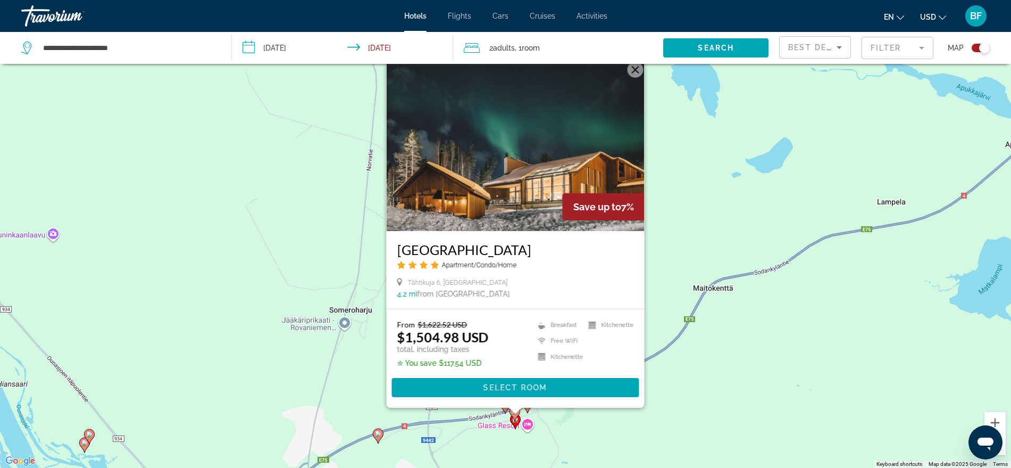
click at [489, 431] on div "To activate drag with keyboard, press Alt + Enter. Once in keyboard drag state,…" at bounding box center [505, 234] width 1011 height 468
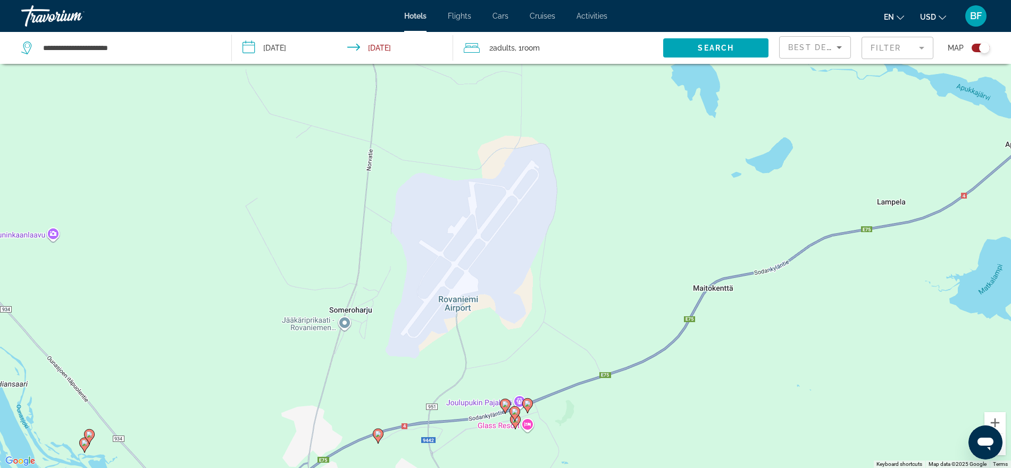
click at [501, 402] on icon "Main content" at bounding box center [505, 405] width 10 height 14
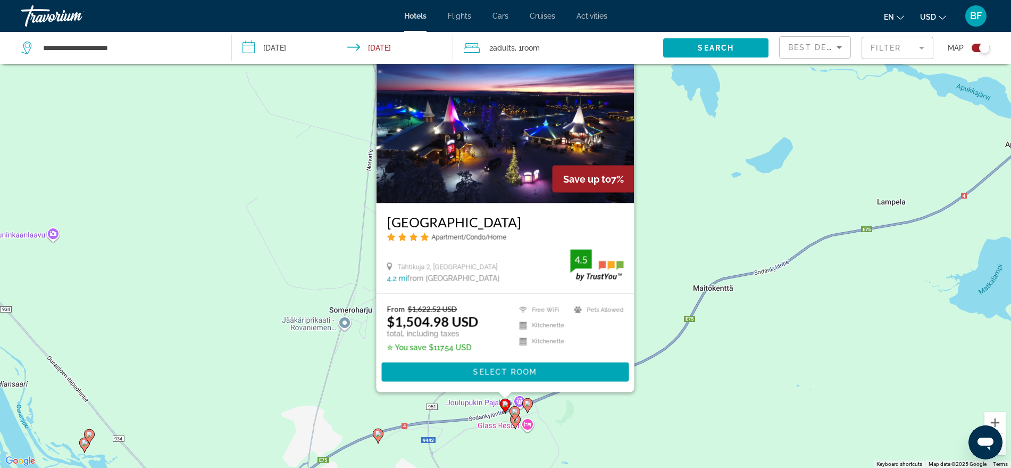
click at [513, 411] on image "Main content" at bounding box center [515, 411] width 6 height 6
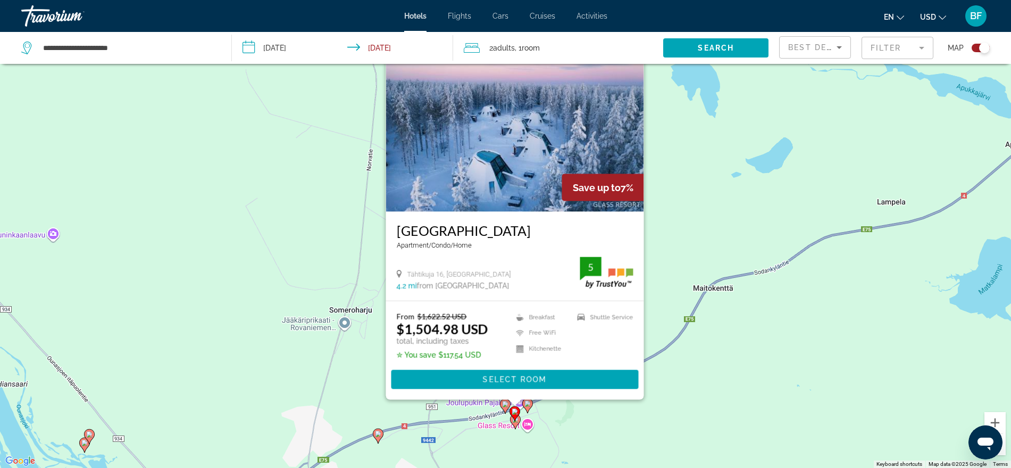
click at [528, 404] on image "Main content" at bounding box center [528, 403] width 6 height 6
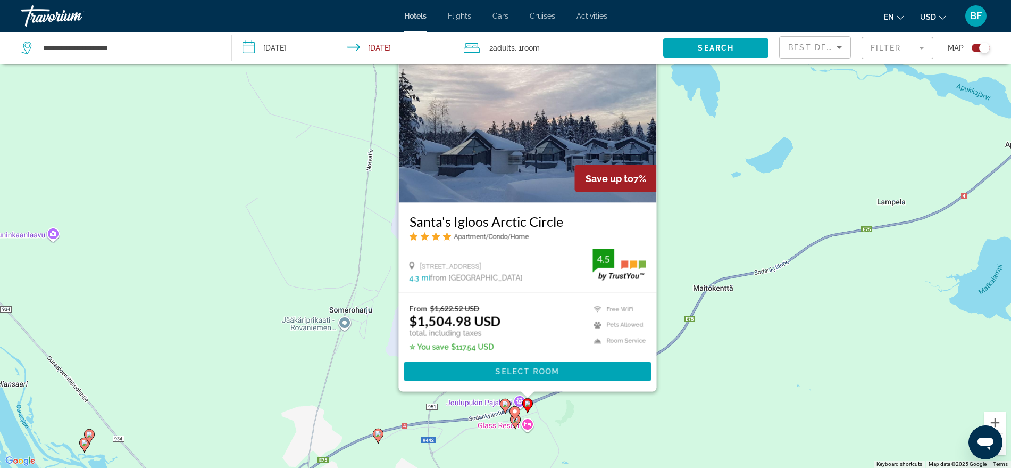
click at [516, 422] on image "Main content" at bounding box center [515, 419] width 6 height 6
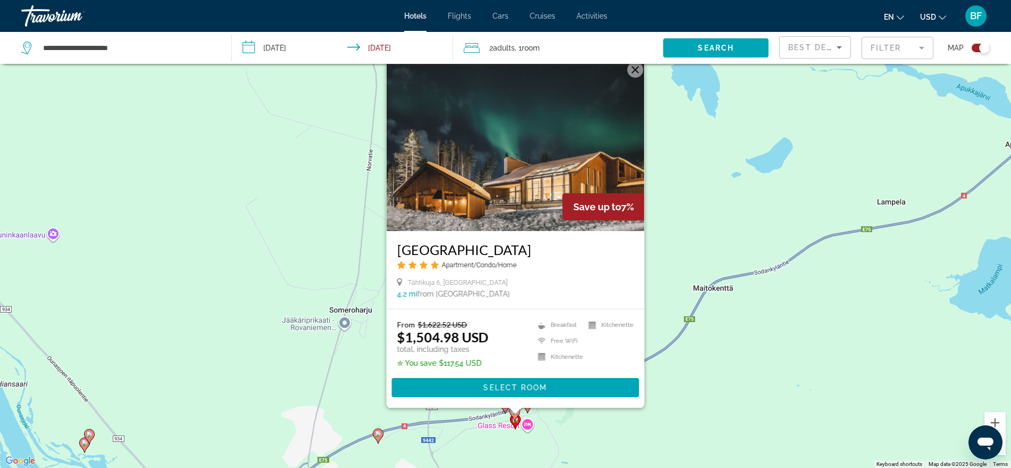
click at [384, 438] on div "To activate drag with keyboard, press Alt + Enter. Once in keyboard drag state,…" at bounding box center [505, 234] width 1011 height 468
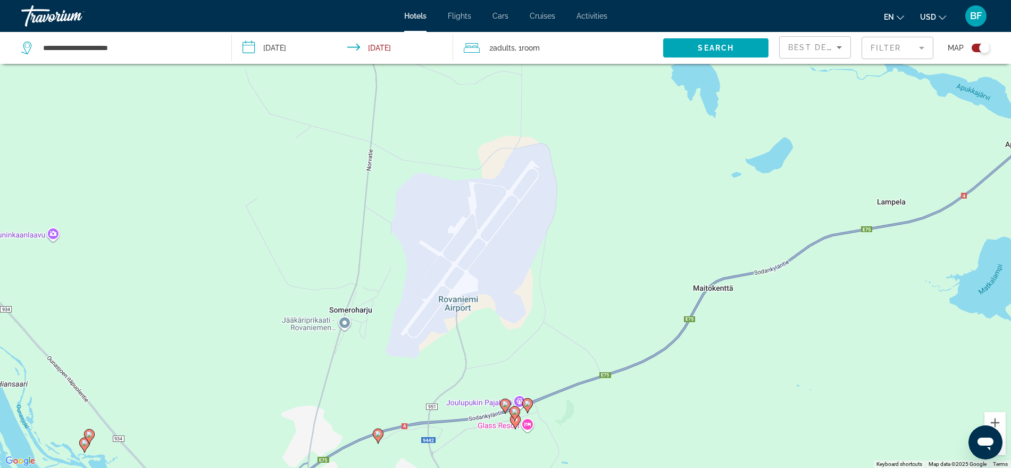
click at [378, 432] on image "Main content" at bounding box center [378, 433] width 6 height 6
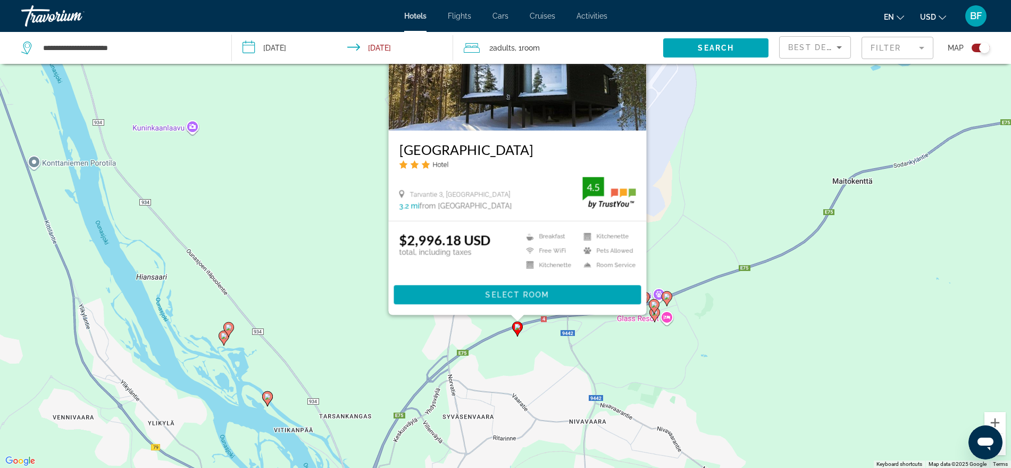
drag, startPoint x: 459, startPoint y: 434, endPoint x: 618, endPoint y: 306, distance: 204.0
click at [616, 308] on div "To activate drag with keyboard, press Alt + Enter. Once in keyboard drag state,…" at bounding box center [505, 234] width 1011 height 468
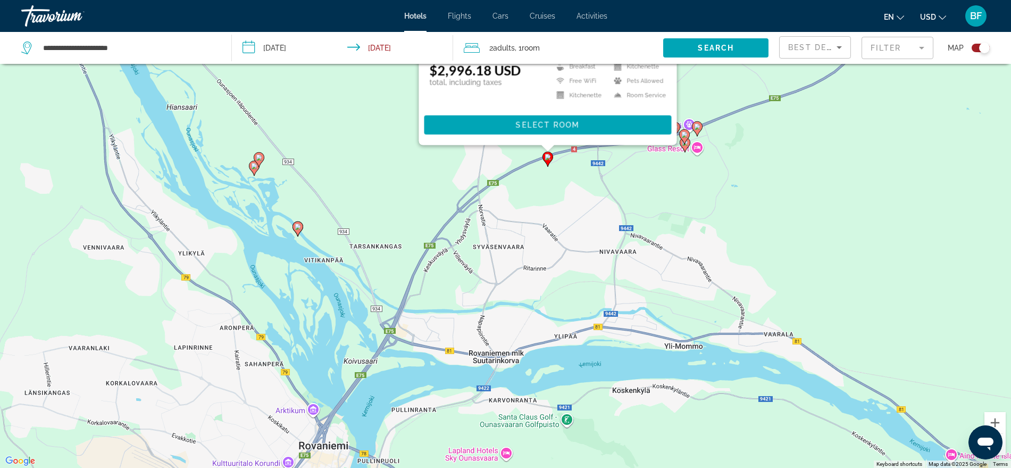
drag, startPoint x: 464, startPoint y: 377, endPoint x: 474, endPoint y: 254, distance: 123.8
click at [474, 255] on div "To activate drag with keyboard, press Alt + Enter. Once in keyboard drag state,…" at bounding box center [505, 234] width 1011 height 468
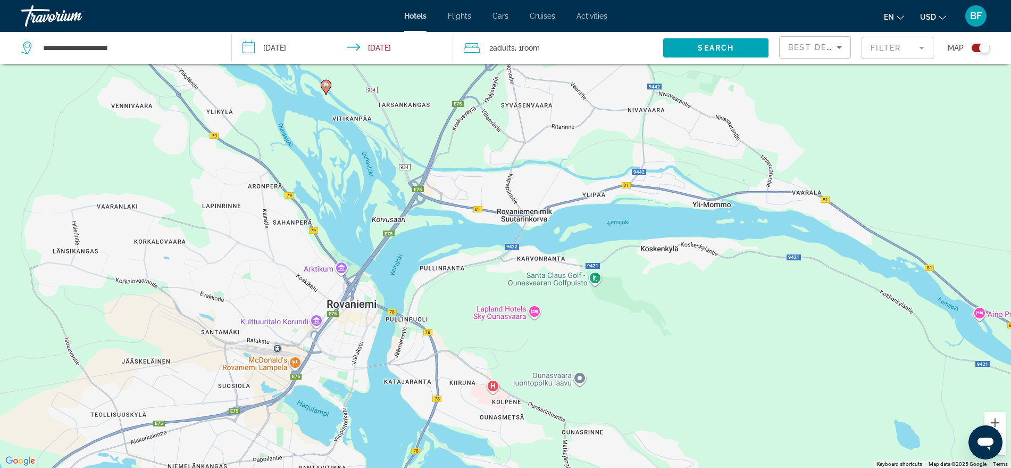
drag, startPoint x: 421, startPoint y: 355, endPoint x: 444, endPoint y: 254, distance: 103.6
click at [443, 255] on div "To activate drag with keyboard, press Alt + Enter. Once in keyboard drag state,…" at bounding box center [505, 234] width 1011 height 468
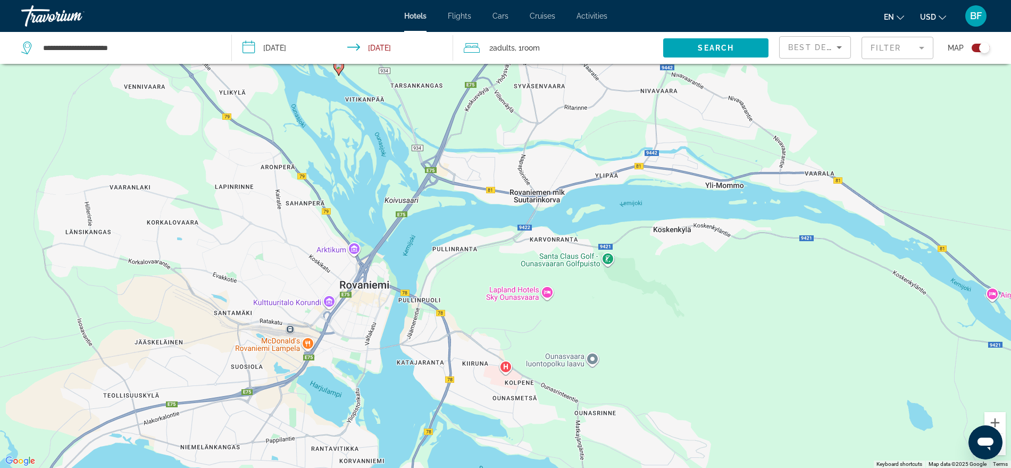
click at [360, 312] on div "To activate drag with keyboard, press Alt + Enter. Once in keyboard drag state,…" at bounding box center [505, 234] width 1011 height 468
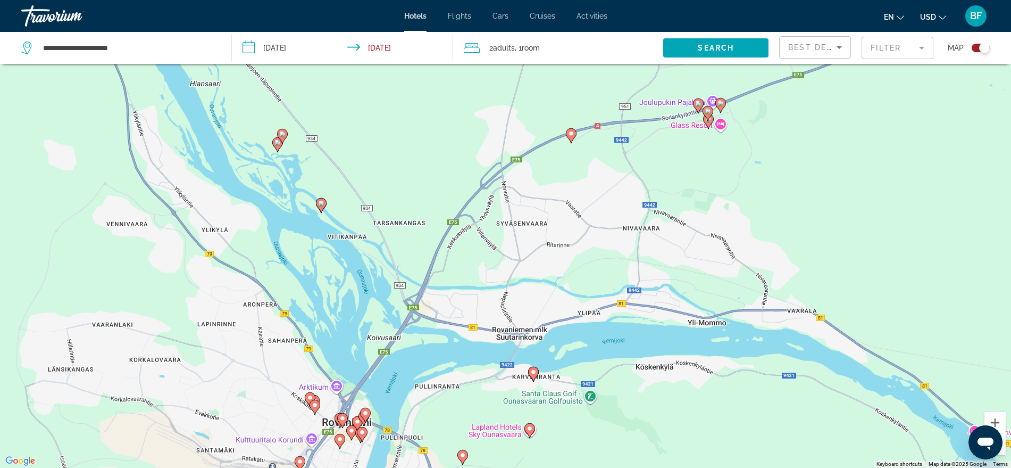
drag, startPoint x: 610, startPoint y: 302, endPoint x: 597, endPoint y: 425, distance: 123.6
click at [597, 425] on div "To activate drag with keyboard, press Alt + Enter. Once in keyboard drag state,…" at bounding box center [505, 234] width 1011 height 468
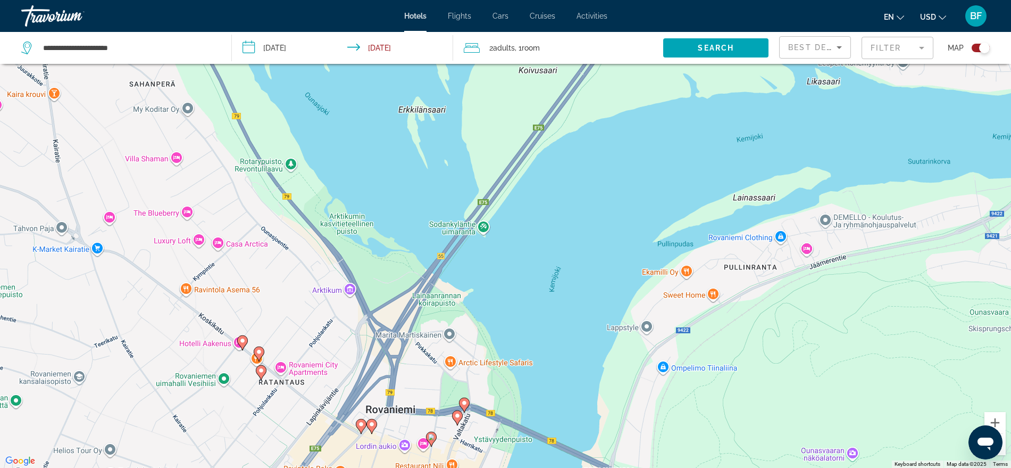
drag, startPoint x: 395, startPoint y: 403, endPoint x: 496, endPoint y: 312, distance: 135.6
click at [496, 312] on div "To activate drag with keyboard, press Alt + Enter. Once in keyboard drag state,…" at bounding box center [505, 234] width 1011 height 468
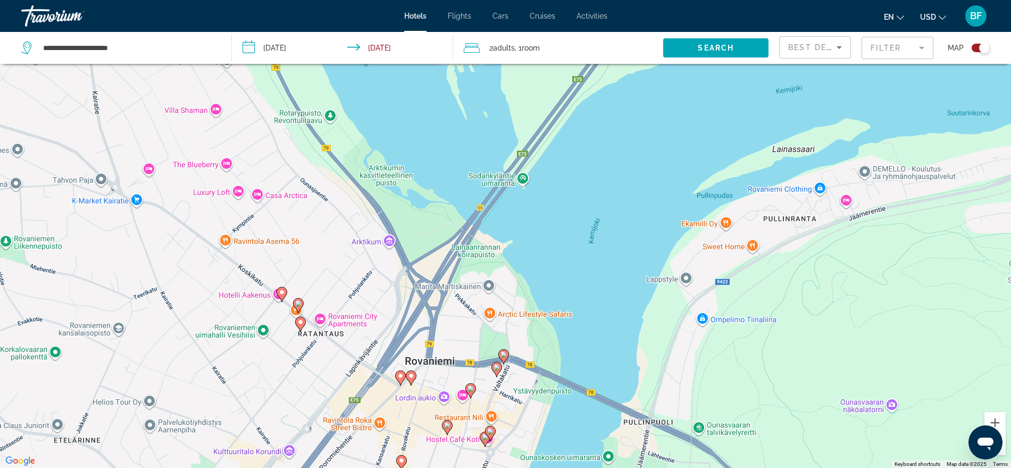
drag, startPoint x: 463, startPoint y: 385, endPoint x: 485, endPoint y: 337, distance: 52.4
click at [485, 338] on div "To activate drag with keyboard, press Alt + Enter. Once in keyboard drag state,…" at bounding box center [505, 234] width 1011 height 468
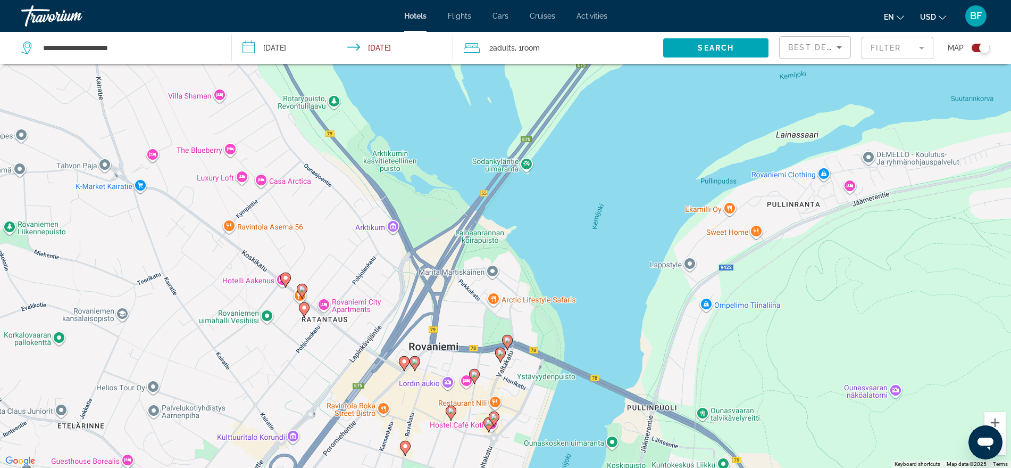
click at [401, 363] on icon "Main content" at bounding box center [404, 363] width 10 height 14
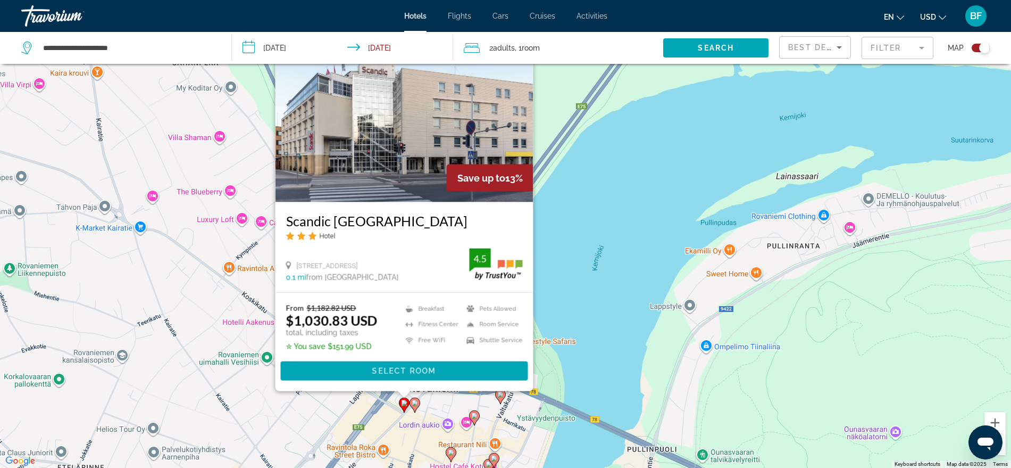
click at [419, 407] on gmp-advanced-marker "Main content" at bounding box center [415, 405] width 11 height 16
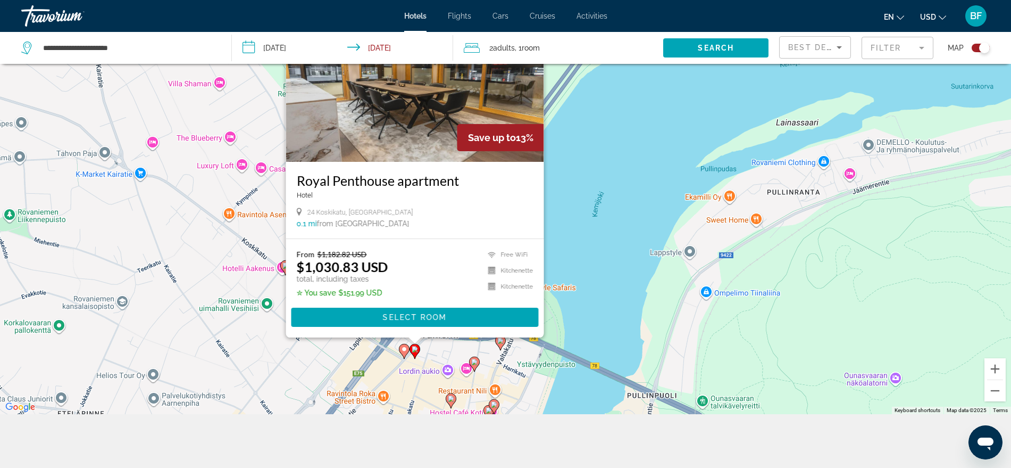
scroll to position [128, 0]
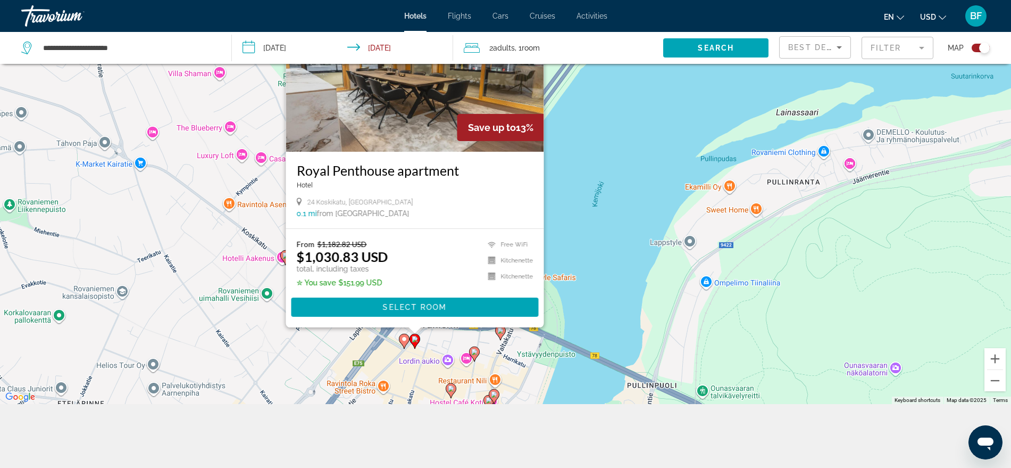
click at [475, 357] on icon "Main content" at bounding box center [474, 353] width 10 height 14
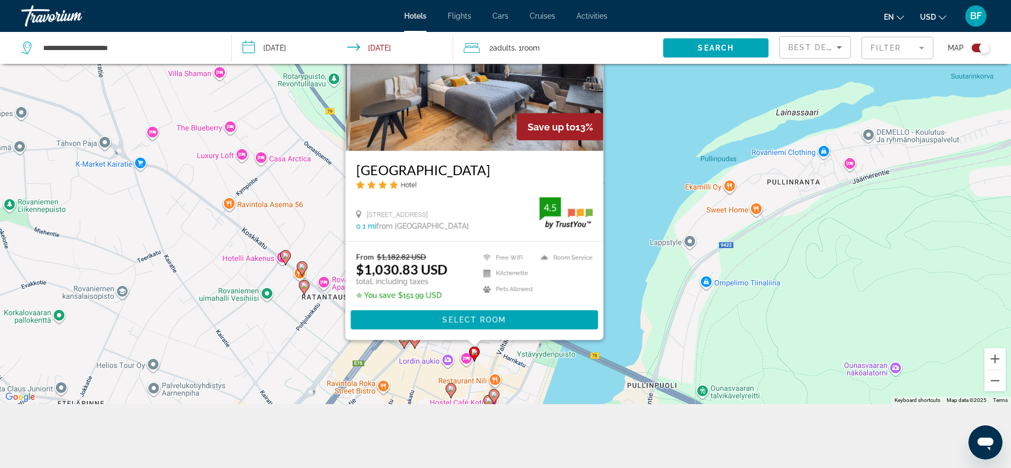
click at [454, 387] on image "Main content" at bounding box center [451, 388] width 6 height 6
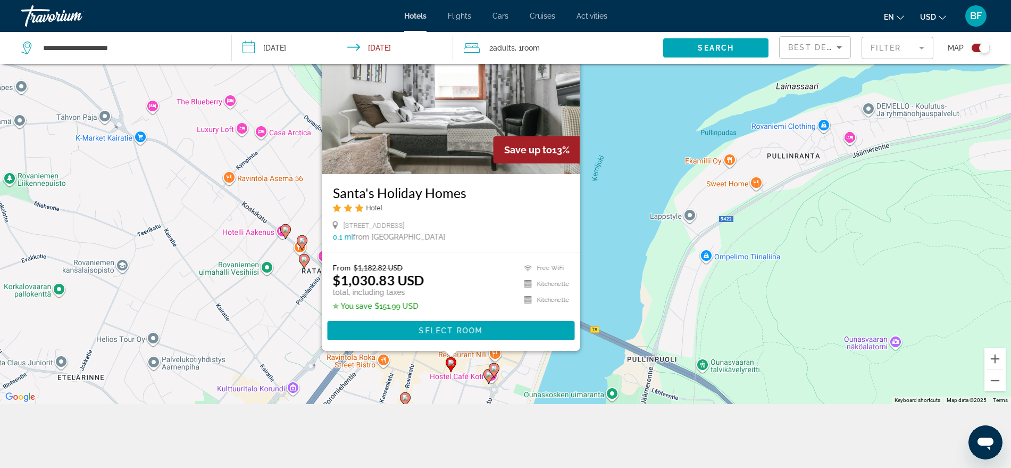
click at [488, 376] on image "Main content" at bounding box center [489, 374] width 6 height 6
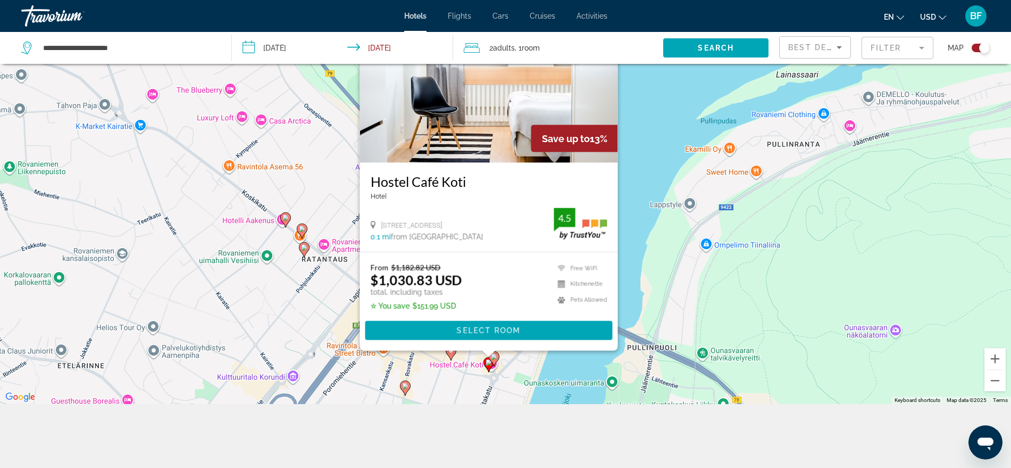
click at [495, 362] on icon "Main content" at bounding box center [494, 358] width 10 height 14
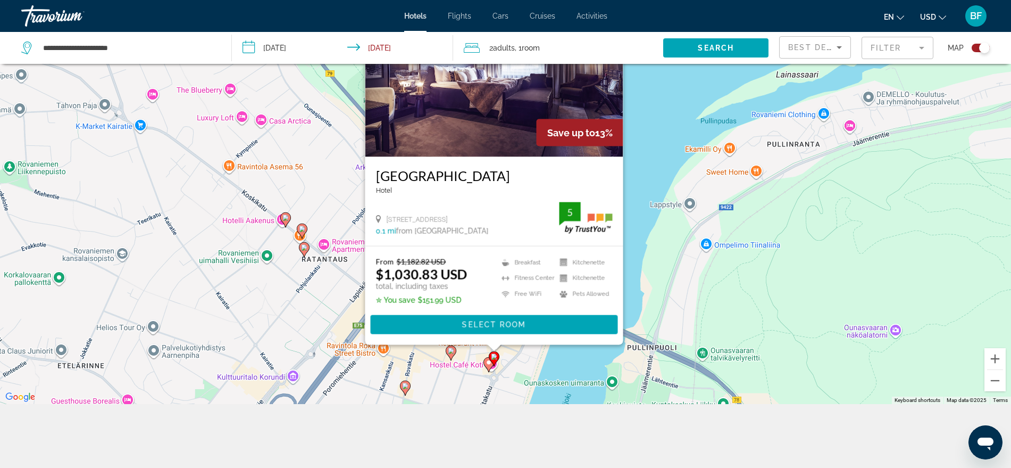
click at [306, 253] on icon "Main content" at bounding box center [304, 249] width 10 height 14
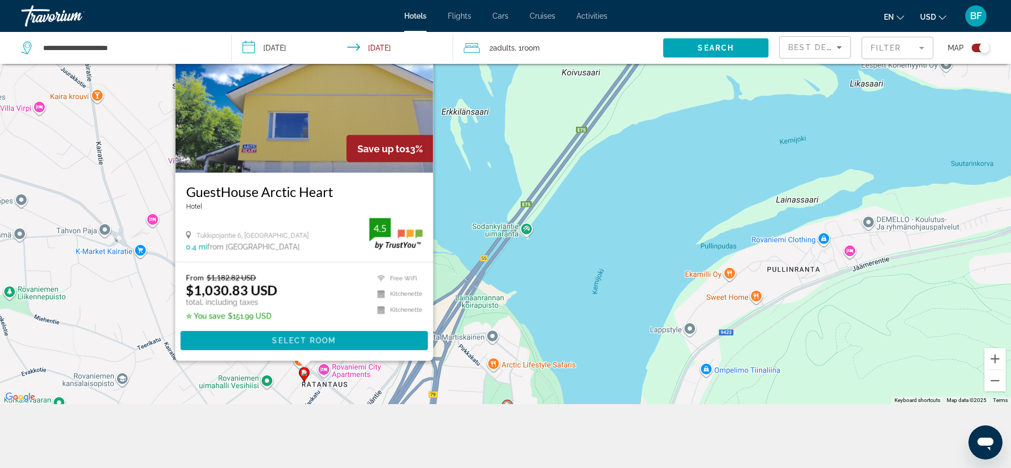
drag, startPoint x: 365, startPoint y: 361, endPoint x: 366, endPoint y: 397, distance: 36.2
click at [366, 397] on div "To activate drag with keyboard, press Alt + Enter. Once in keyboard drag state,…" at bounding box center [505, 170] width 1011 height 468
click at [276, 379] on div "To activate drag with keyboard, press Alt + Enter. Once in keyboard drag state,…" at bounding box center [505, 170] width 1011 height 468
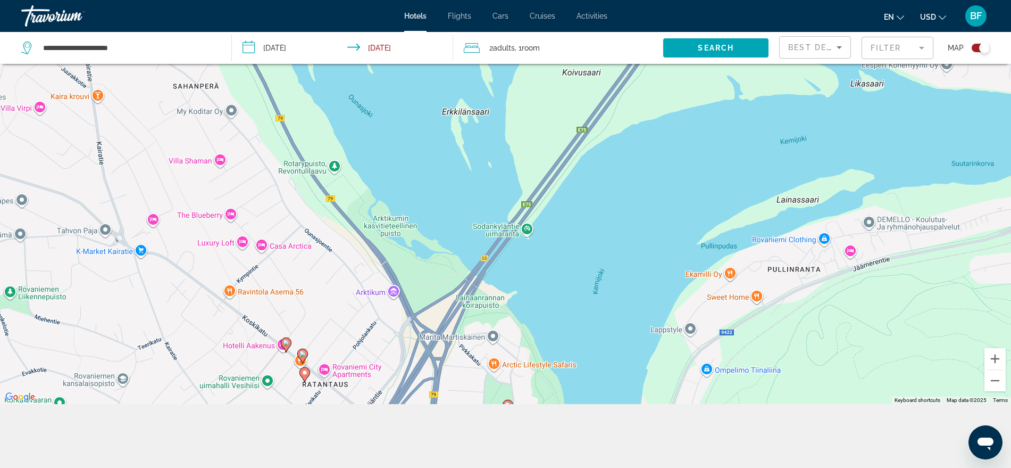
click at [305, 355] on image "Main content" at bounding box center [303, 354] width 6 height 6
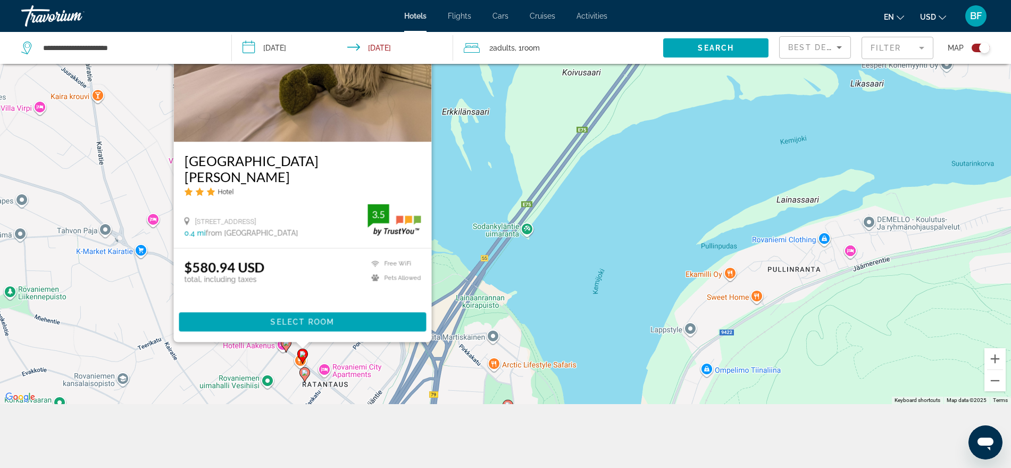
click at [285, 347] on icon "Main content" at bounding box center [286, 344] width 10 height 14
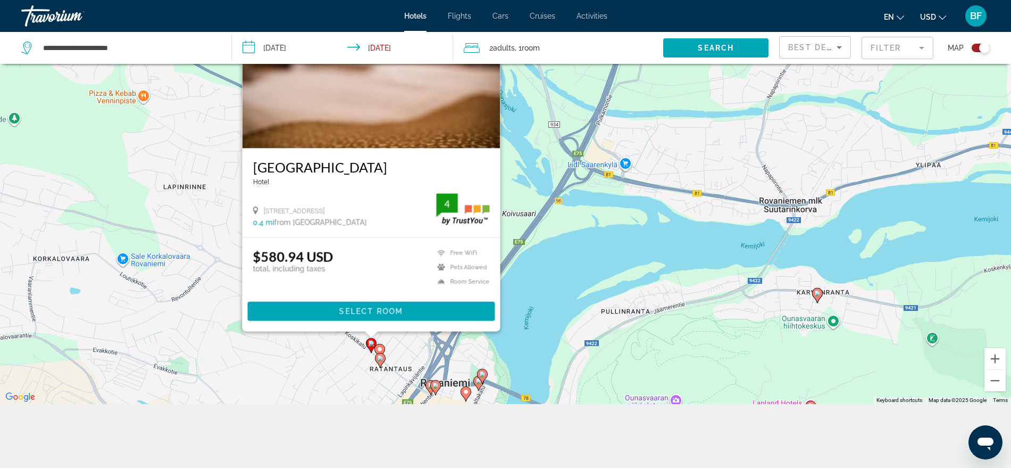
click at [437, 386] on image "Main content" at bounding box center [436, 385] width 6 height 6
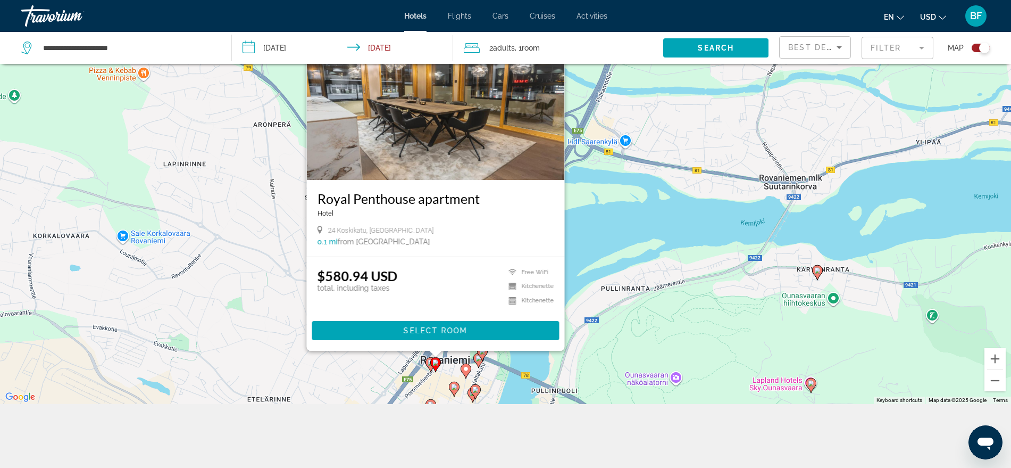
click at [430, 371] on gmp-advanced-marker "Main content" at bounding box center [431, 364] width 11 height 16
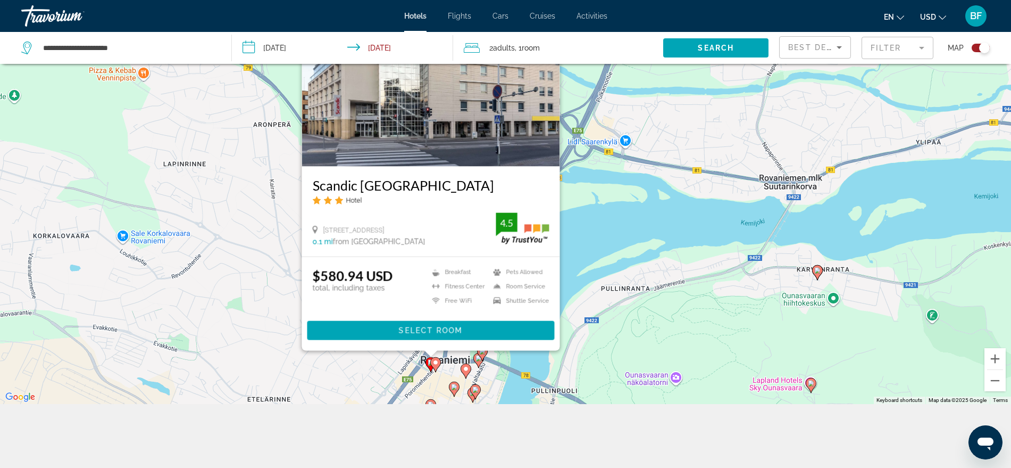
click at [436, 363] on image "Main content" at bounding box center [436, 362] width 6 height 6
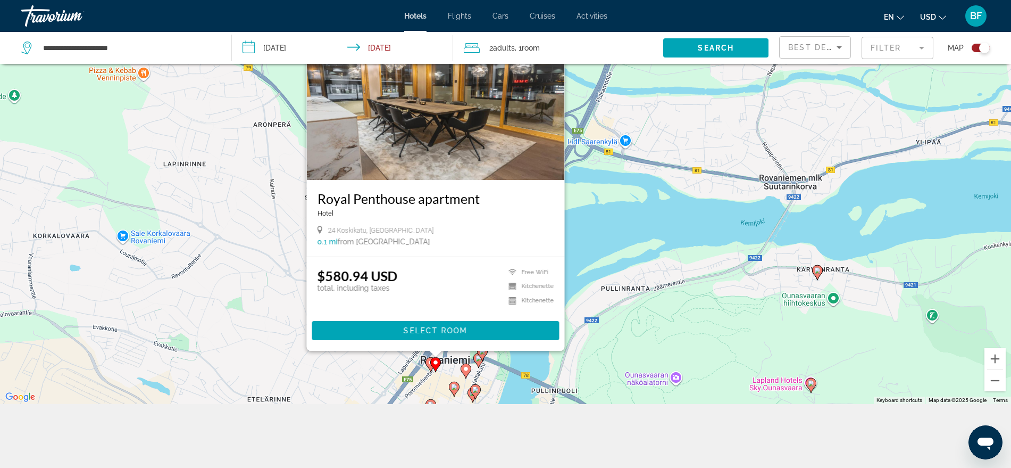
click at [468, 374] on icon "Main content" at bounding box center [466, 370] width 10 height 14
click at [464, 364] on icon "Main content" at bounding box center [466, 370] width 10 height 14
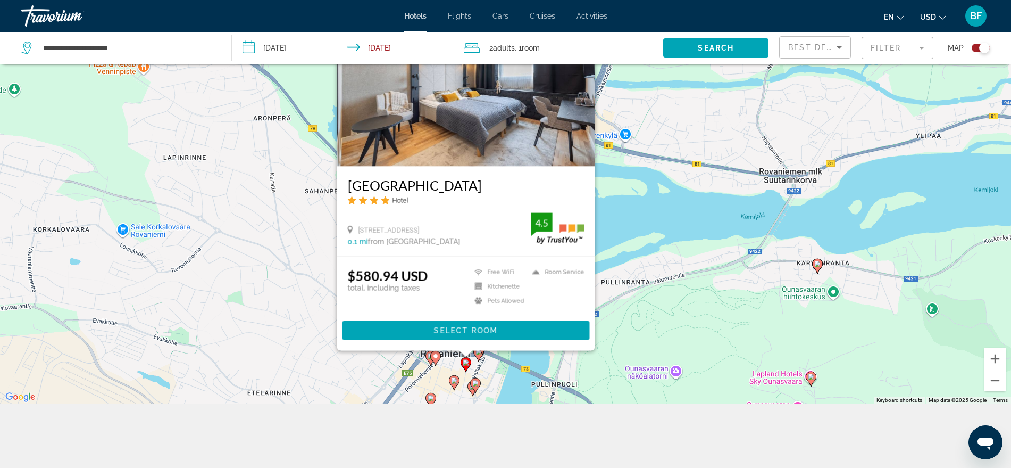
click at [454, 379] on image "Main content" at bounding box center [454, 380] width 6 height 6
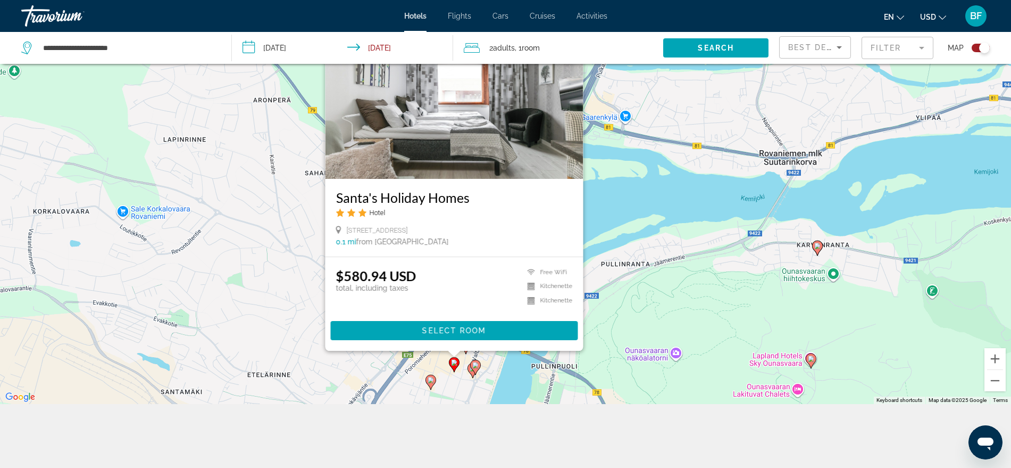
click at [431, 386] on icon "Main content" at bounding box center [431, 382] width 10 height 14
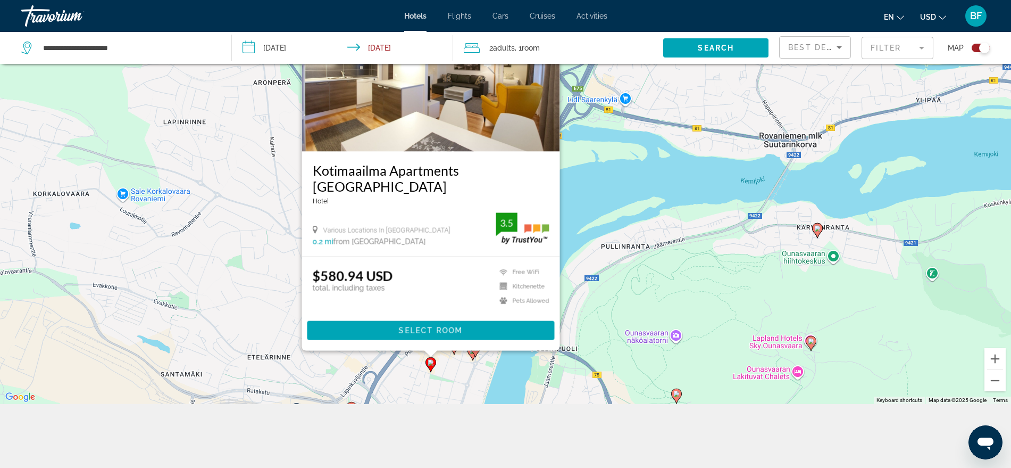
click at [479, 358] on div "To activate drag with keyboard, press Alt + Enter. Once in keyboard drag state,…" at bounding box center [505, 170] width 1011 height 468
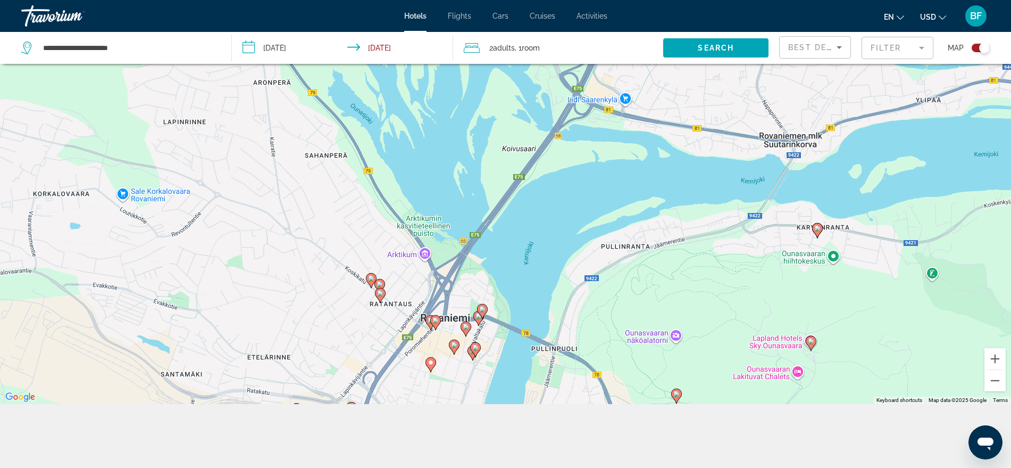
click at [483, 310] on image "Main content" at bounding box center [482, 309] width 6 height 6
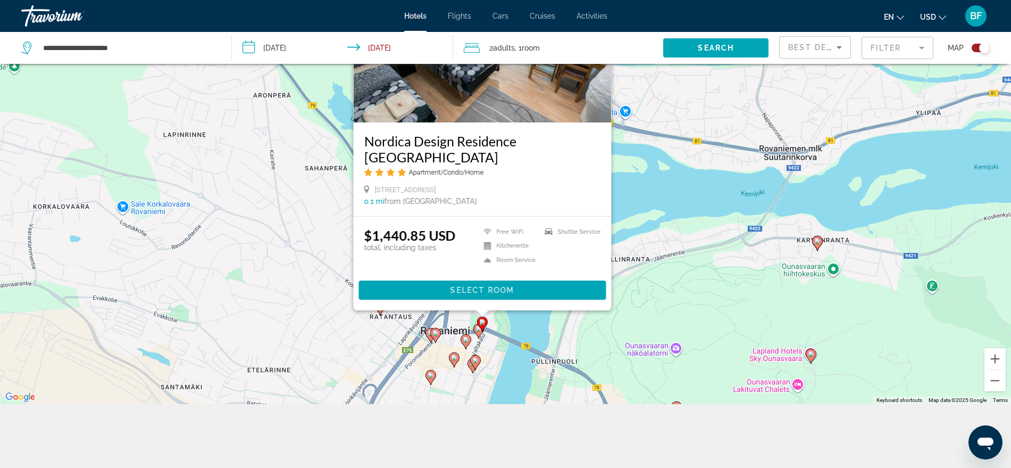
click at [481, 317] on icon "Main content" at bounding box center [482, 323] width 11 height 15
click at [474, 331] on gmp-advanced-marker "Main content" at bounding box center [479, 331] width 11 height 16
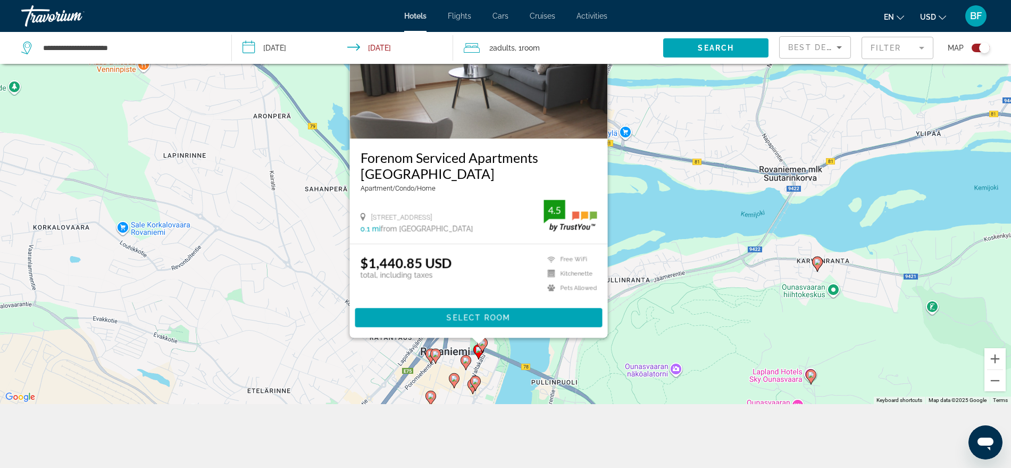
click at [469, 360] on g "Main content" at bounding box center [466, 361] width 11 height 15
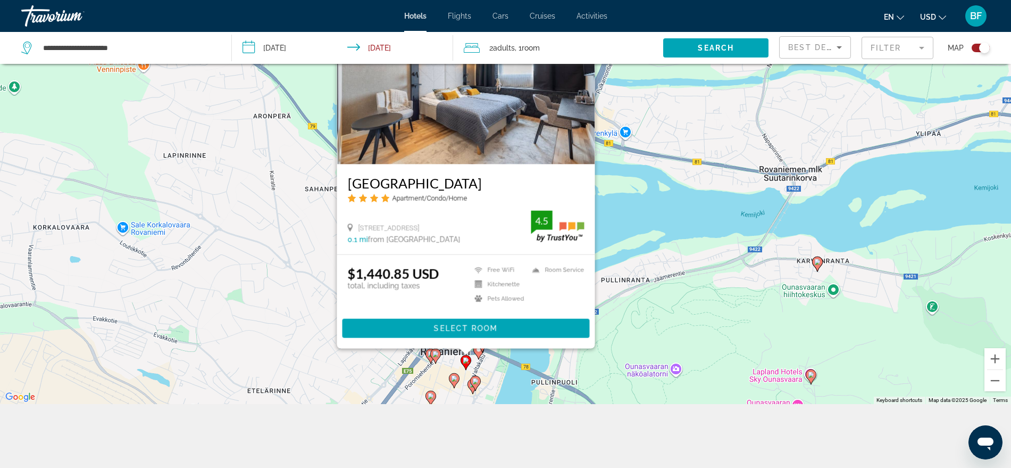
click at [479, 388] on gmp-advanced-marker "Main content" at bounding box center [475, 383] width 11 height 16
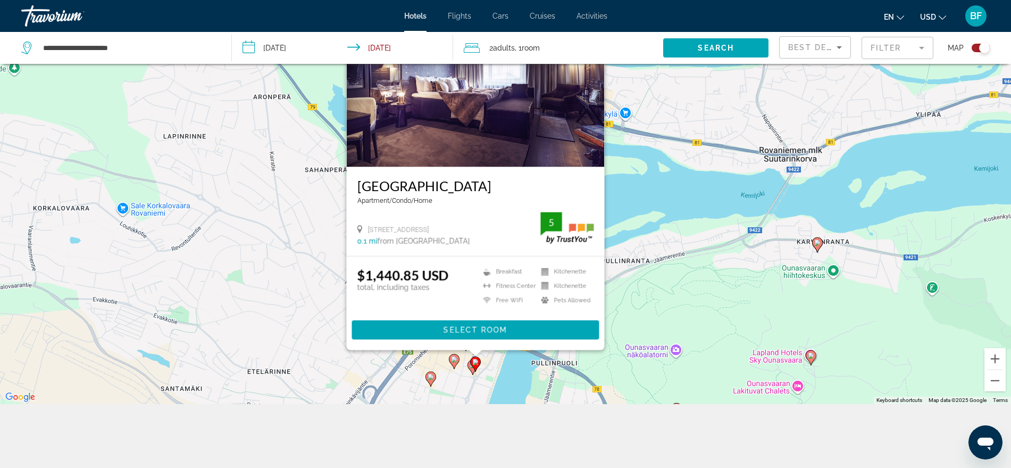
click at [448, 388] on div "To activate drag with keyboard, press Alt + Enter. Once in keyboard drag state,…" at bounding box center [505, 170] width 1011 height 468
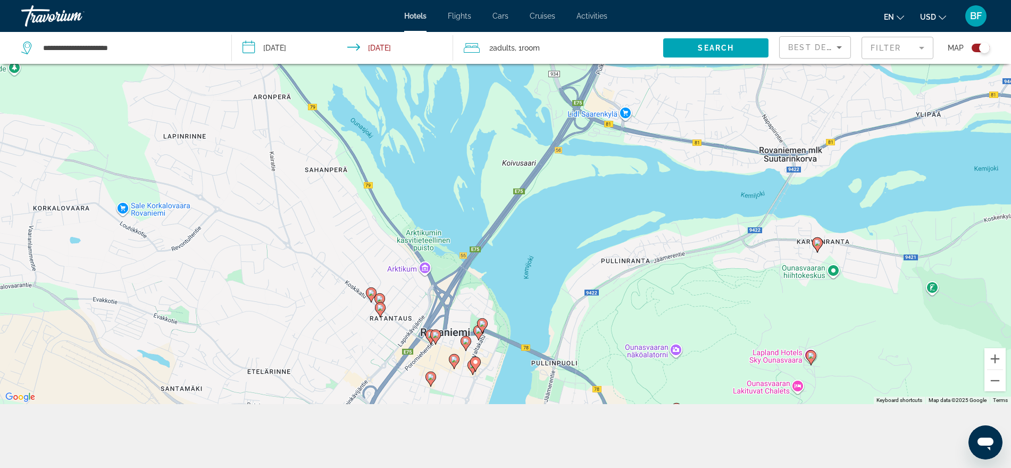
click at [428, 340] on gmp-advanced-marker "Main content" at bounding box center [431, 337] width 11 height 16
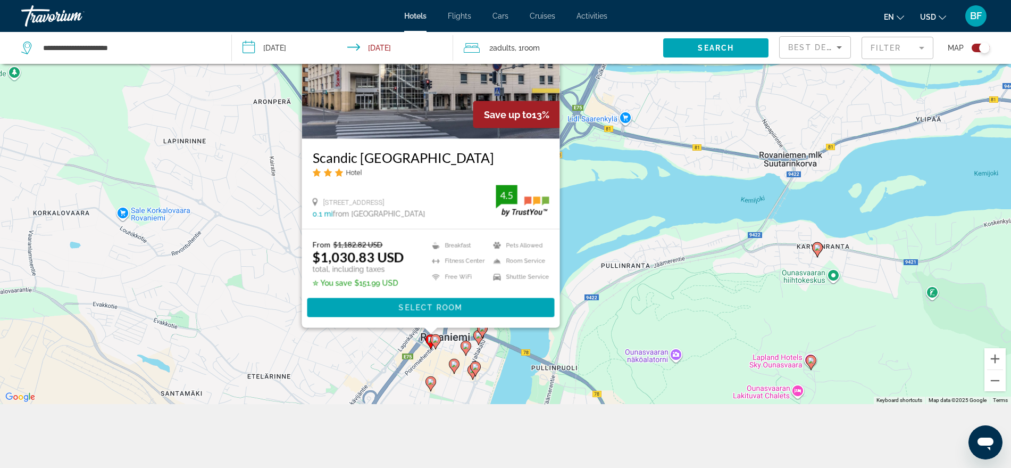
click at [437, 340] on image "Main content" at bounding box center [436, 339] width 6 height 6
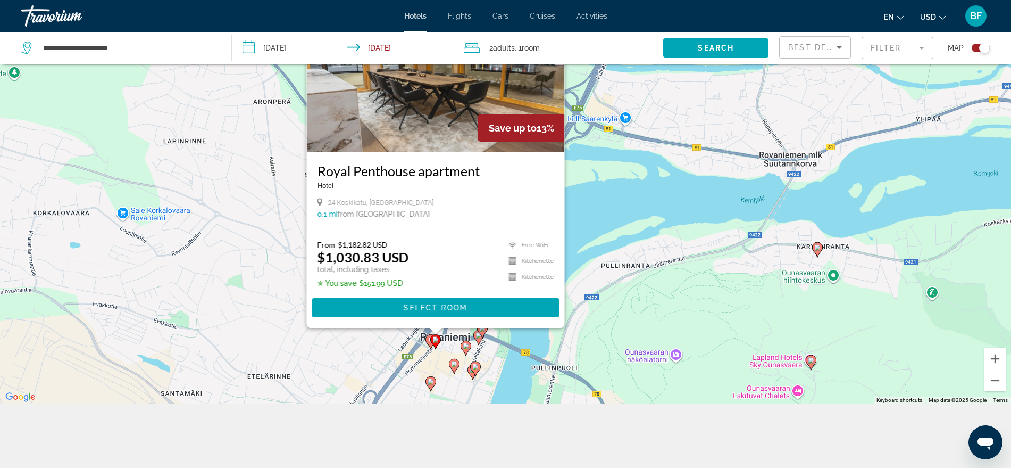
click at [430, 384] on image "Main content" at bounding box center [431, 381] width 6 height 6
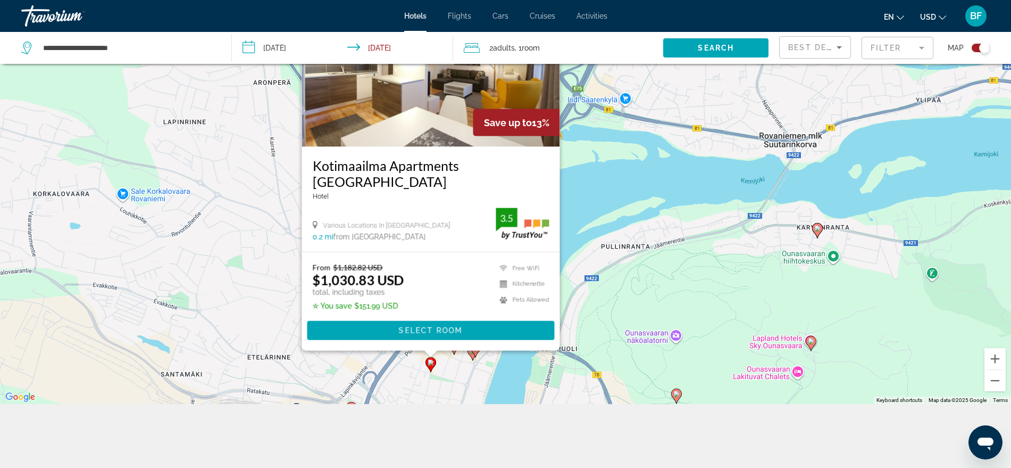
click at [450, 381] on div "To activate drag with keyboard, press Alt + Enter. Once in keyboard drag state,…" at bounding box center [505, 170] width 1011 height 468
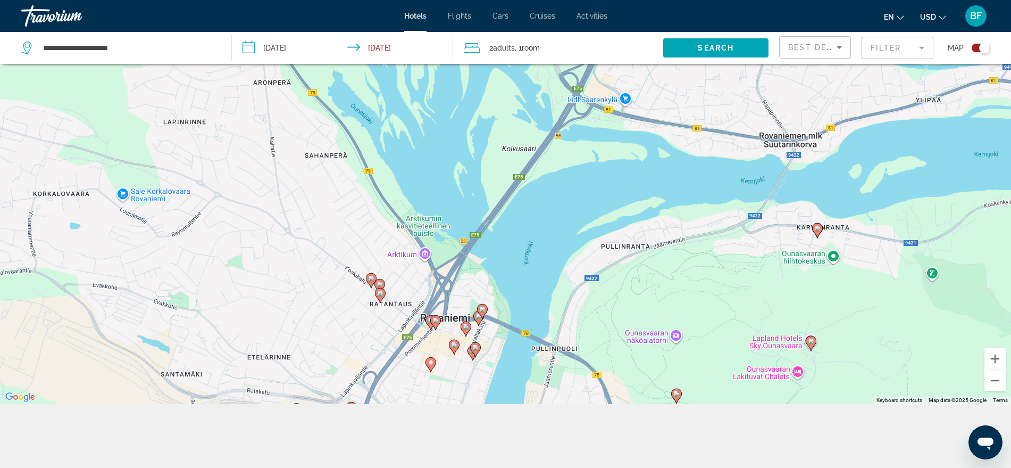
click at [451, 351] on gmp-advanced-marker "Main content" at bounding box center [454, 347] width 11 height 16
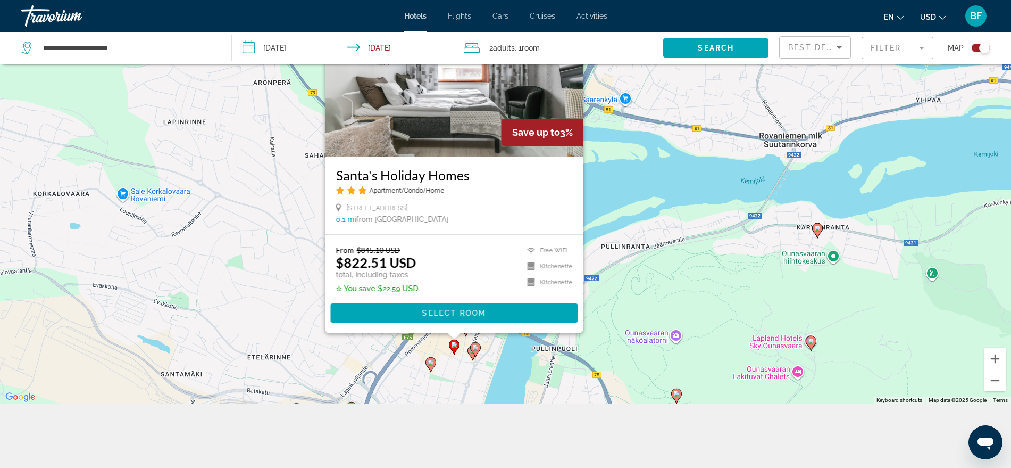
click at [464, 376] on div "To activate drag with keyboard, press Alt + Enter. Once in keyboard drag state,…" at bounding box center [505, 170] width 1011 height 468
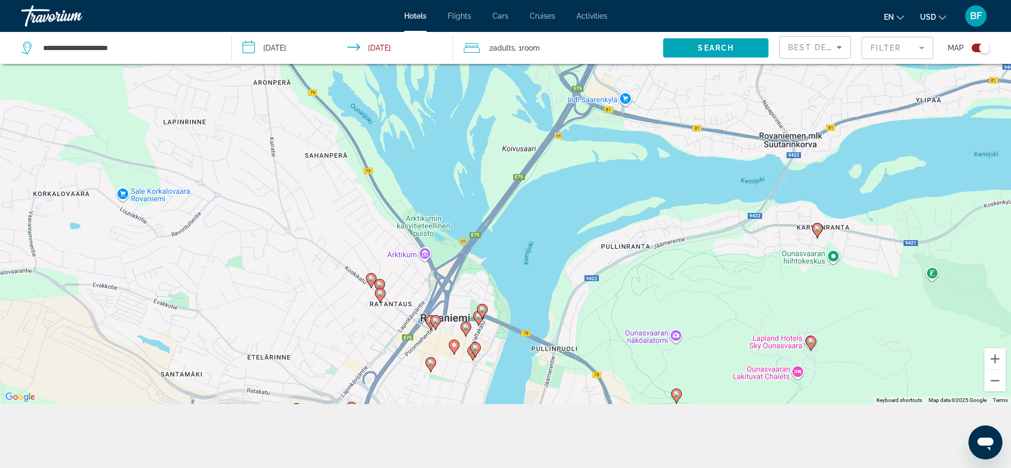
click at [451, 344] on icon "Main content" at bounding box center [454, 346] width 10 height 14
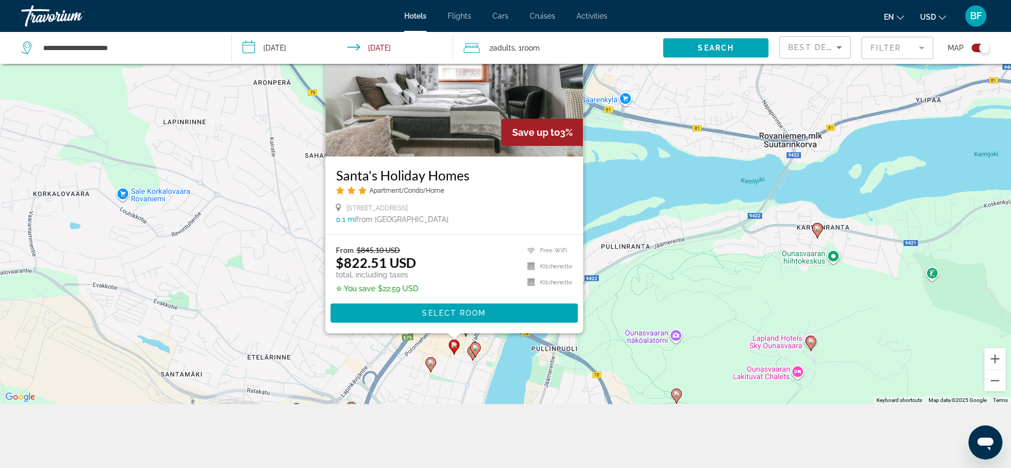
click at [454, 368] on div "To activate drag with keyboard, press Alt + Enter. Once in keyboard drag state,…" at bounding box center [505, 170] width 1011 height 468
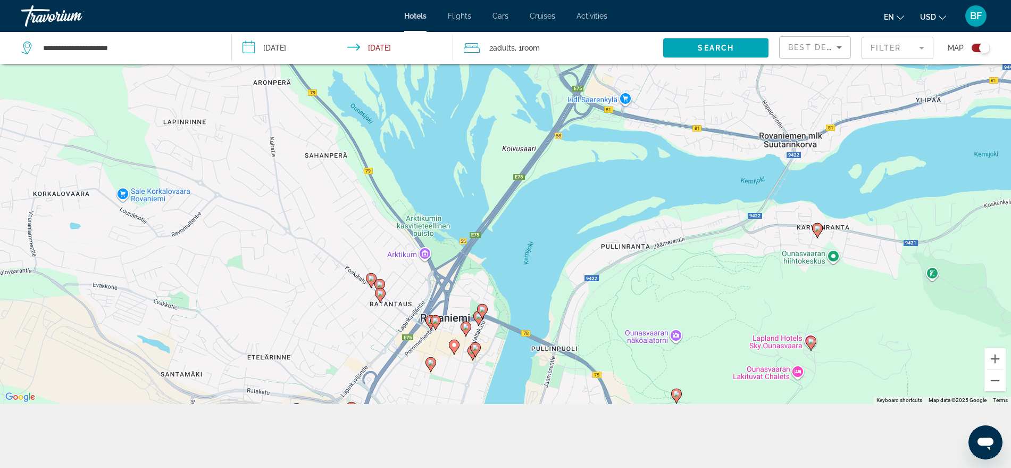
click at [466, 323] on icon "Main content" at bounding box center [466, 328] width 10 height 14
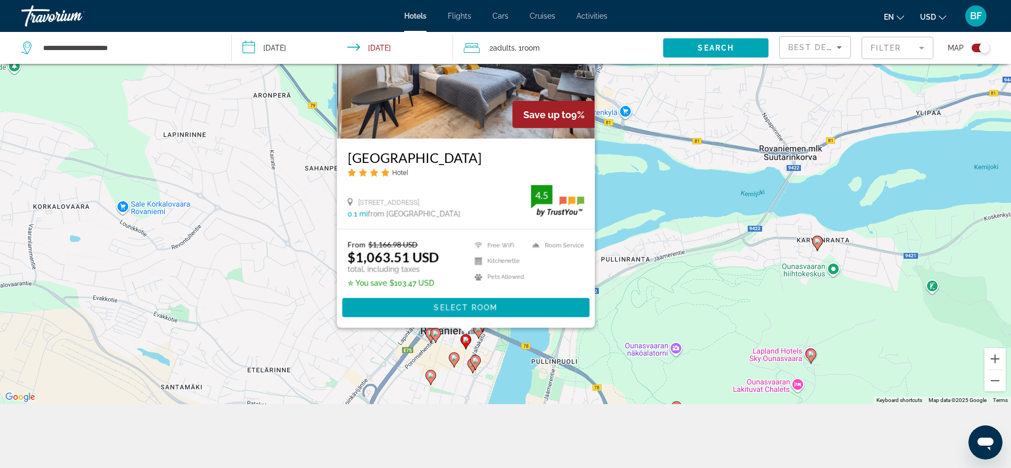
click at [976, 50] on div "Toggle map" at bounding box center [981, 48] width 18 height 9
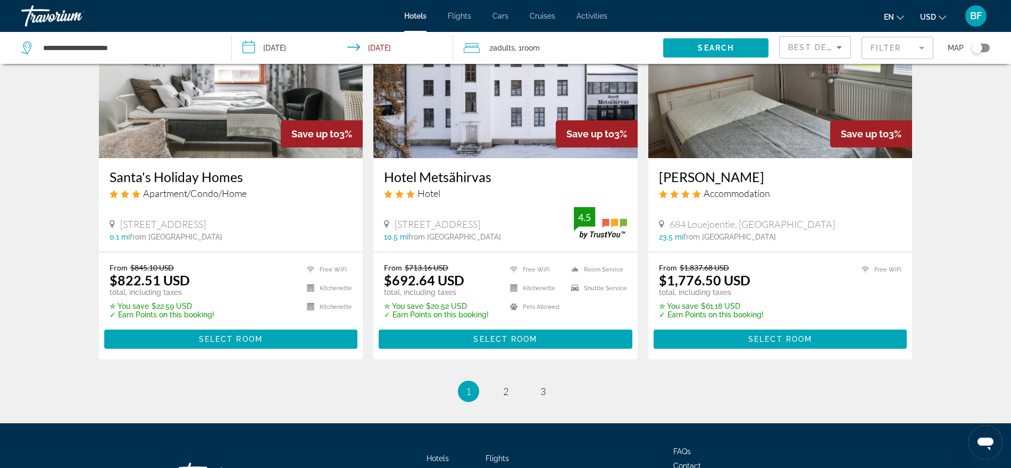
scroll to position [1376, 0]
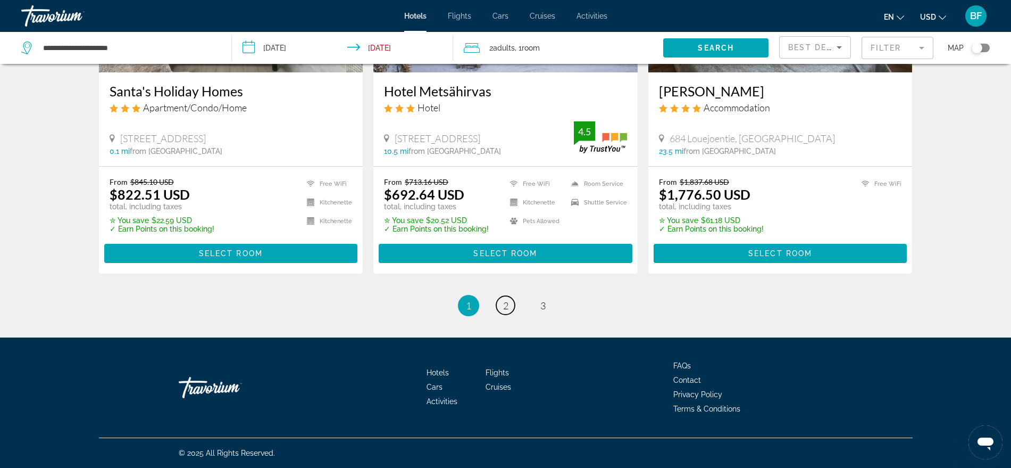
click at [499, 309] on link "page 2" at bounding box center [505, 305] width 19 height 19
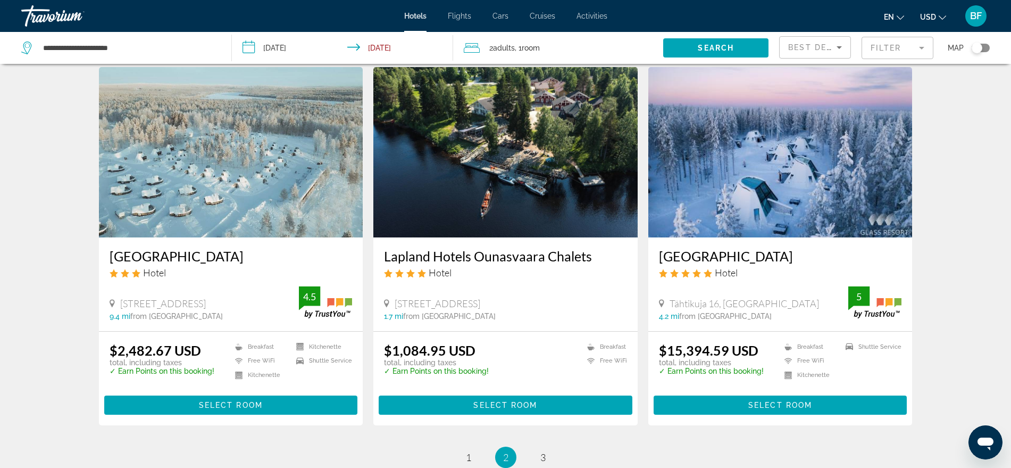
scroll to position [1327, 0]
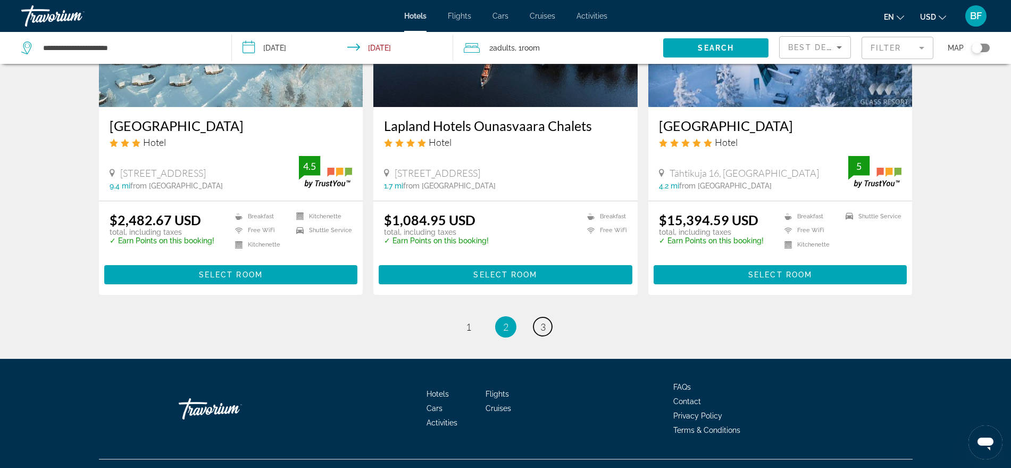
click at [541, 321] on span "3" at bounding box center [543, 327] width 5 height 12
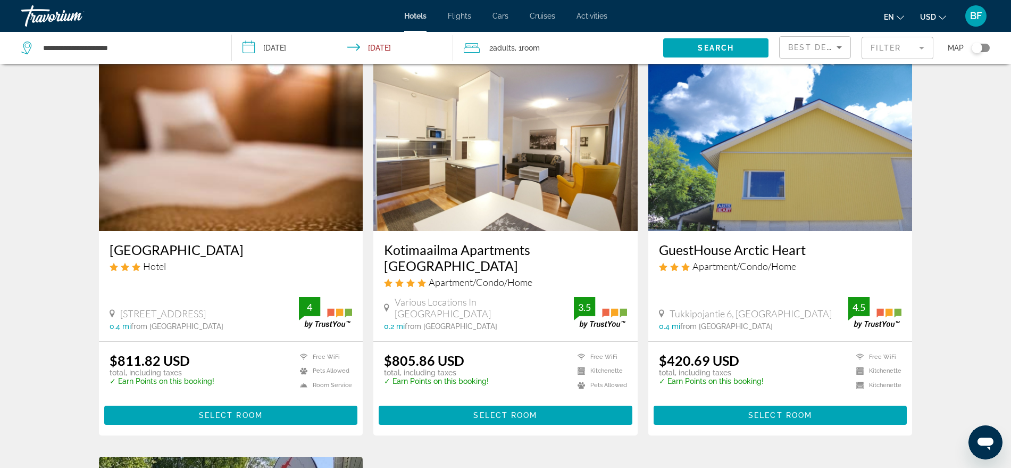
scroll to position [200, 0]
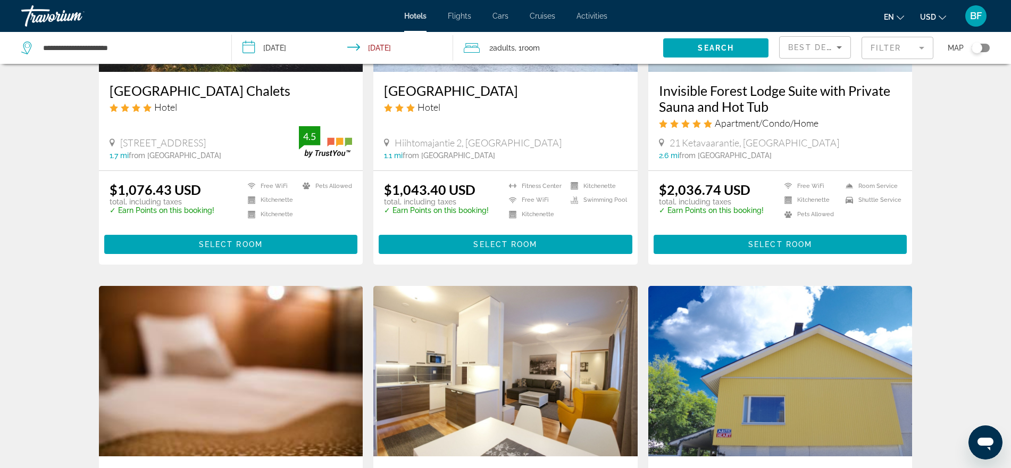
click at [814, 41] on div "Best Deals" at bounding box center [812, 47] width 48 height 13
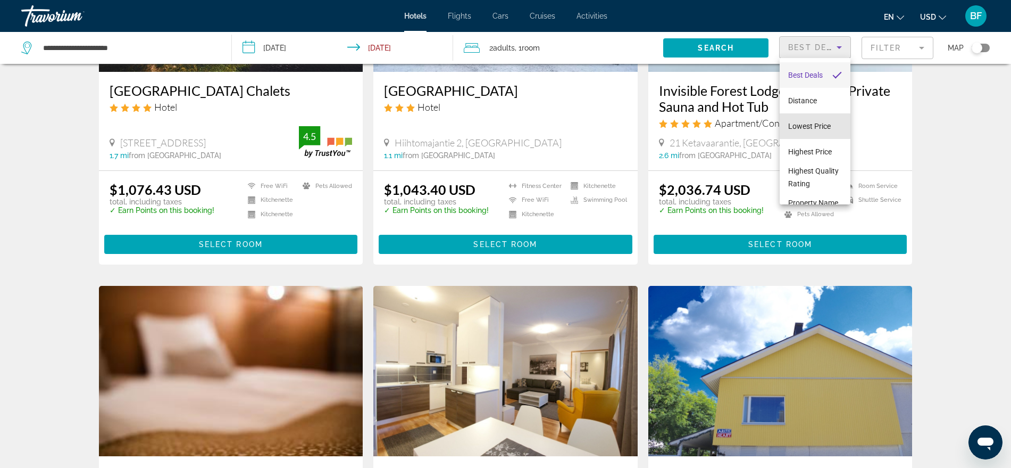
click at [817, 123] on span "Lowest Price" at bounding box center [809, 126] width 43 height 9
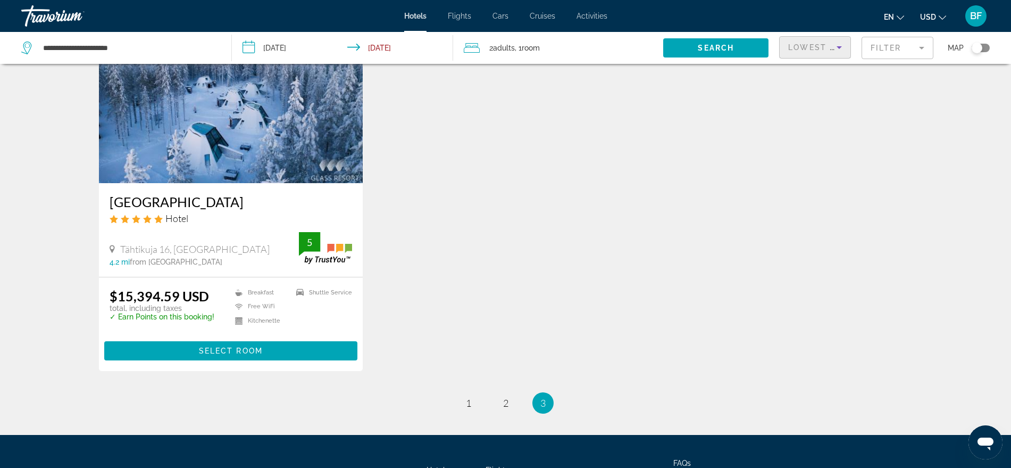
scroll to position [931, 0]
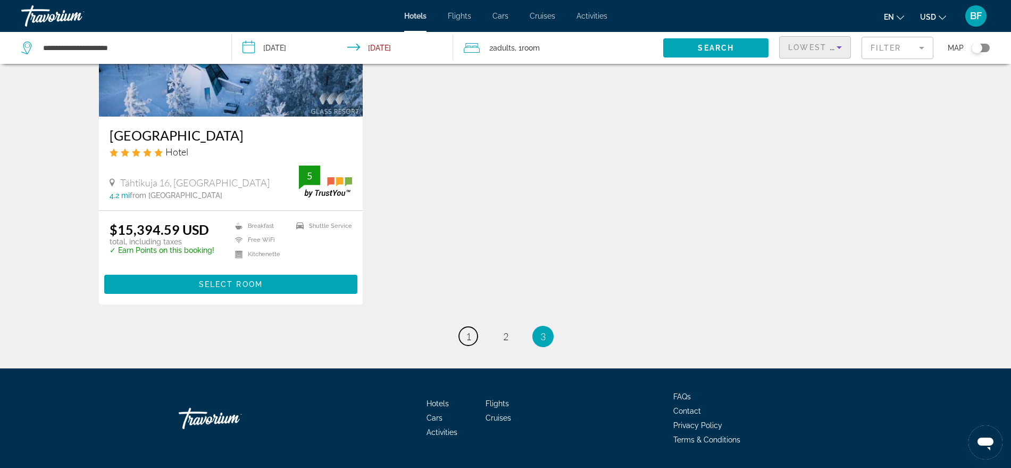
click at [470, 335] on span "1" at bounding box center [468, 336] width 5 height 12
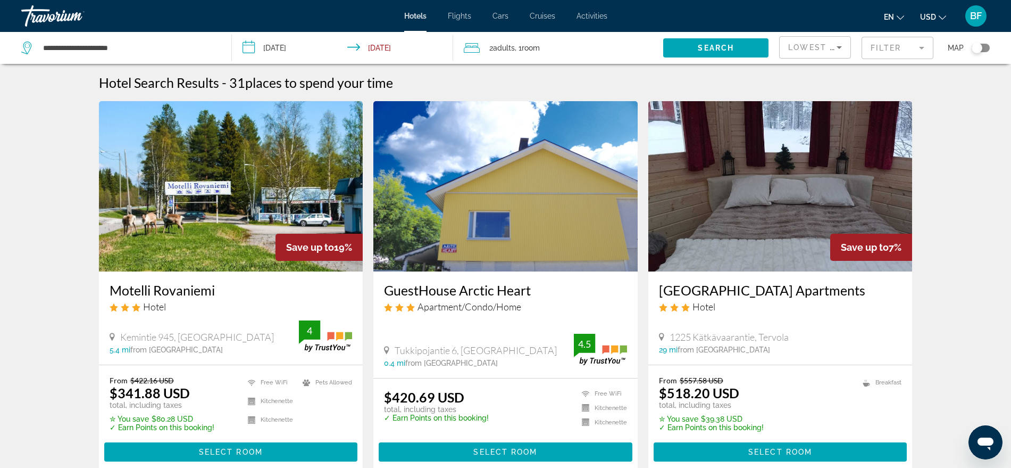
click at [147, 399] on ins "$341.88 USD" at bounding box center [150, 393] width 80 height 16
click at [182, 268] on img "Main content" at bounding box center [231, 186] width 264 height 170
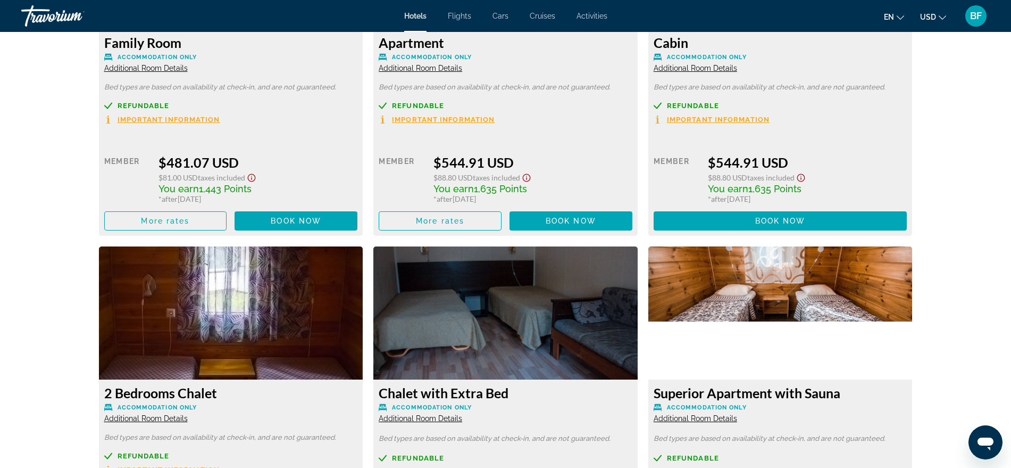
scroll to position [2329, 0]
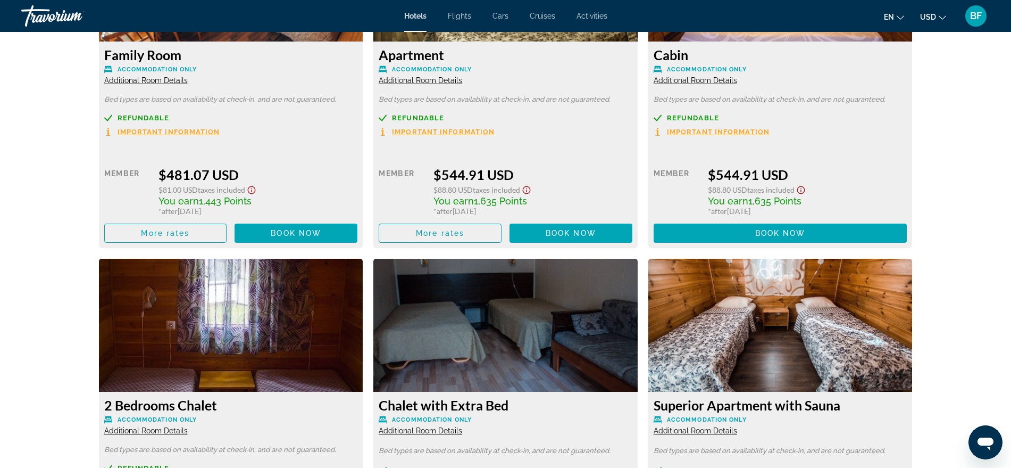
click at [271, 321] on img "Main content" at bounding box center [231, 325] width 264 height 133
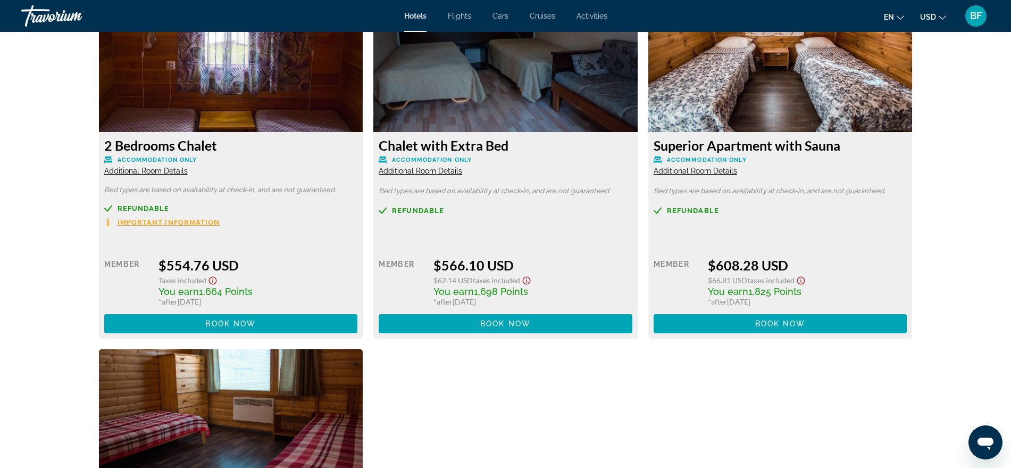
scroll to position [2595, 0]
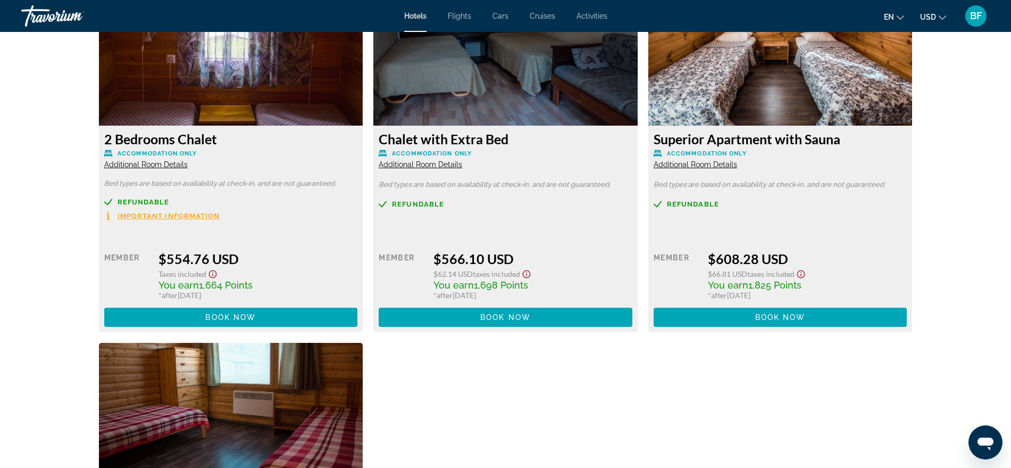
click at [299, 318] on span "Main content" at bounding box center [231, 317] width 254 height 26
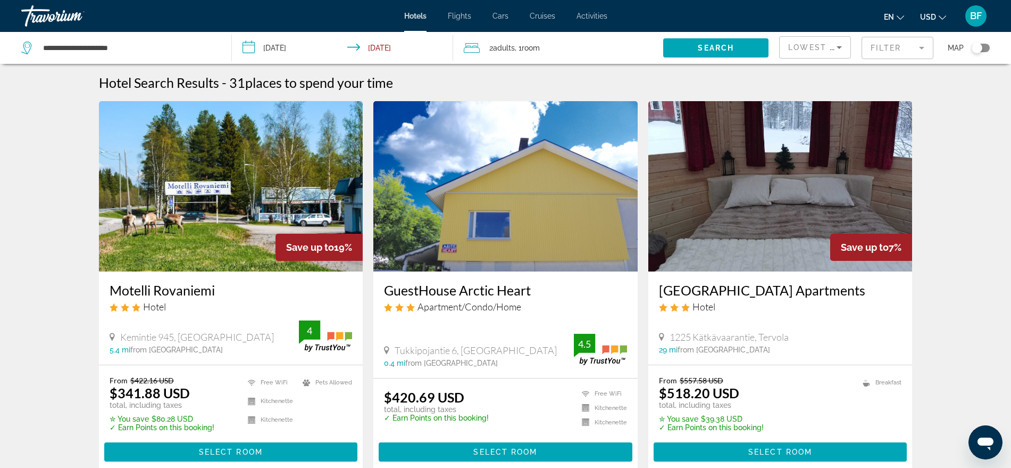
click at [907, 47] on mat-form-field "Filter" at bounding box center [898, 48] width 72 height 22
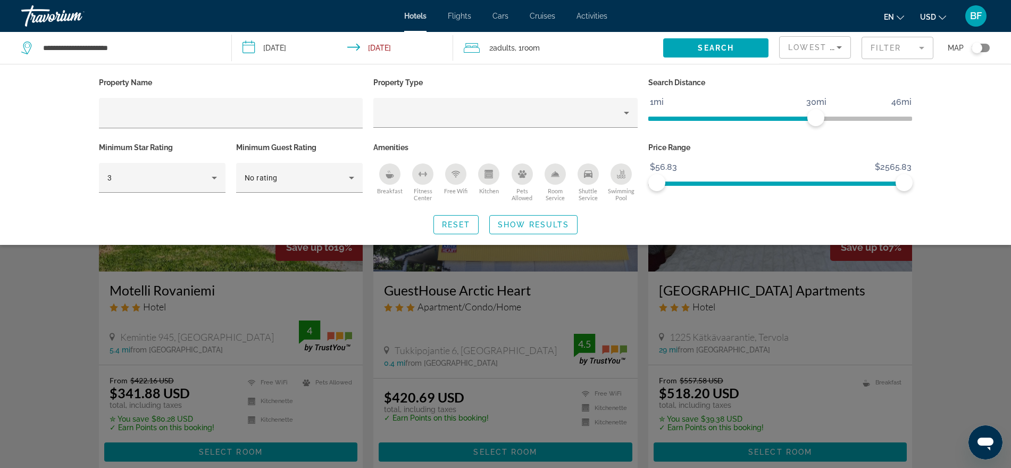
click at [512, 49] on span "Adults" at bounding box center [504, 48] width 22 height 9
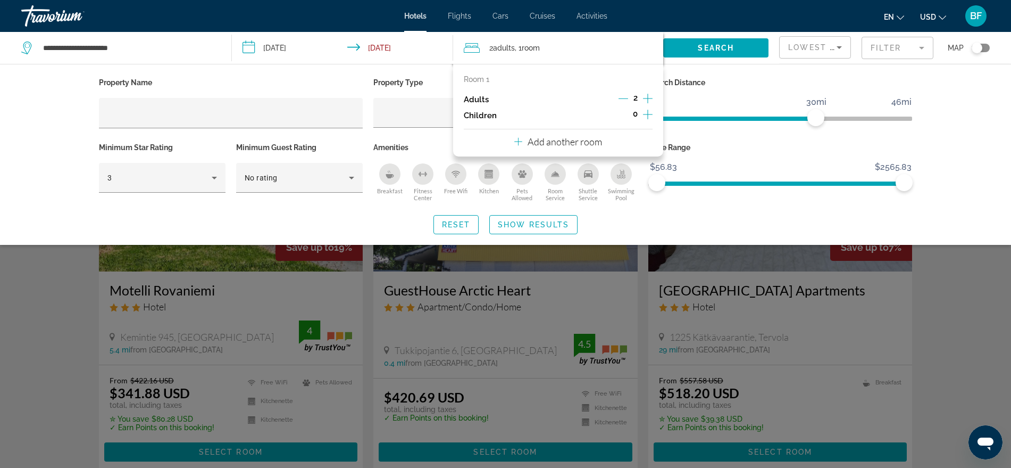
click at [650, 95] on icon "Increment adults" at bounding box center [648, 98] width 10 height 13
click at [577, 115] on div "Children 0" at bounding box center [558, 115] width 189 height 16
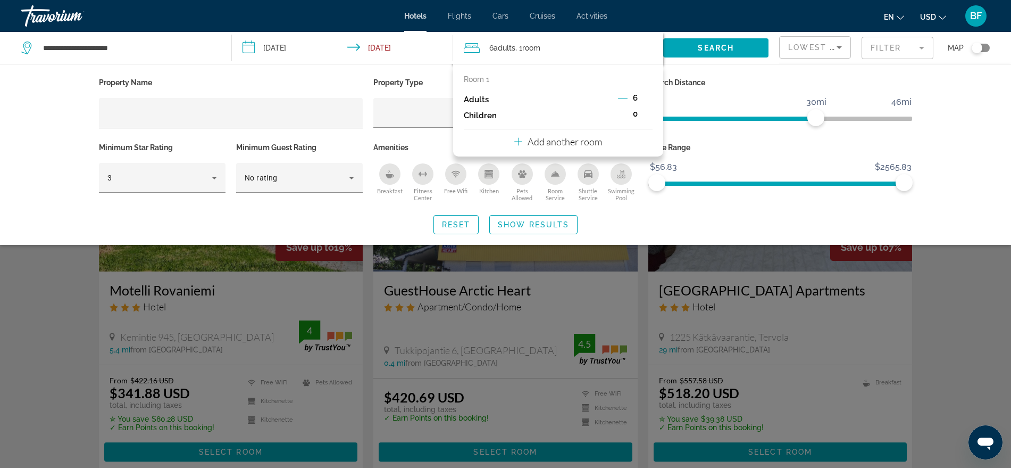
click at [657, 104] on div "Room 1 Adults 6 Children 0 Add another room" at bounding box center [558, 110] width 211 height 93
click at [635, 98] on span "6" at bounding box center [635, 98] width 5 height 9
click at [735, 43] on span "Search widget" at bounding box center [715, 48] width 105 height 26
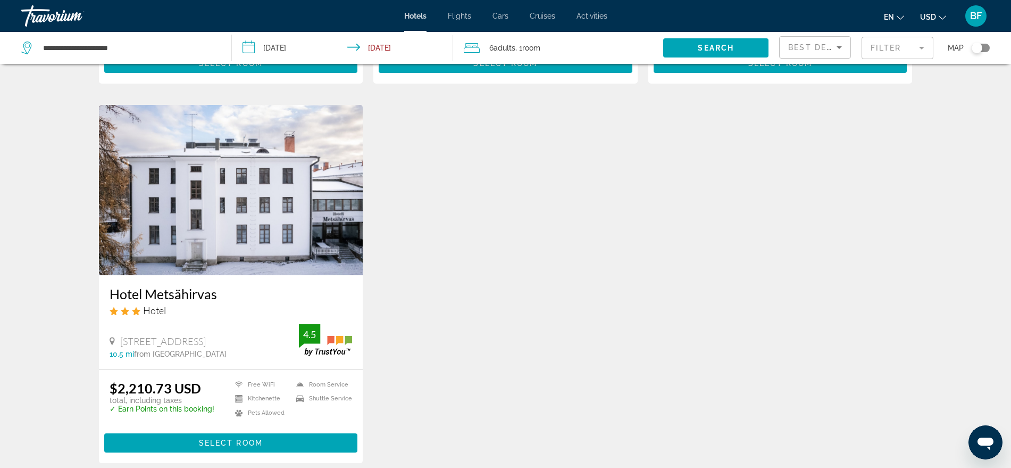
scroll to position [746, 0]
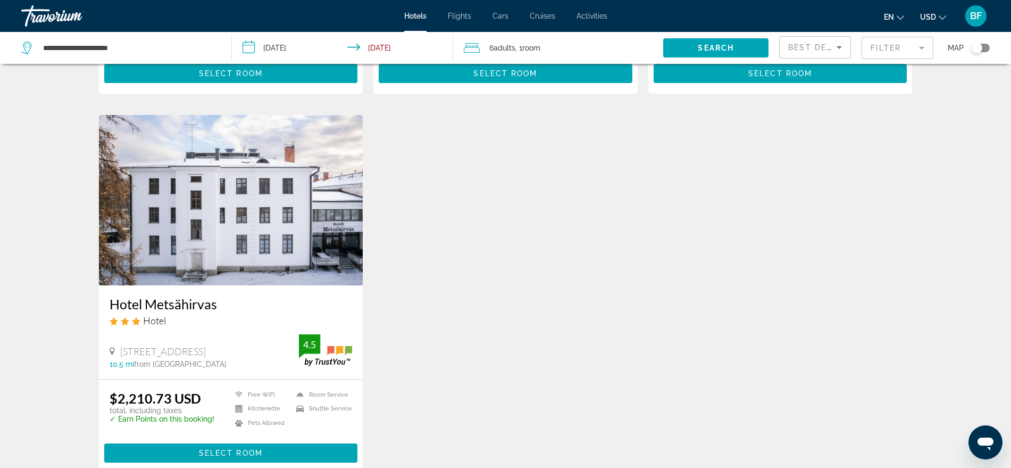
click at [182, 299] on h3 "Hotel Metsähirvas" at bounding box center [231, 304] width 243 height 16
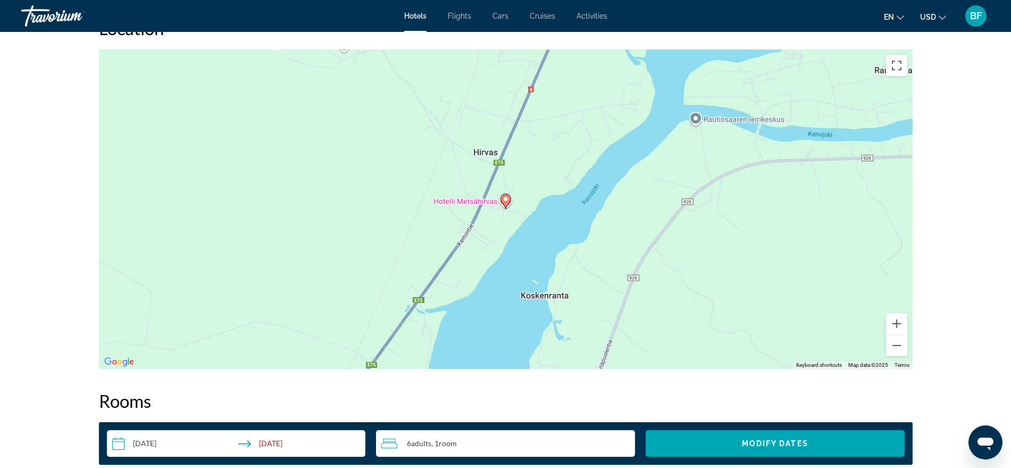
scroll to position [998, 0]
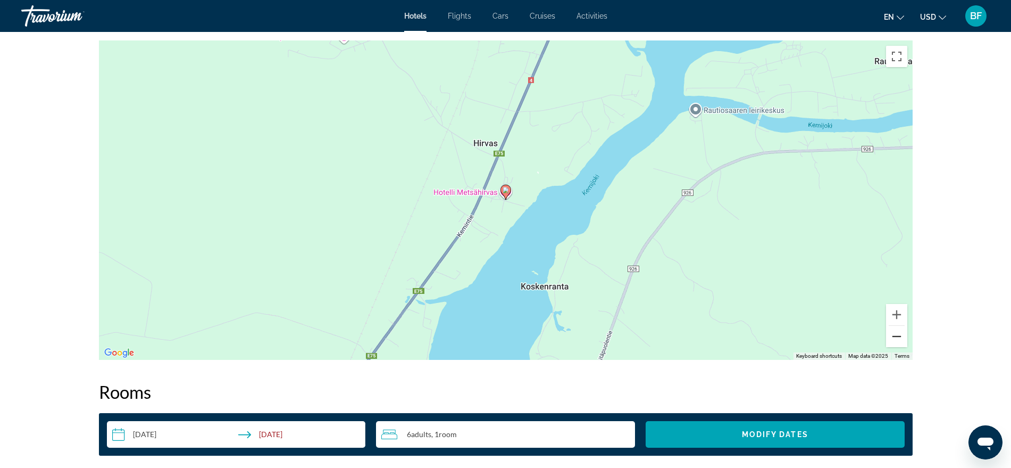
click at [903, 337] on button "Zoom out" at bounding box center [896, 336] width 21 height 21
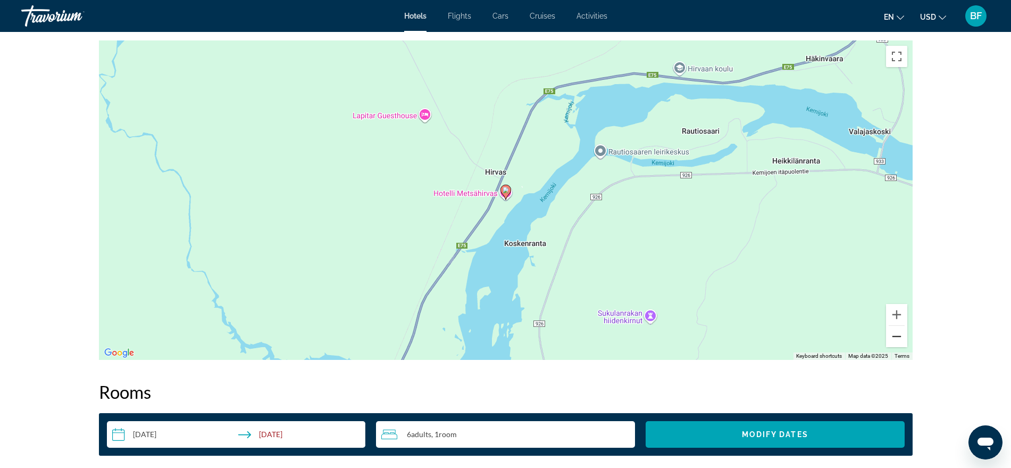
click at [903, 337] on button "Zoom out" at bounding box center [896, 336] width 21 height 21
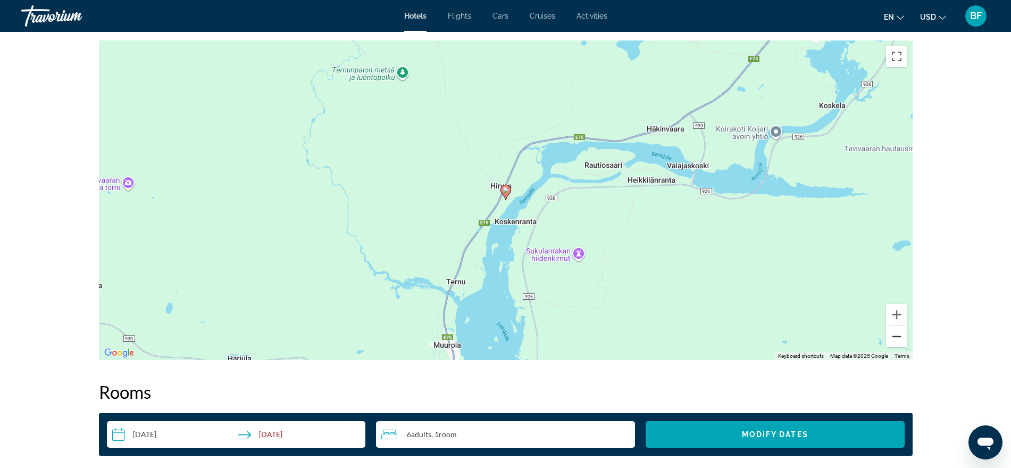
click at [903, 337] on button "Zoom out" at bounding box center [896, 336] width 21 height 21
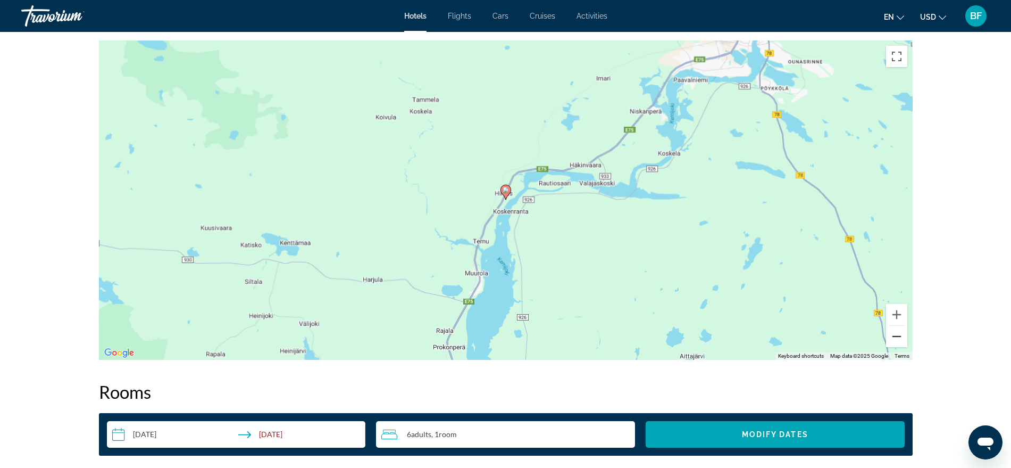
click at [903, 337] on button "Zoom out" at bounding box center [896, 336] width 21 height 21
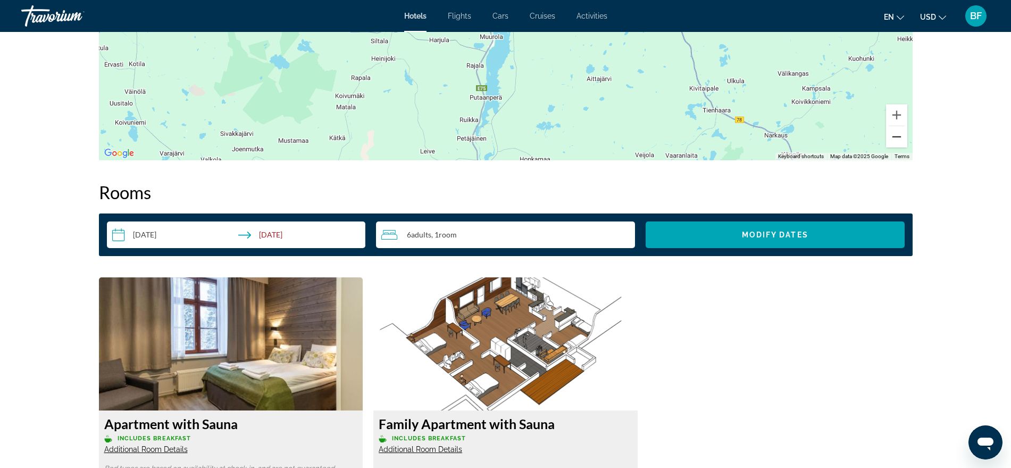
scroll to position [865, 0]
